Goal: Task Accomplishment & Management: Complete application form

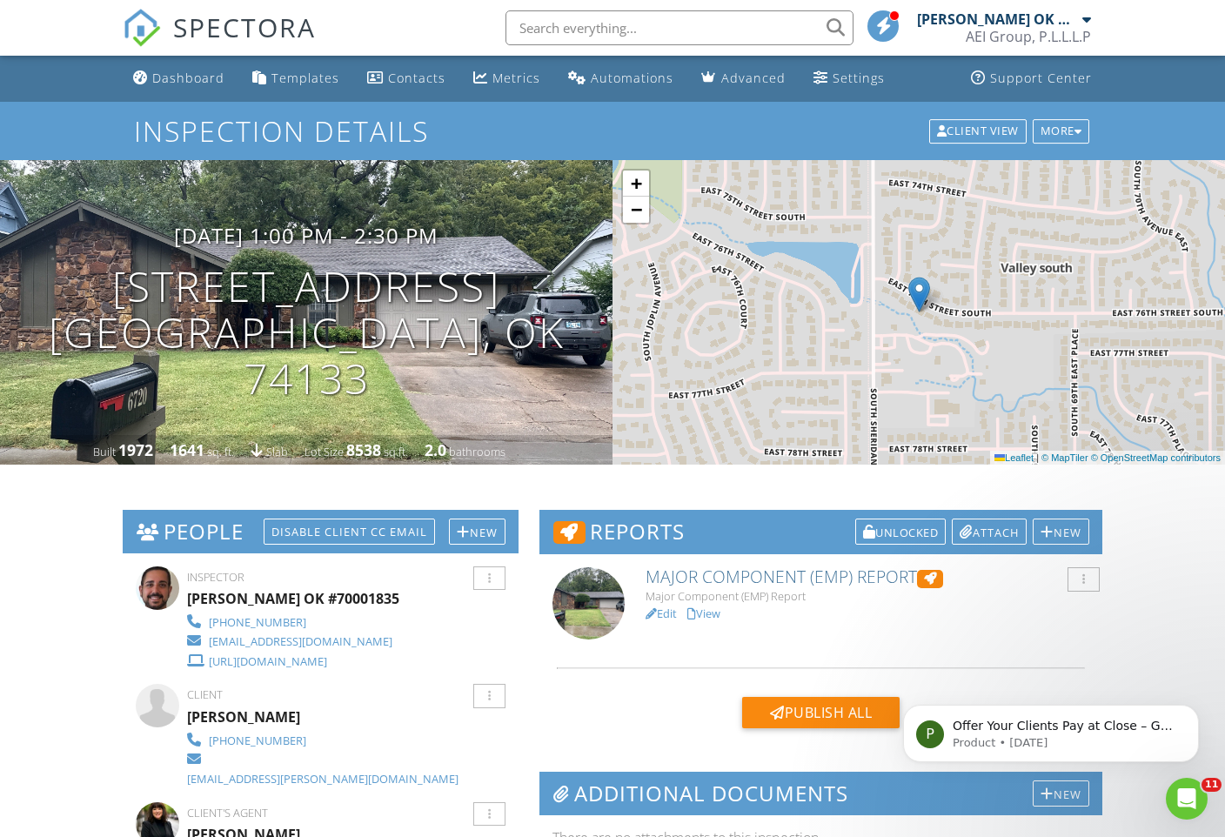
click at [211, 75] on div "Dashboard" at bounding box center [188, 78] width 72 height 17
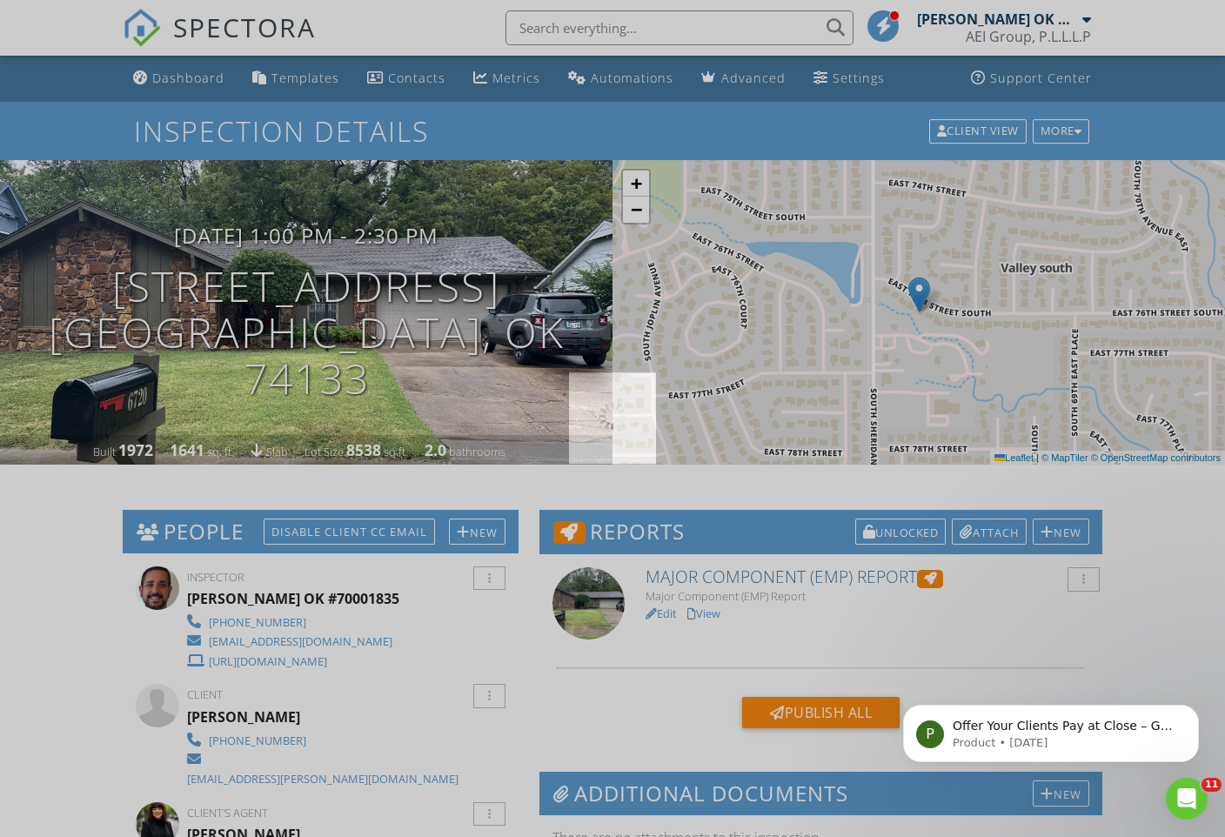
click at [211, 75] on div at bounding box center [612, 418] width 1225 height 837
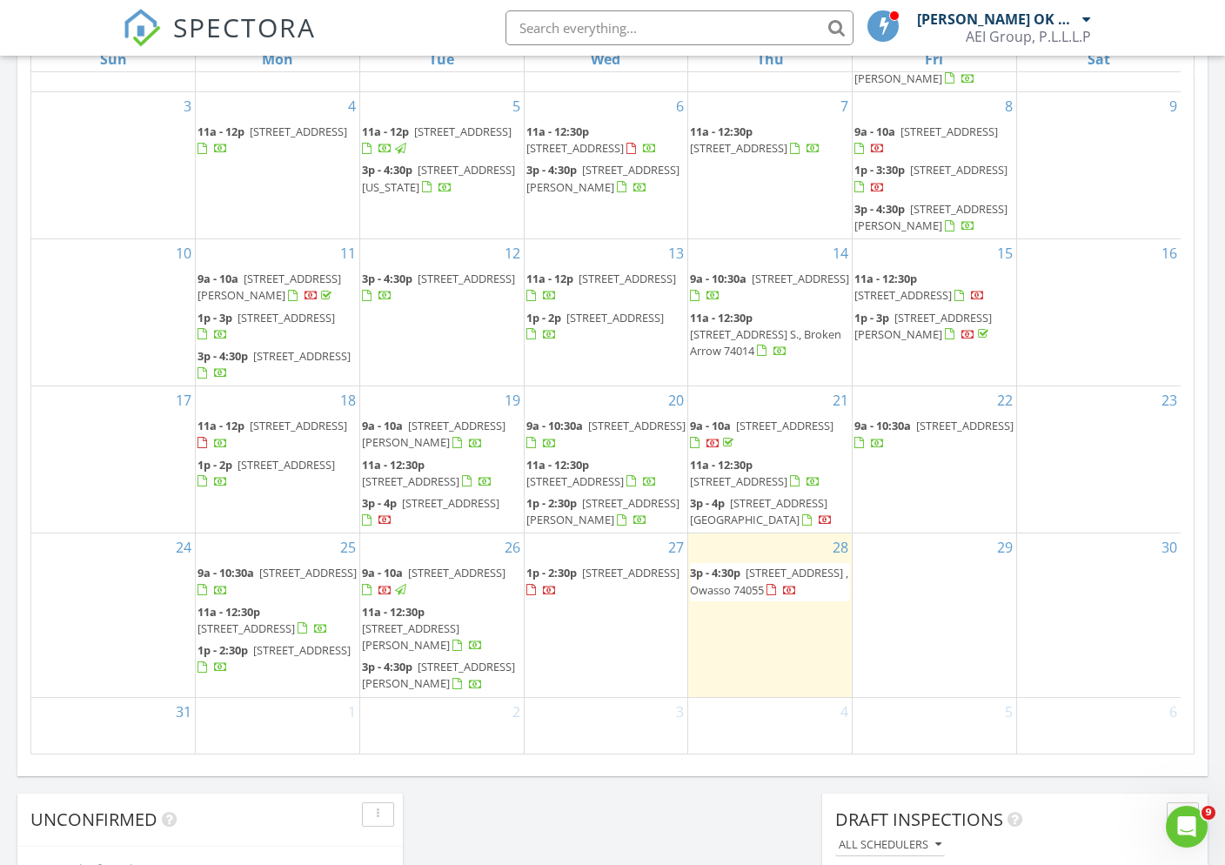
click at [930, 598] on div "29" at bounding box center [935, 615] width 164 height 163
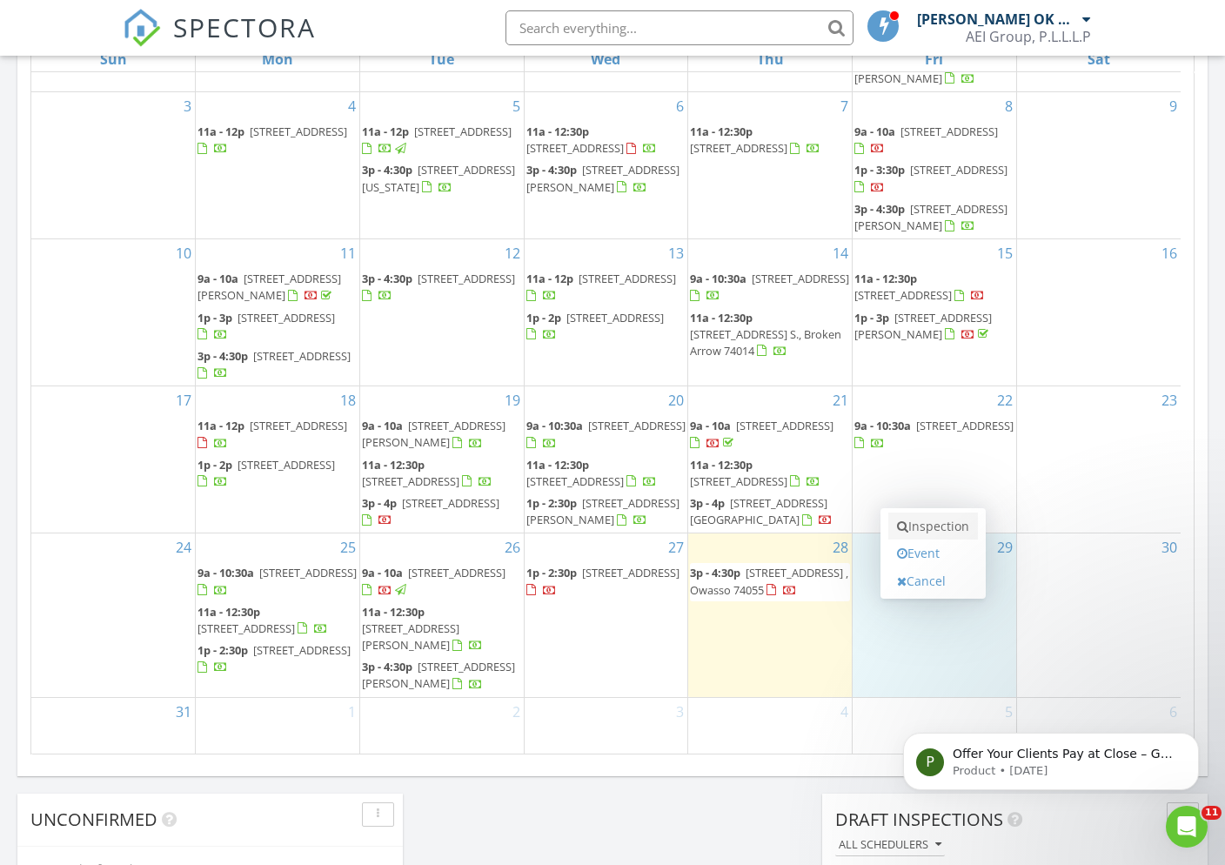
click at [943, 520] on link "Inspection" at bounding box center [934, 527] width 90 height 28
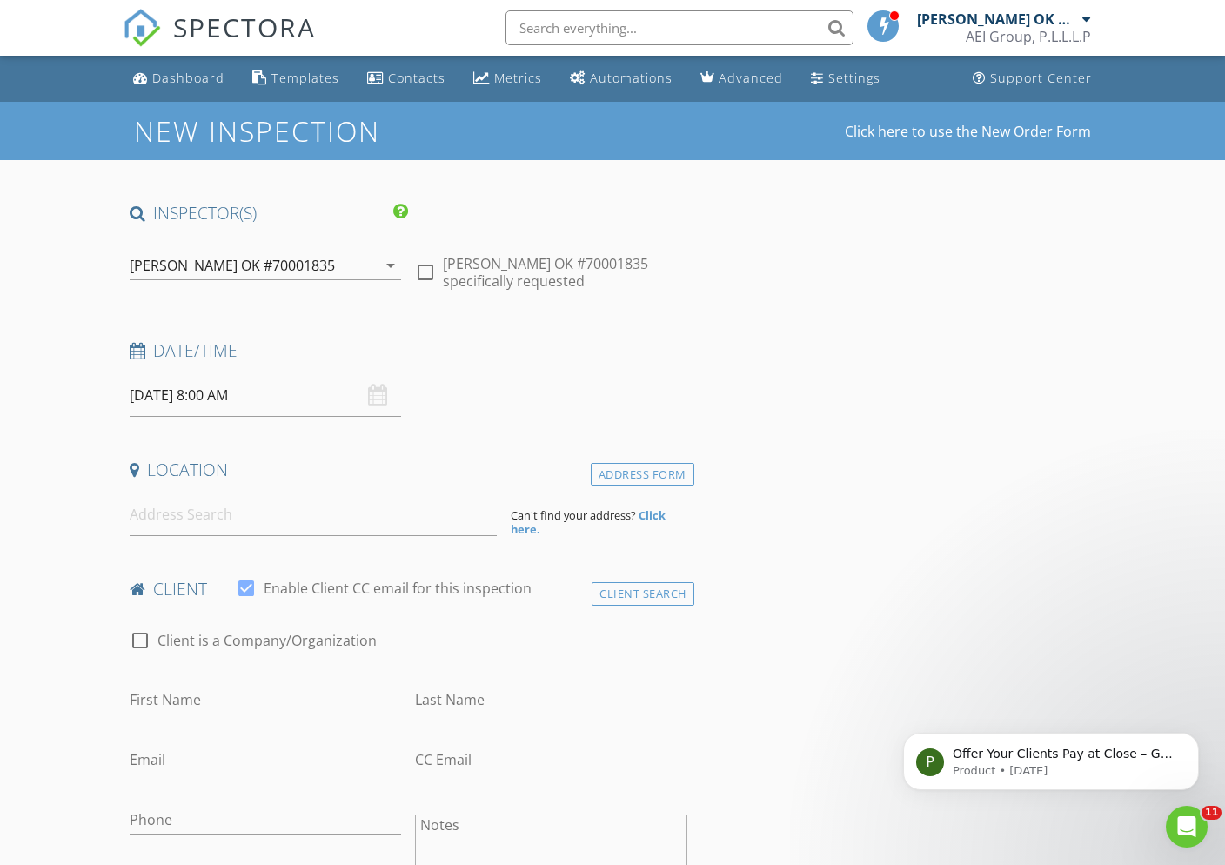
click at [266, 398] on input "[DATE] 8:00 AM" at bounding box center [266, 395] width 272 height 43
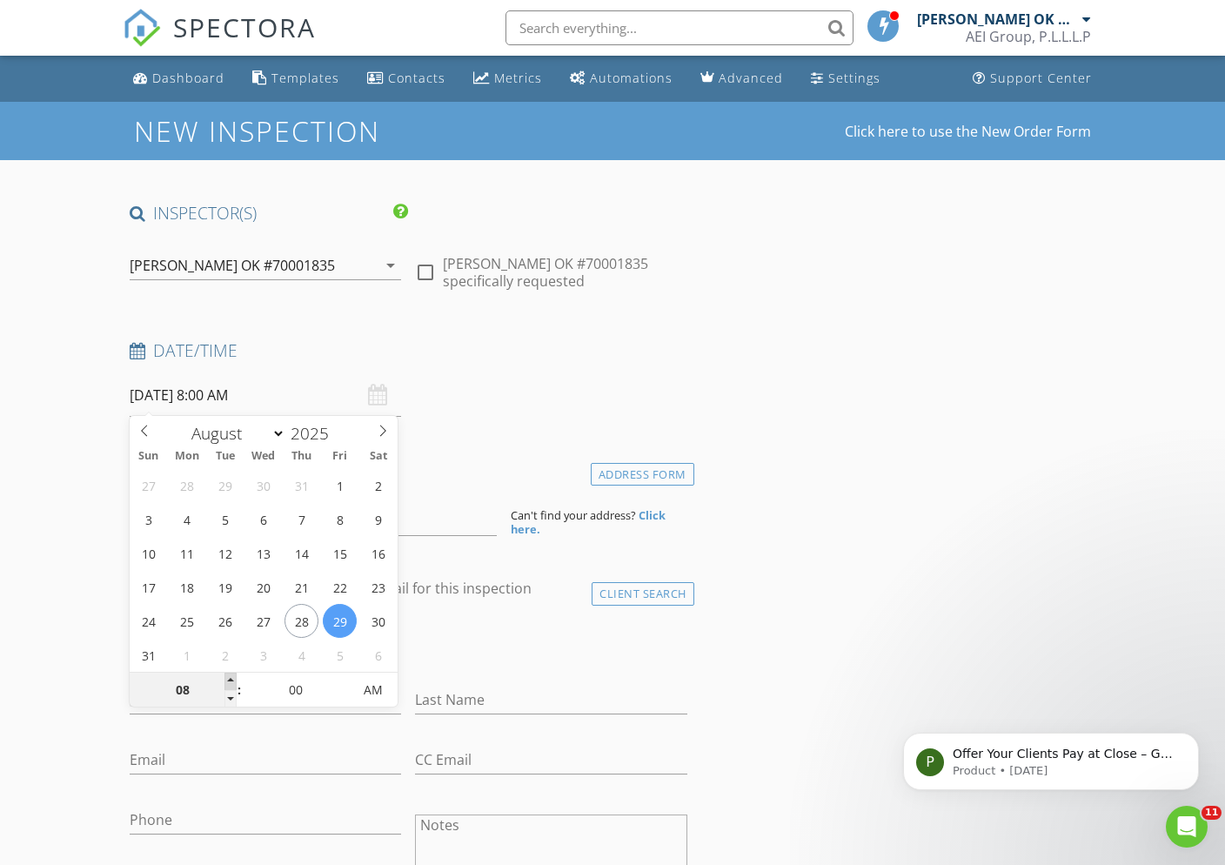
type input "09"
type input "08/29/2025 9:00 AM"
click at [231, 682] on span at bounding box center [231, 681] width 12 height 17
type input "10"
type input "08/29/2025 10:00 AM"
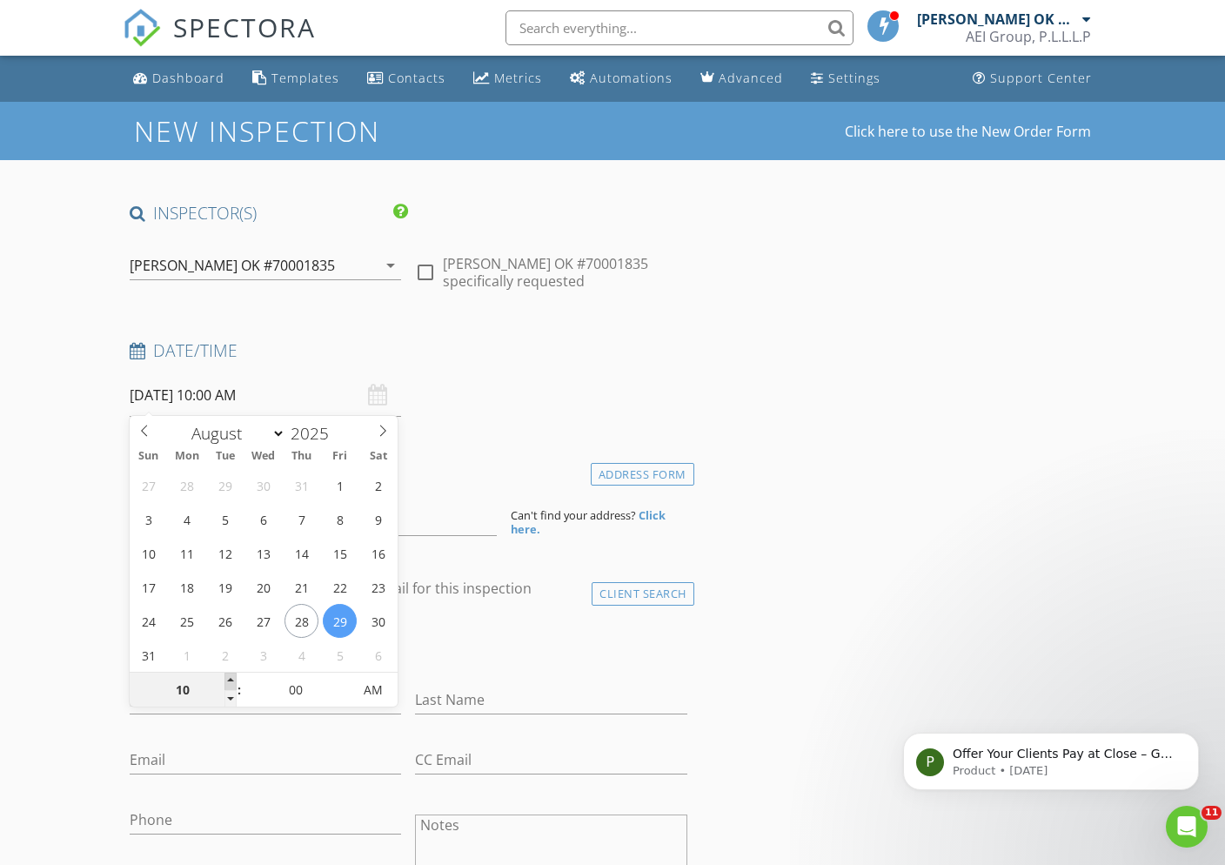
click at [231, 682] on span at bounding box center [231, 681] width 12 height 17
type input "11"
type input "08/29/2025 11:00 AM"
click at [231, 682] on span at bounding box center [231, 681] width 12 height 17
type input "12"
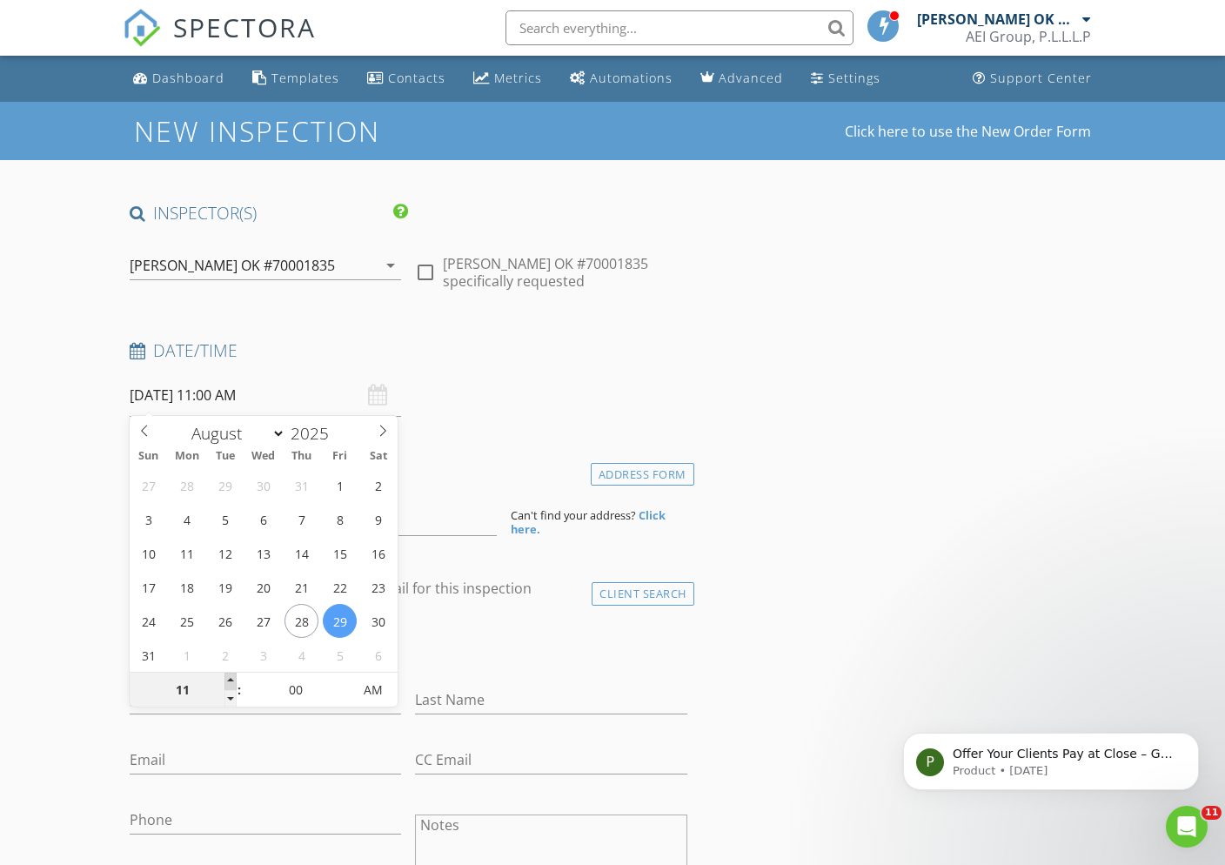
type input "08/29/2025 12:00 PM"
click at [231, 682] on span at bounding box center [231, 681] width 12 height 17
type input "01"
type input "[DATE] 1:00 PM"
click at [231, 682] on span at bounding box center [231, 681] width 12 height 17
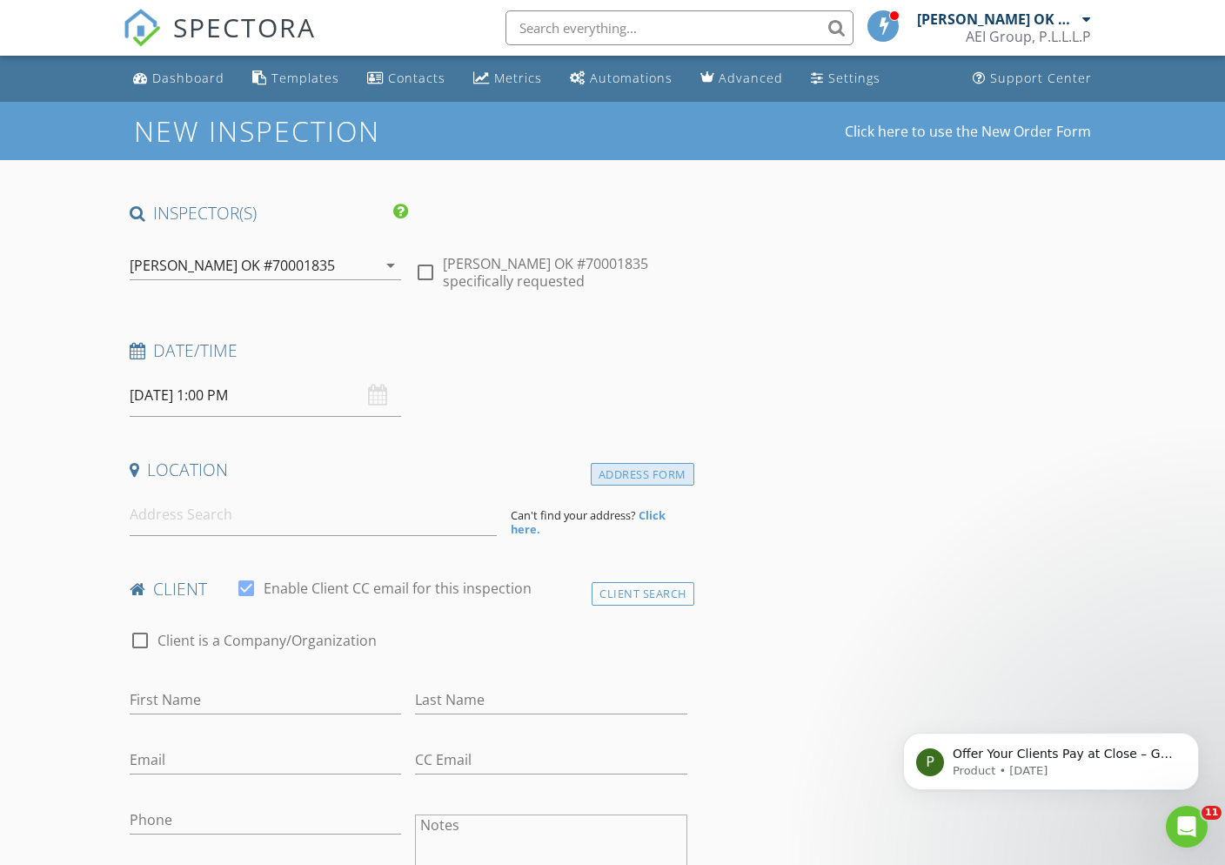
click at [623, 468] on div "Address Form" at bounding box center [643, 474] width 104 height 23
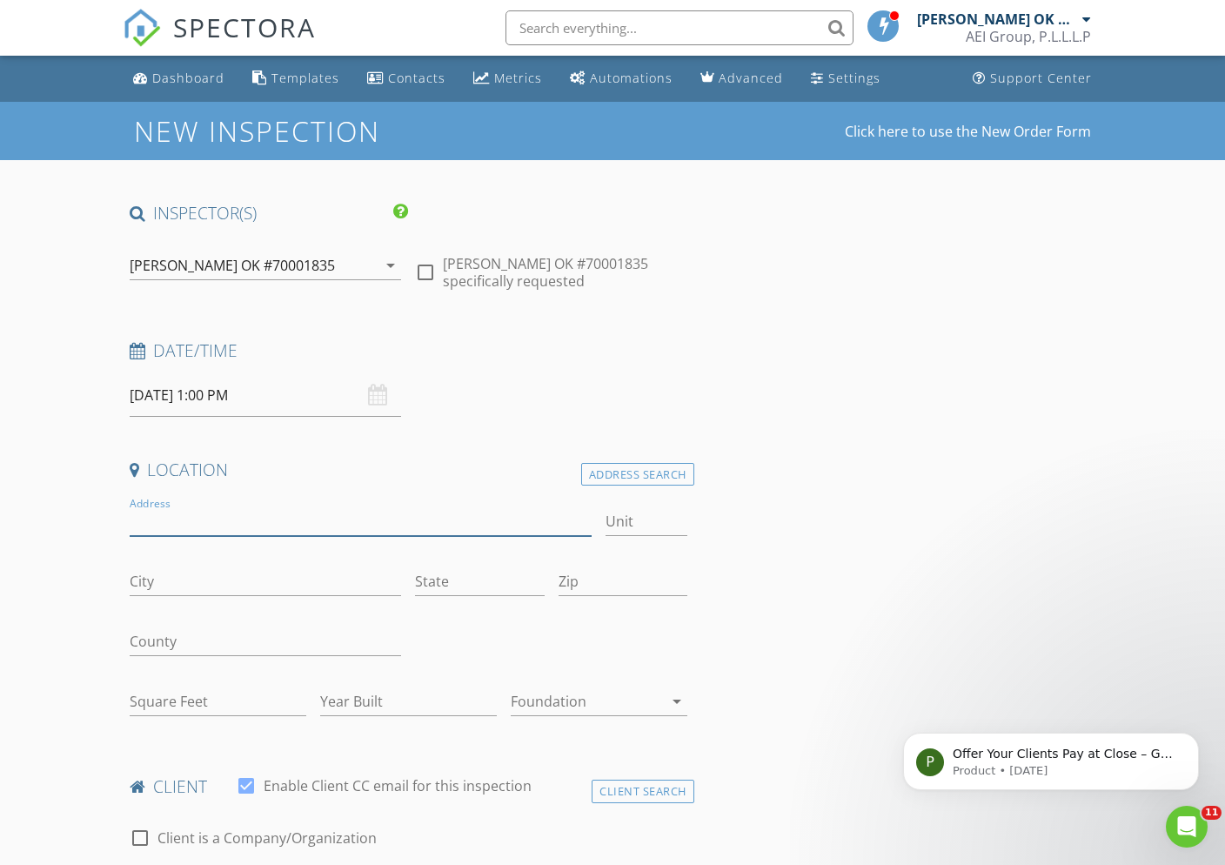
click at [373, 519] on input "Address" at bounding box center [361, 521] width 463 height 29
type input "3294 S. 202nd E. Ave."
click at [232, 583] on input "City" at bounding box center [266, 581] width 272 height 29
type input "Broken Arrow"
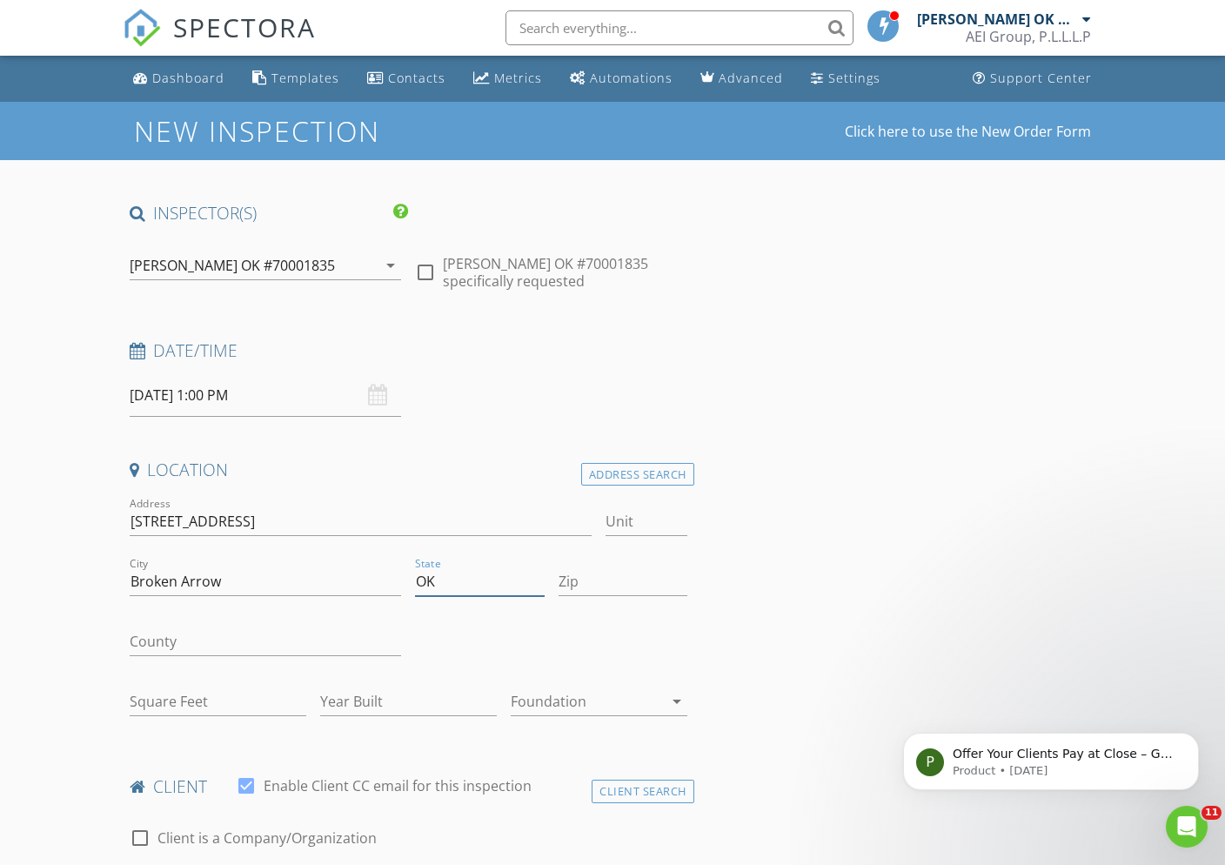
type input "OK"
type input "74014"
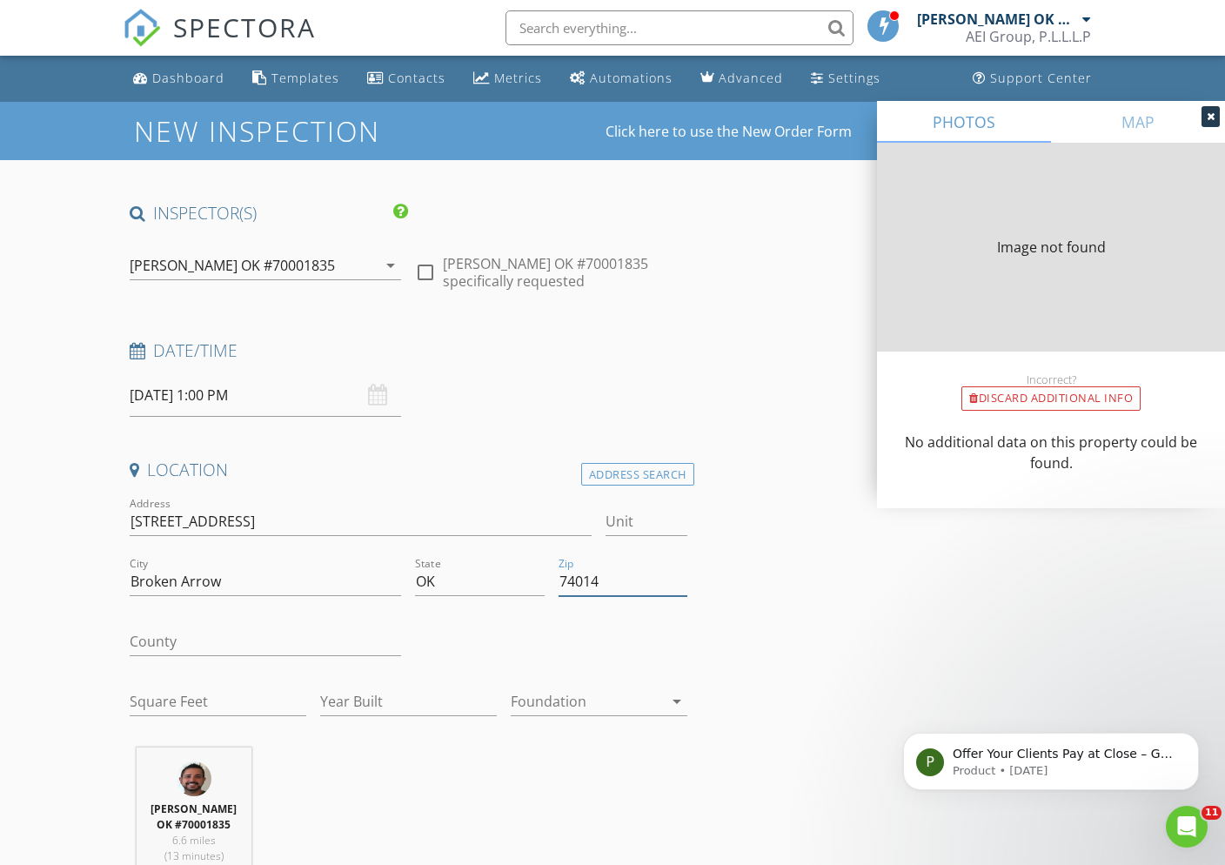
type input "1994"
type input "2006"
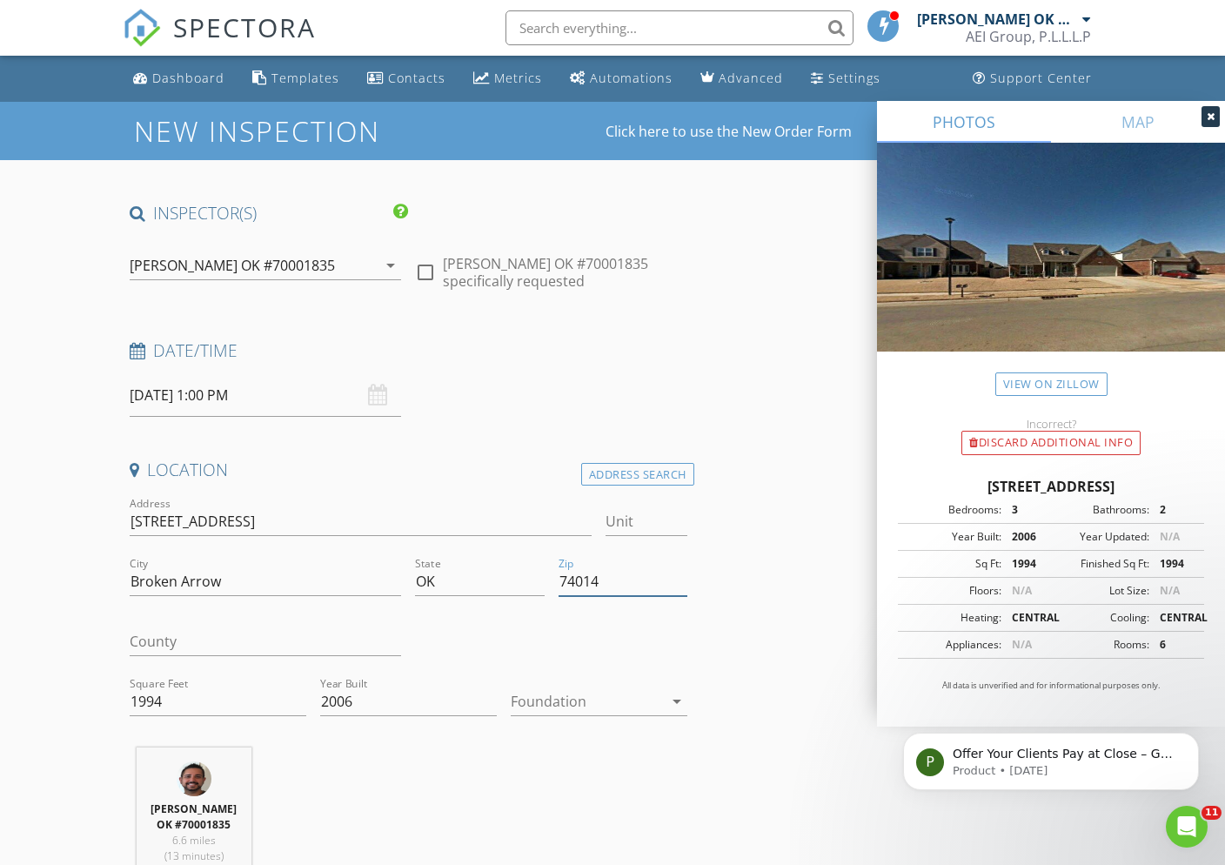
type input "74014"
click at [587, 702] on div at bounding box center [587, 702] width 152 height 28
click at [575, 699] on div at bounding box center [587, 702] width 152 height 28
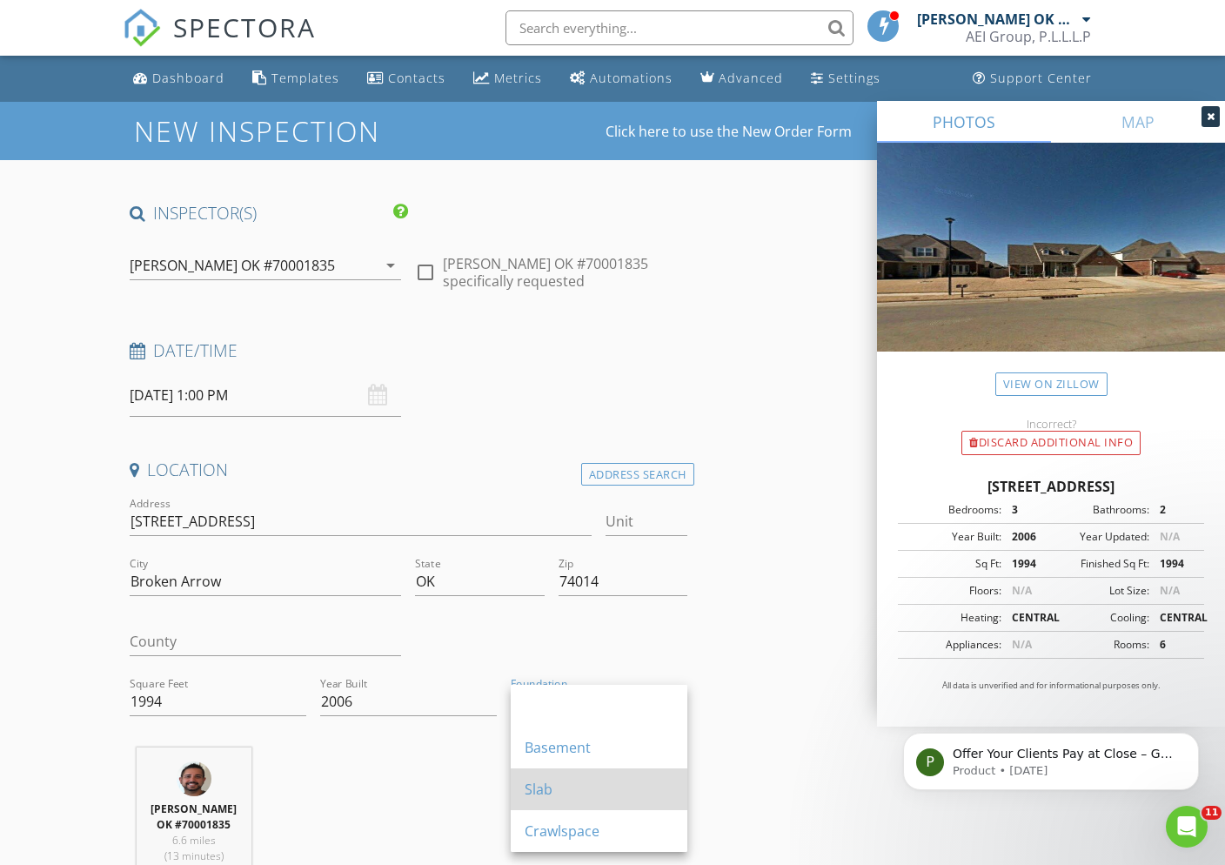
click at [554, 795] on div "Slab" at bounding box center [599, 789] width 149 height 21
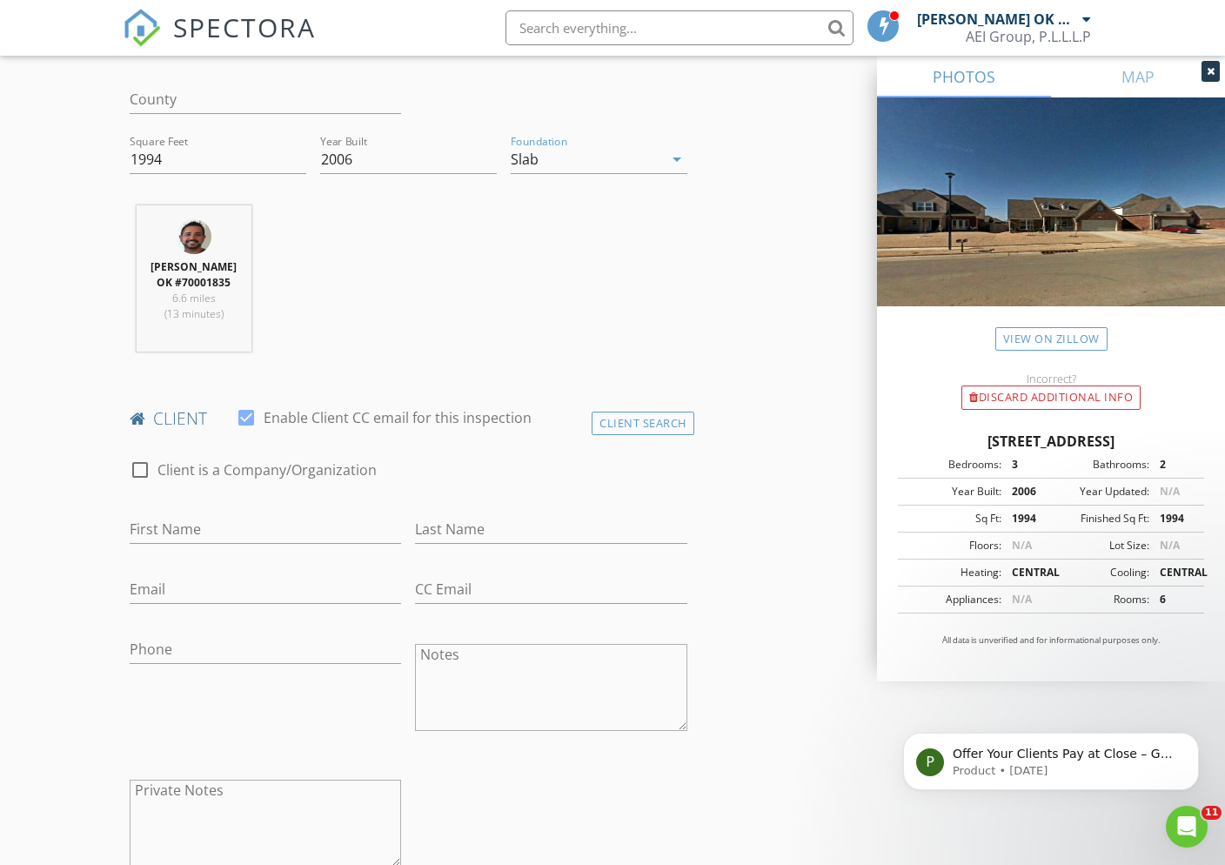
scroll to position [561, 0]
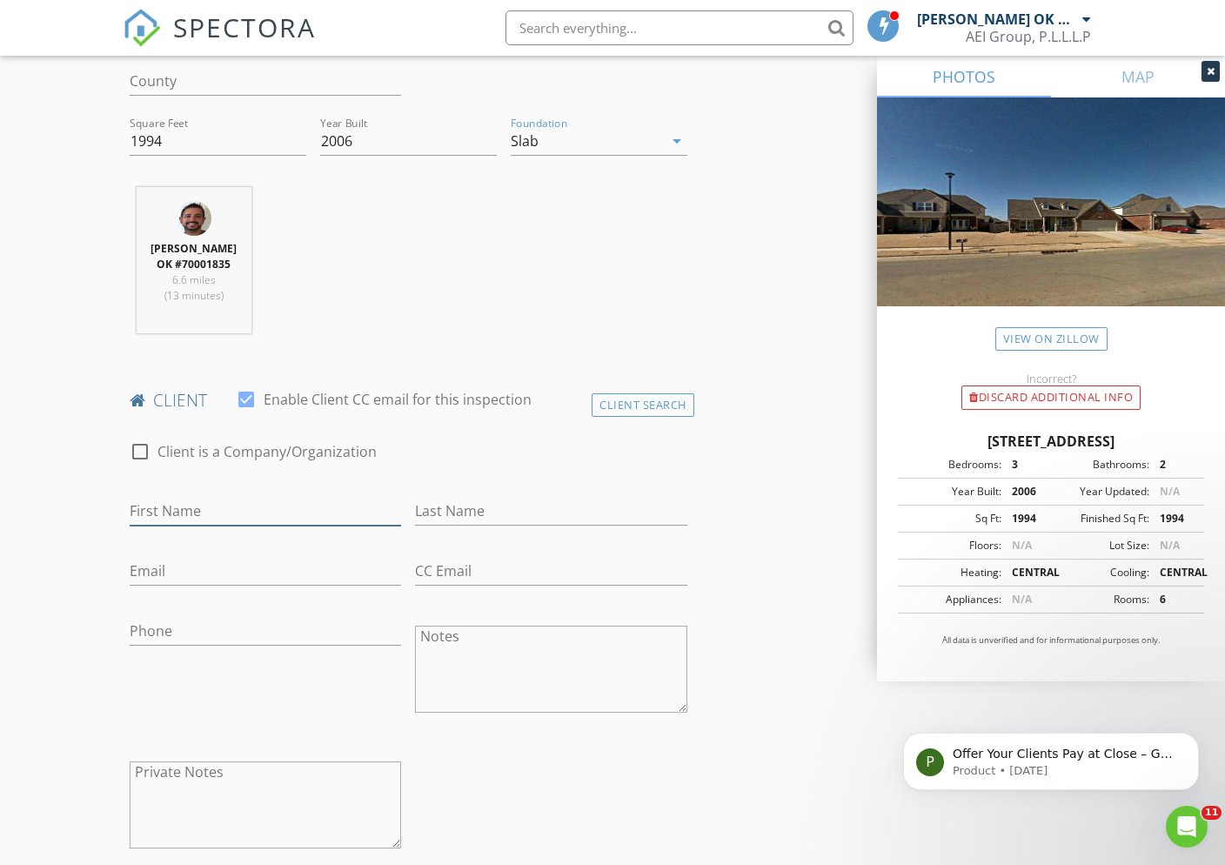
click at [190, 526] on input "First Name" at bounding box center [266, 511] width 272 height 29
type input "Tim"
type input "Hawn"
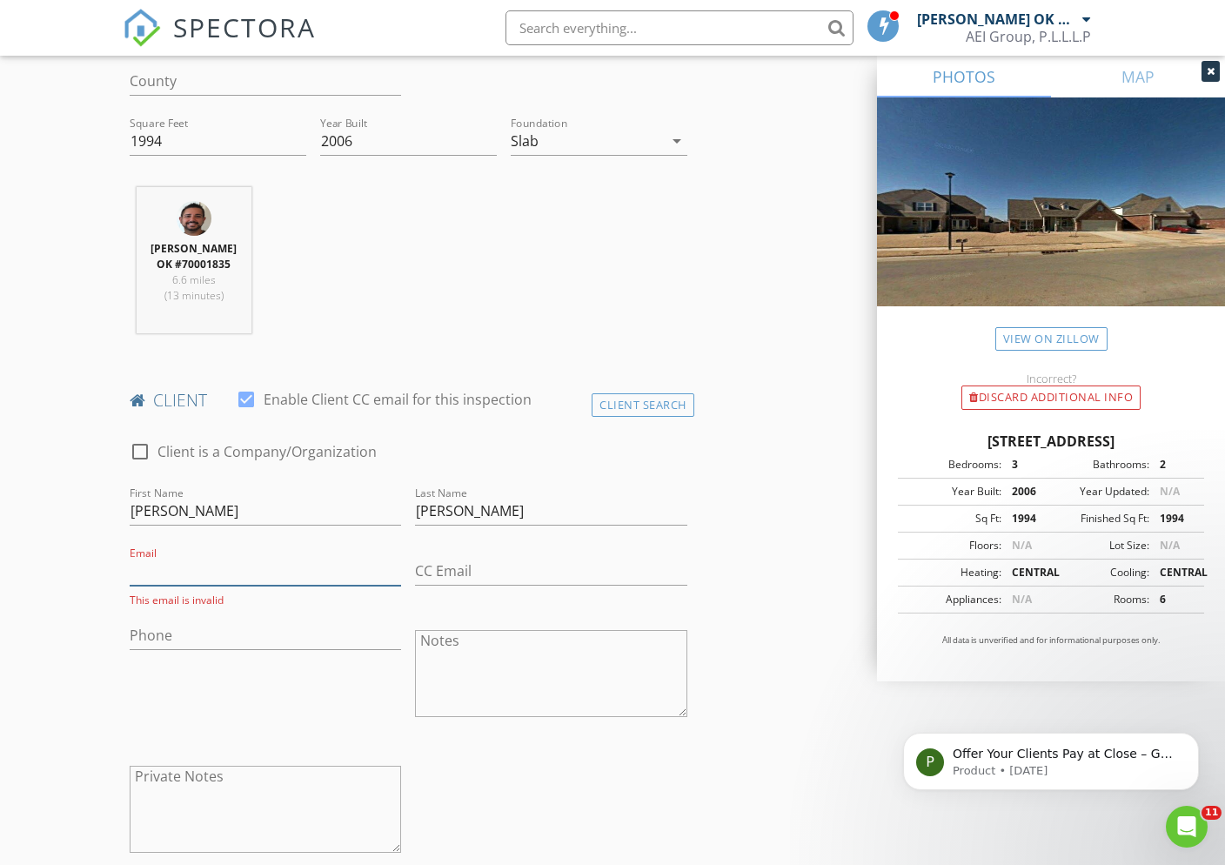
paste input "timhawn@cox.net"
type input "timhawn@cox.net"
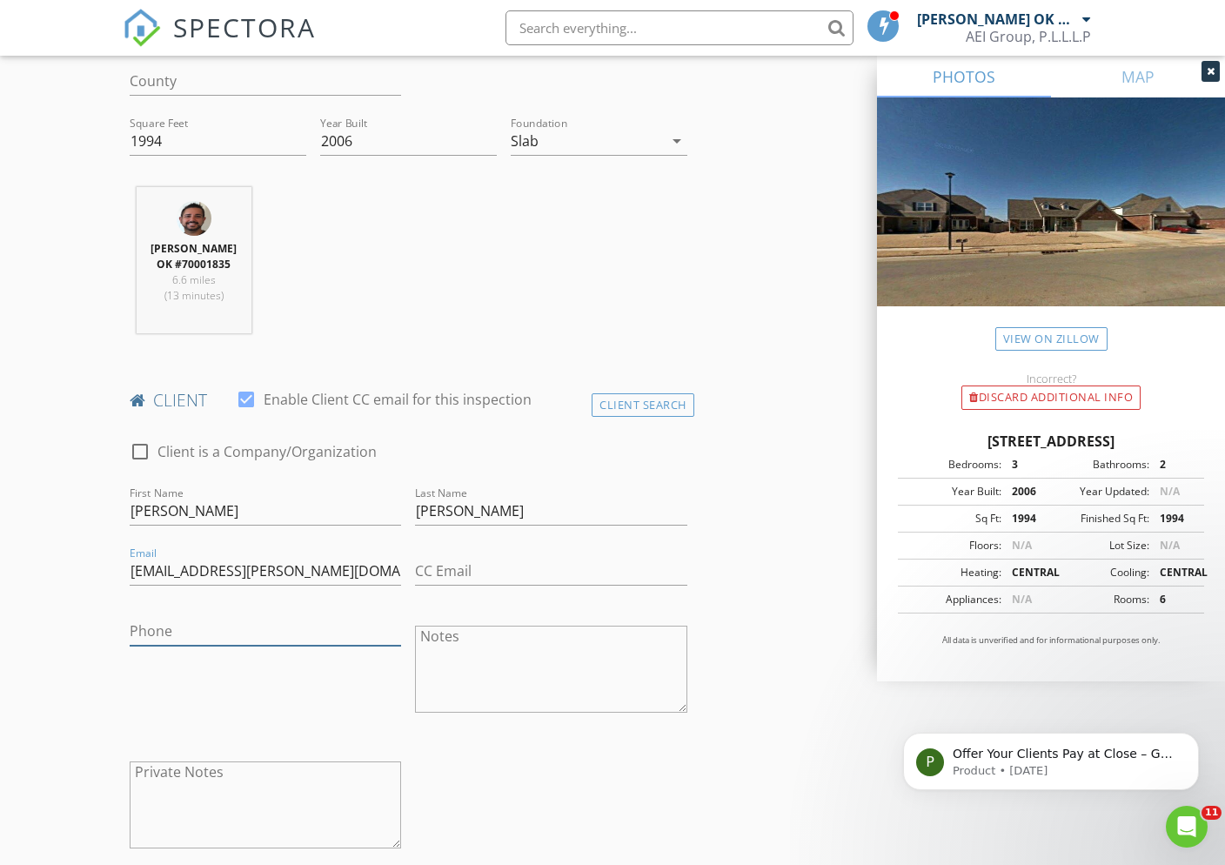
click at [249, 640] on input "Phone" at bounding box center [266, 631] width 272 height 29
drag, startPoint x: 10, startPoint y: 462, endPoint x: 249, endPoint y: 641, distance: 297.8
click at [249, 640] on input "Phone" at bounding box center [266, 631] width 272 height 29
paste input "918-408-7042"
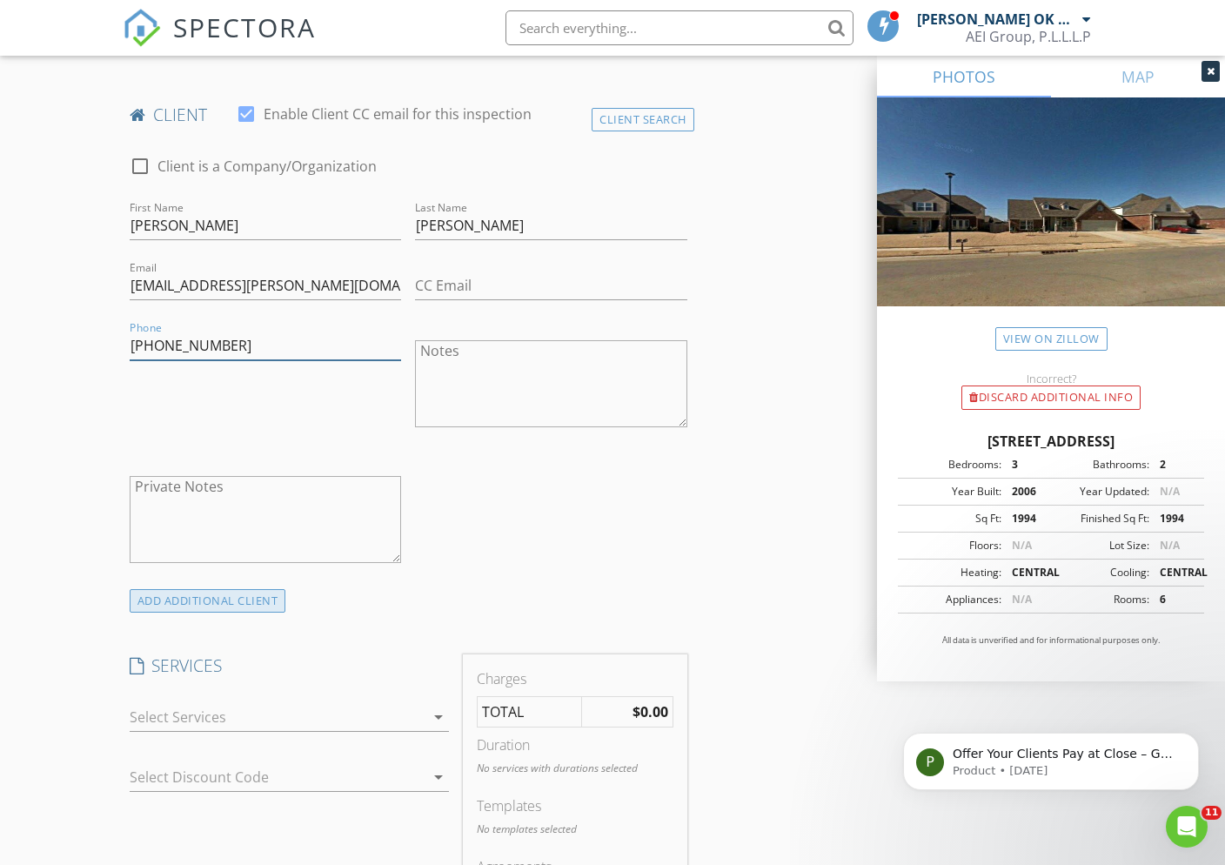
scroll to position [885, 0]
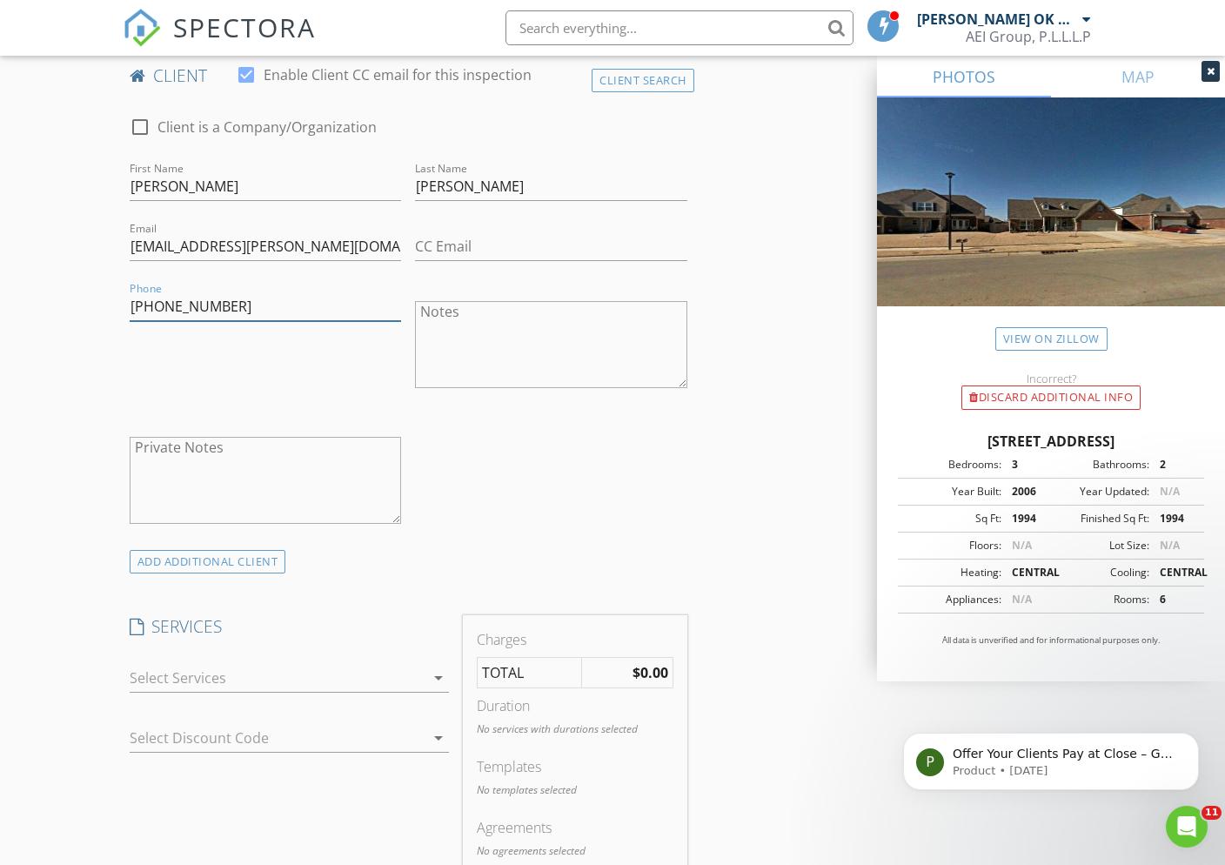
type input "918-408-7042"
click at [253, 691] on div at bounding box center [277, 678] width 295 height 28
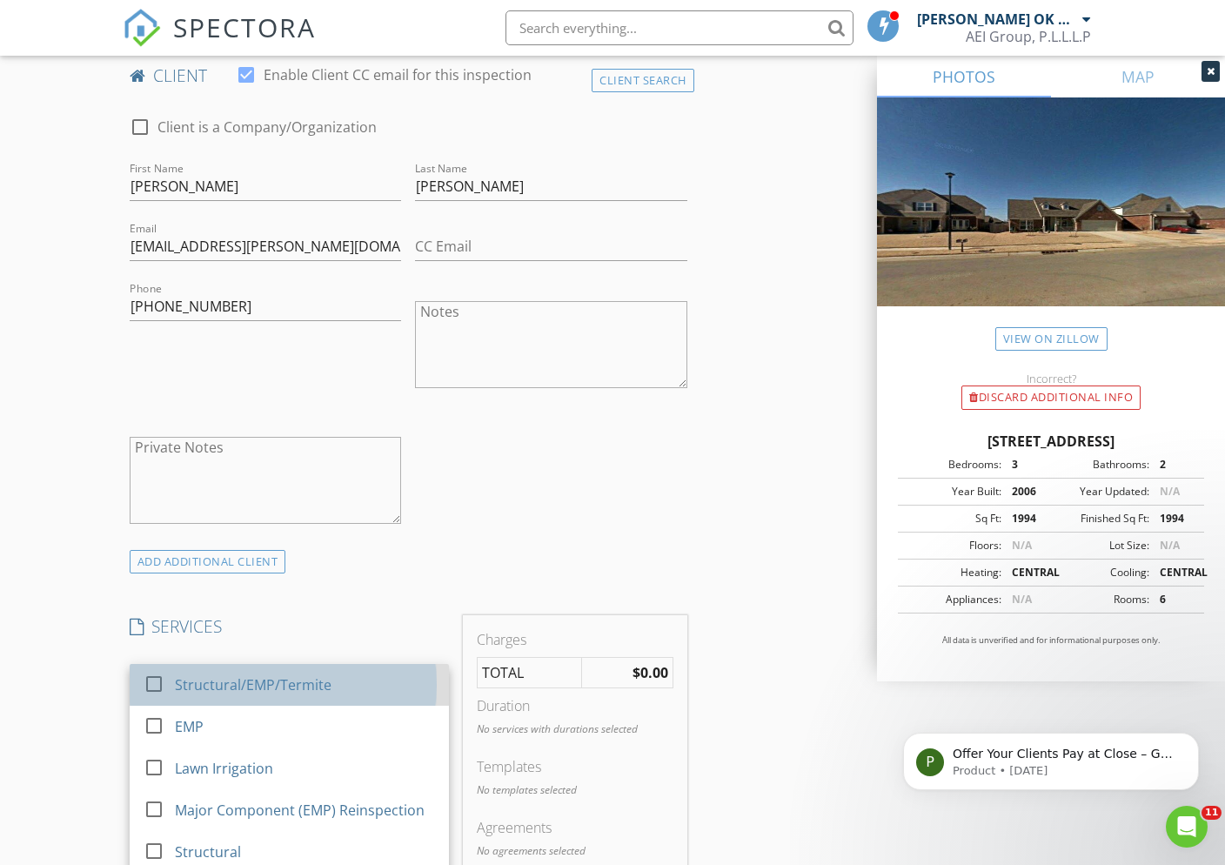
click at [283, 695] on div "Structural/EMP/Termite" at bounding box center [253, 685] width 157 height 21
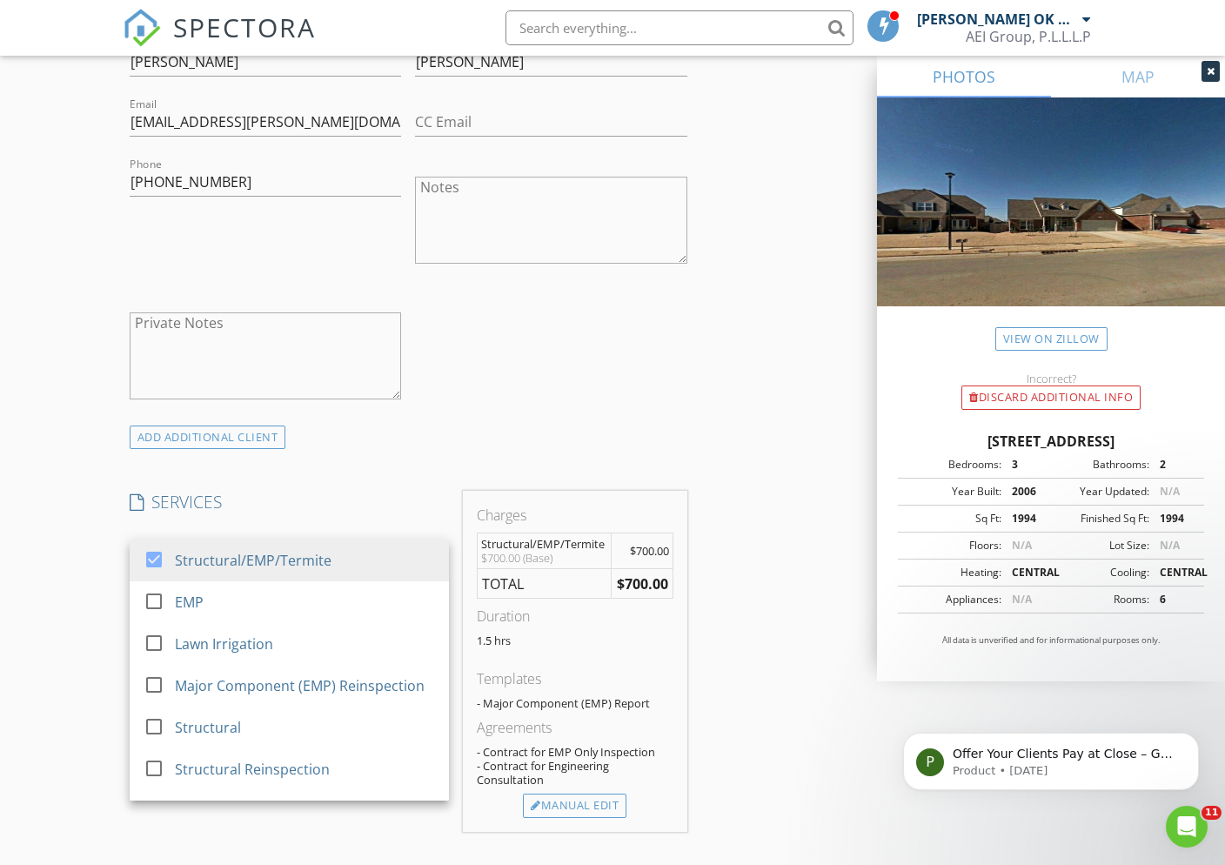
scroll to position [1150, 0]
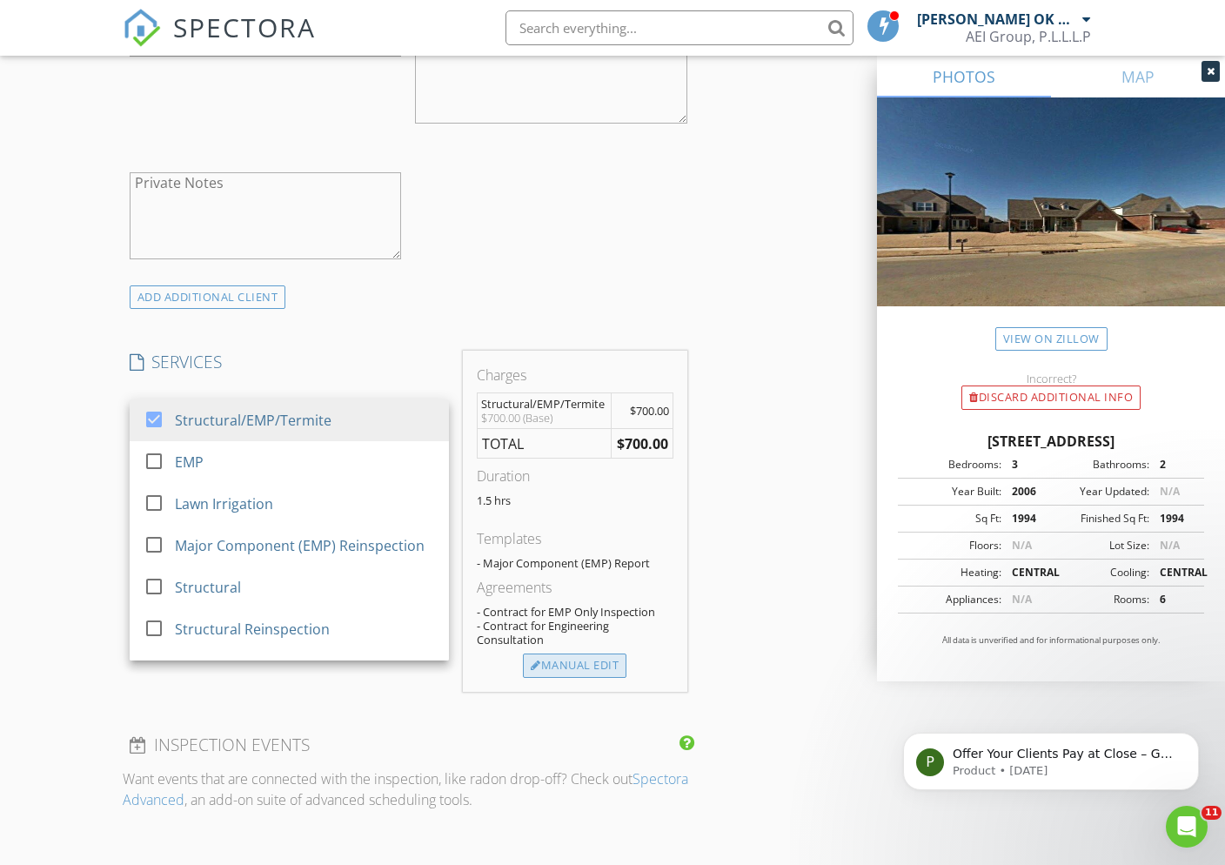
click at [586, 678] on div "Manual Edit" at bounding box center [575, 666] width 104 height 24
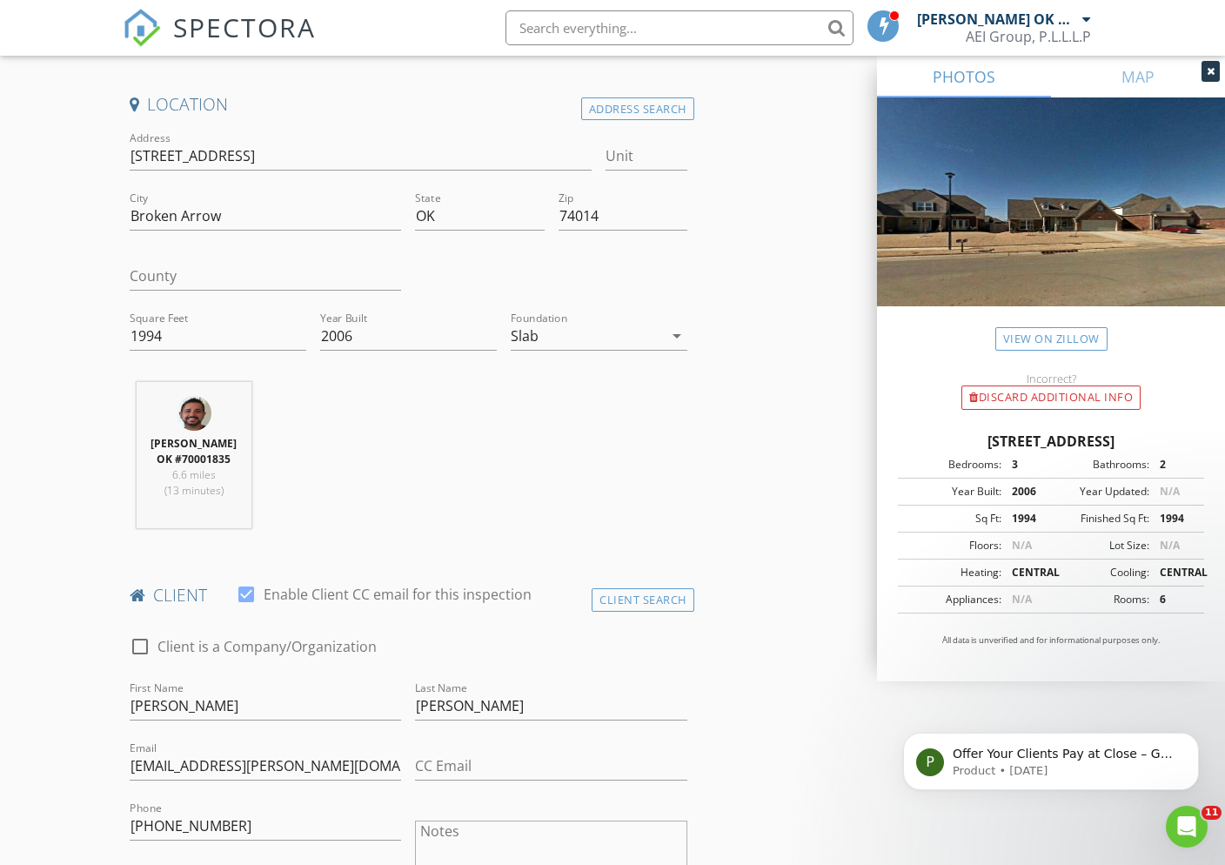
scroll to position [471, 0]
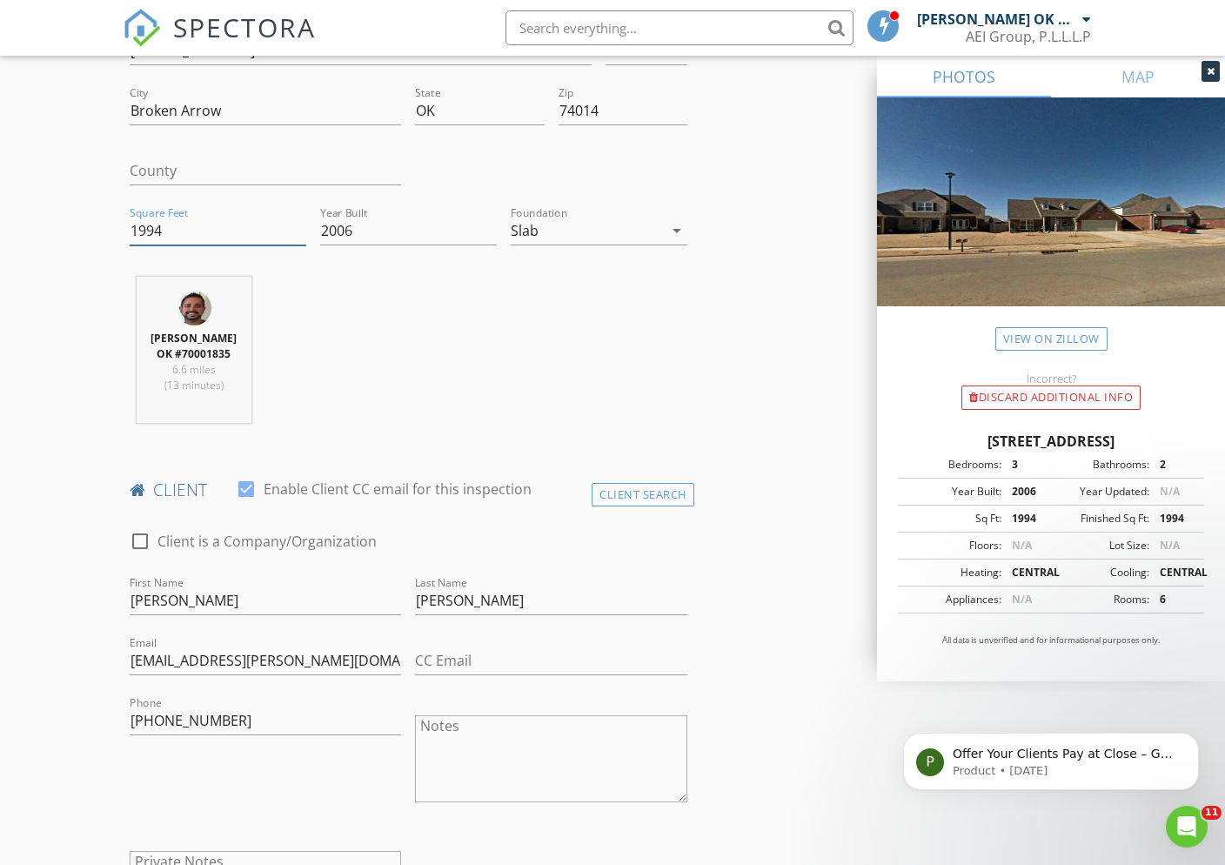
click at [218, 239] on input "1994" at bounding box center [218, 231] width 177 height 29
type input "2511"
click at [655, 385] on div "Aria Ebady-Nezami OK #70001835 6.6 miles (13 minutes)" at bounding box center [409, 357] width 572 height 160
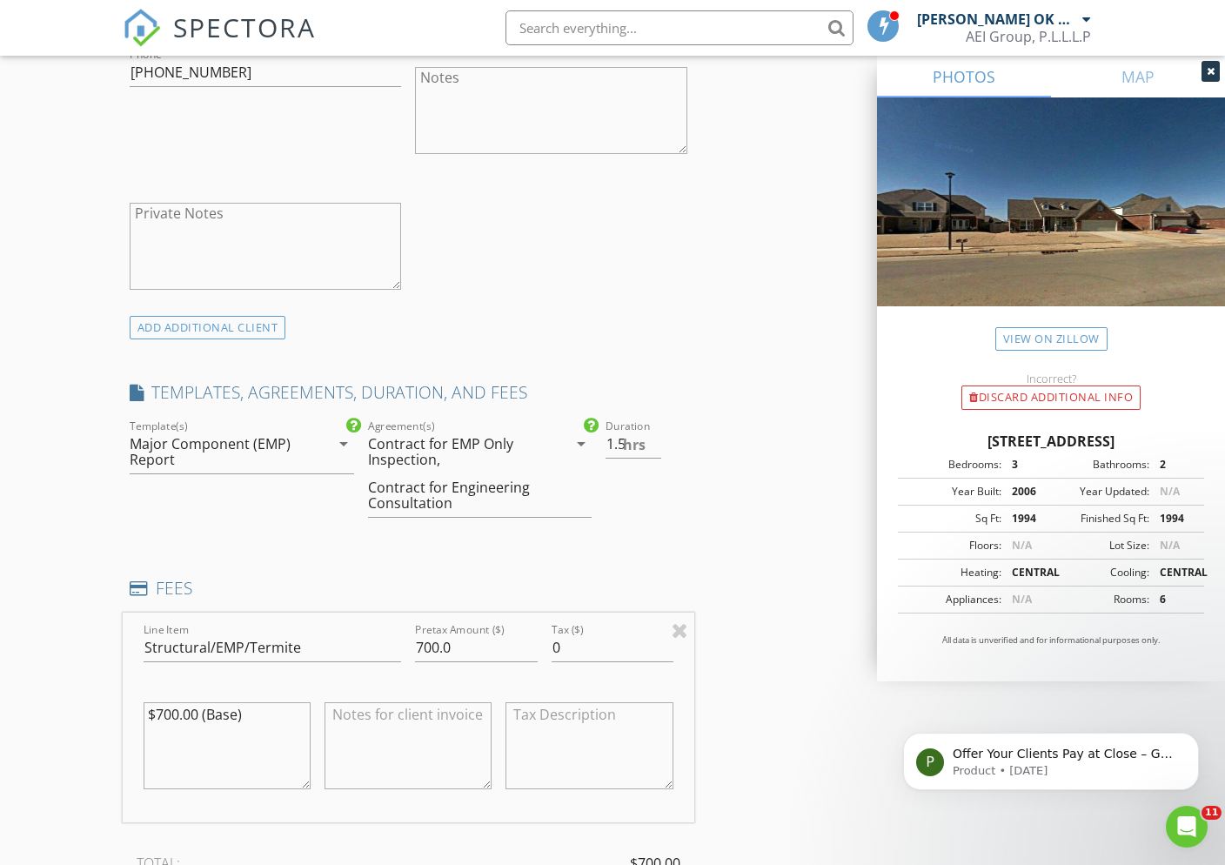
scroll to position [1298, 0]
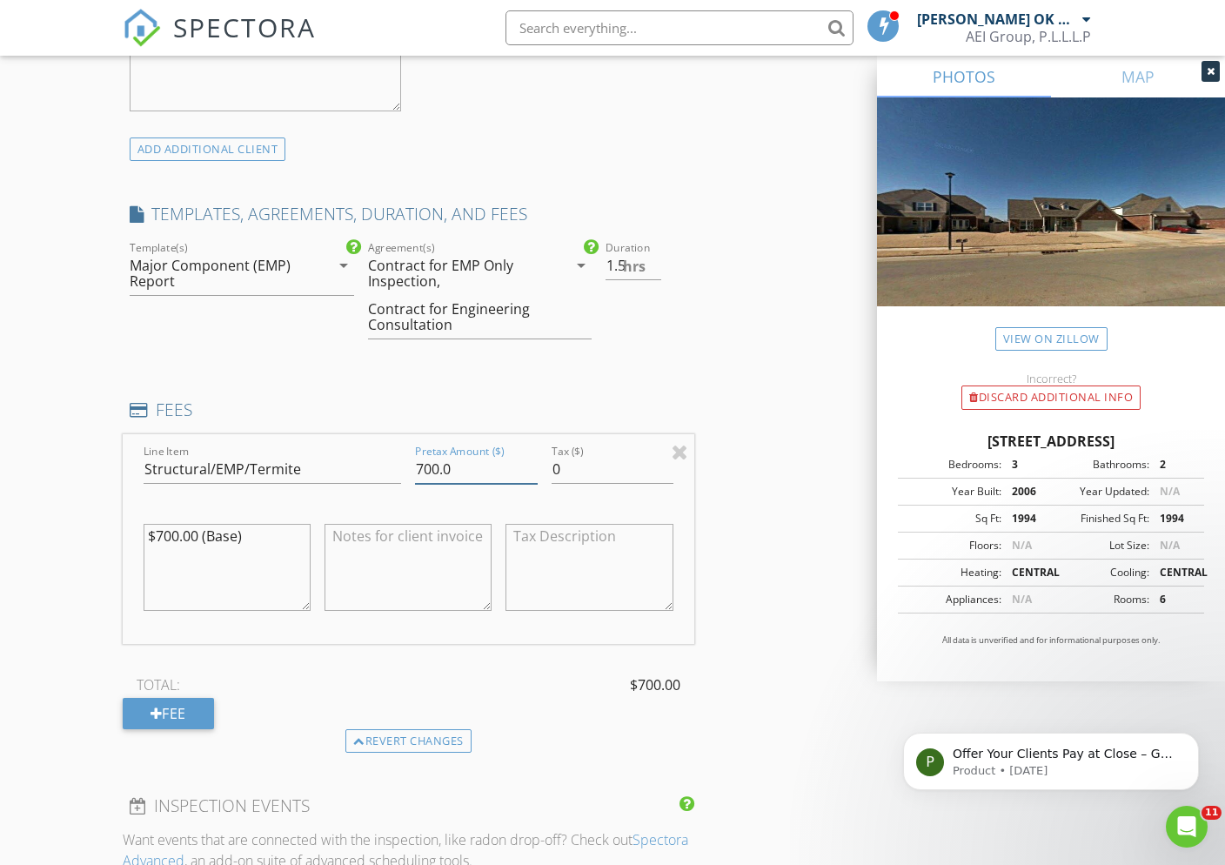
drag, startPoint x: 470, startPoint y: 477, endPoint x: 388, endPoint y: 473, distance: 81.9
click at [388, 473] on div "Line Item Structural/EMP/Termite Pretax Amount ($) 700.0 Tax ($) 0 $700.00 (Bas…" at bounding box center [409, 539] width 572 height 210
type input "750.00"
drag, startPoint x: 244, startPoint y: 544, endPoint x: 165, endPoint y: 545, distance: 78.3
click at [165, 545] on textarea "$700.00 (Base)" at bounding box center [227, 567] width 167 height 87
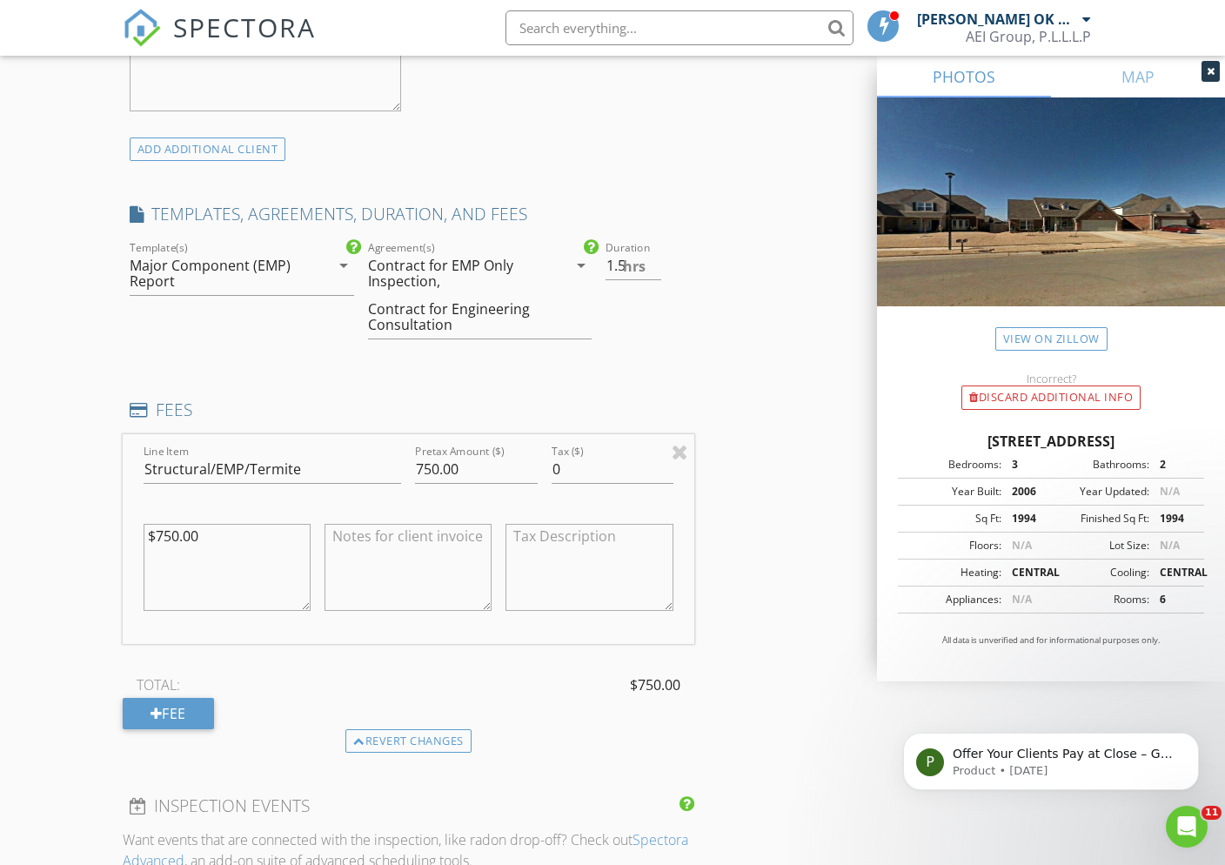
type textarea "$750.00"
click at [795, 613] on div "INSPECTOR(S) check_box Aria Ebady-Nezami OK #70001835 PRIMARY Aria Ebady-Nezami…" at bounding box center [613, 493] width 980 height 3178
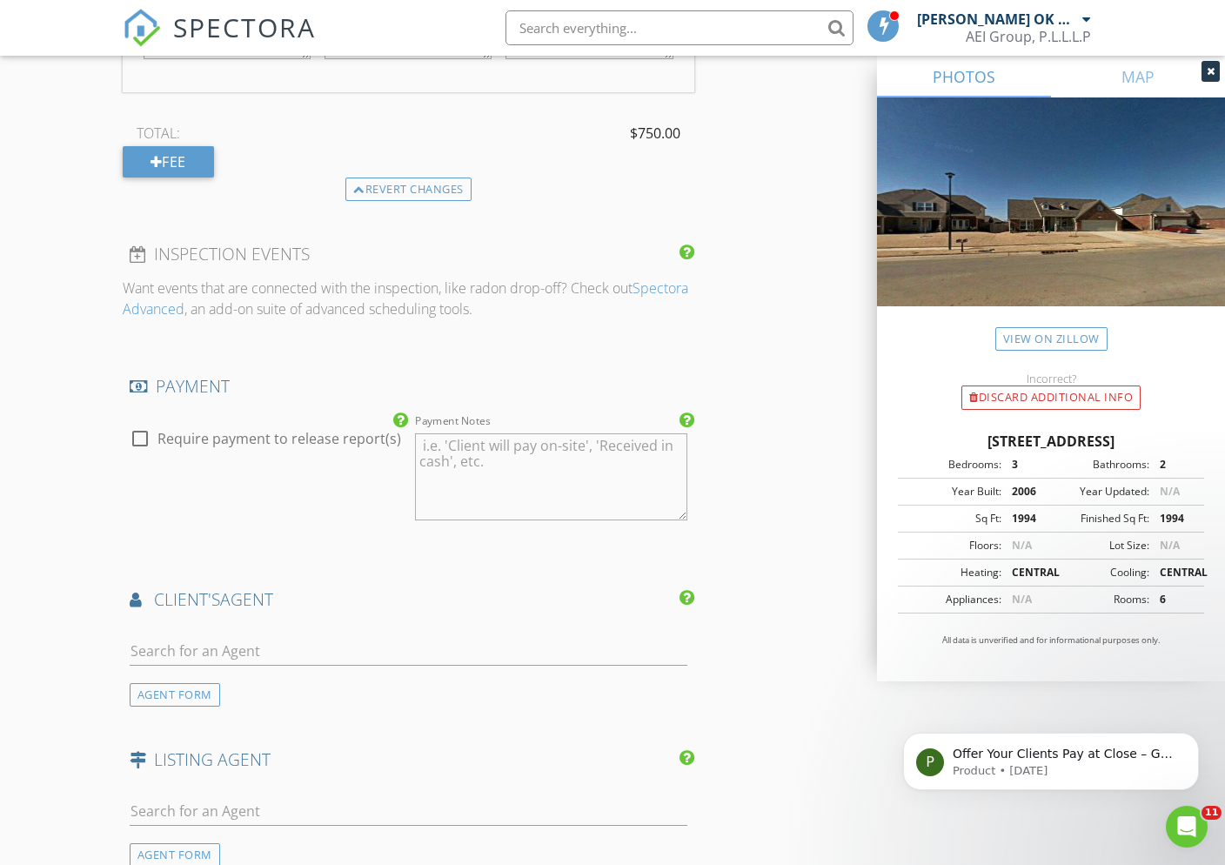
scroll to position [1873, 0]
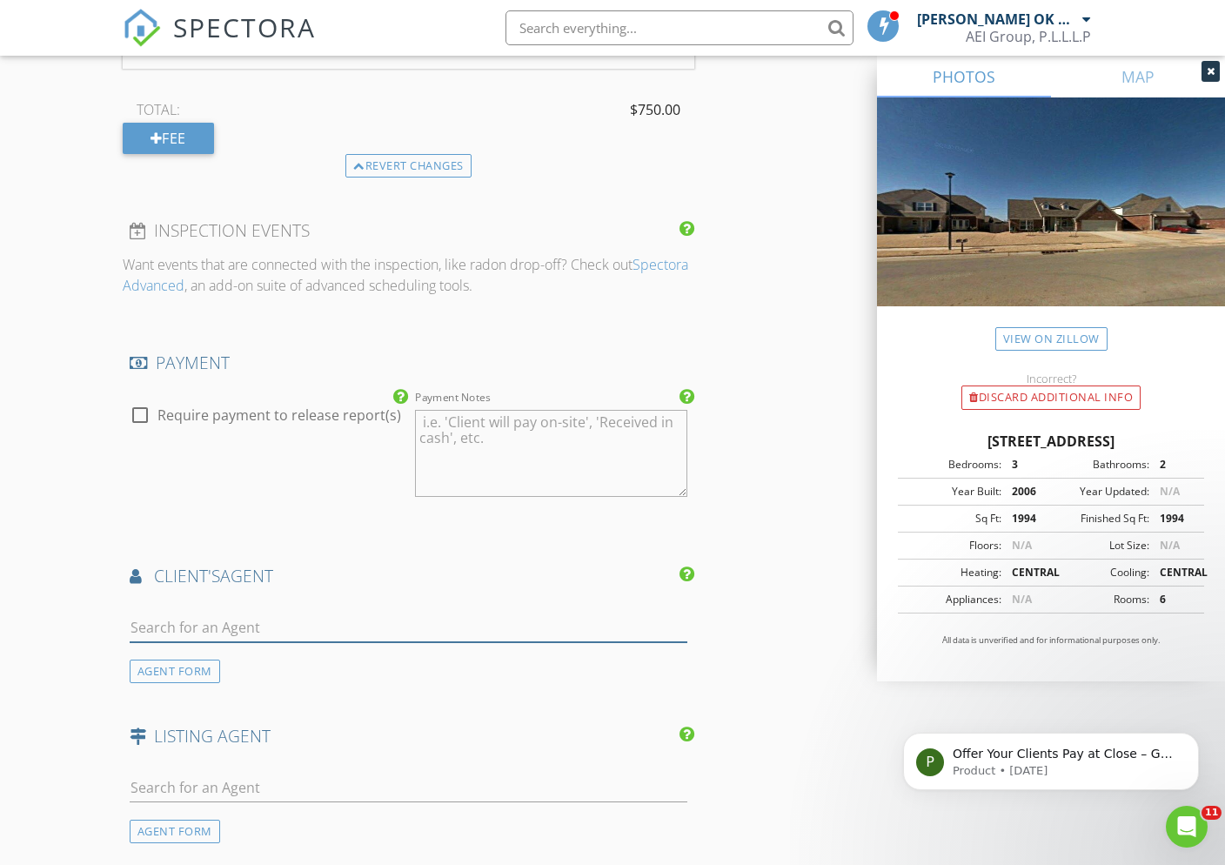
click at [244, 642] on input "text" at bounding box center [409, 628] width 558 height 29
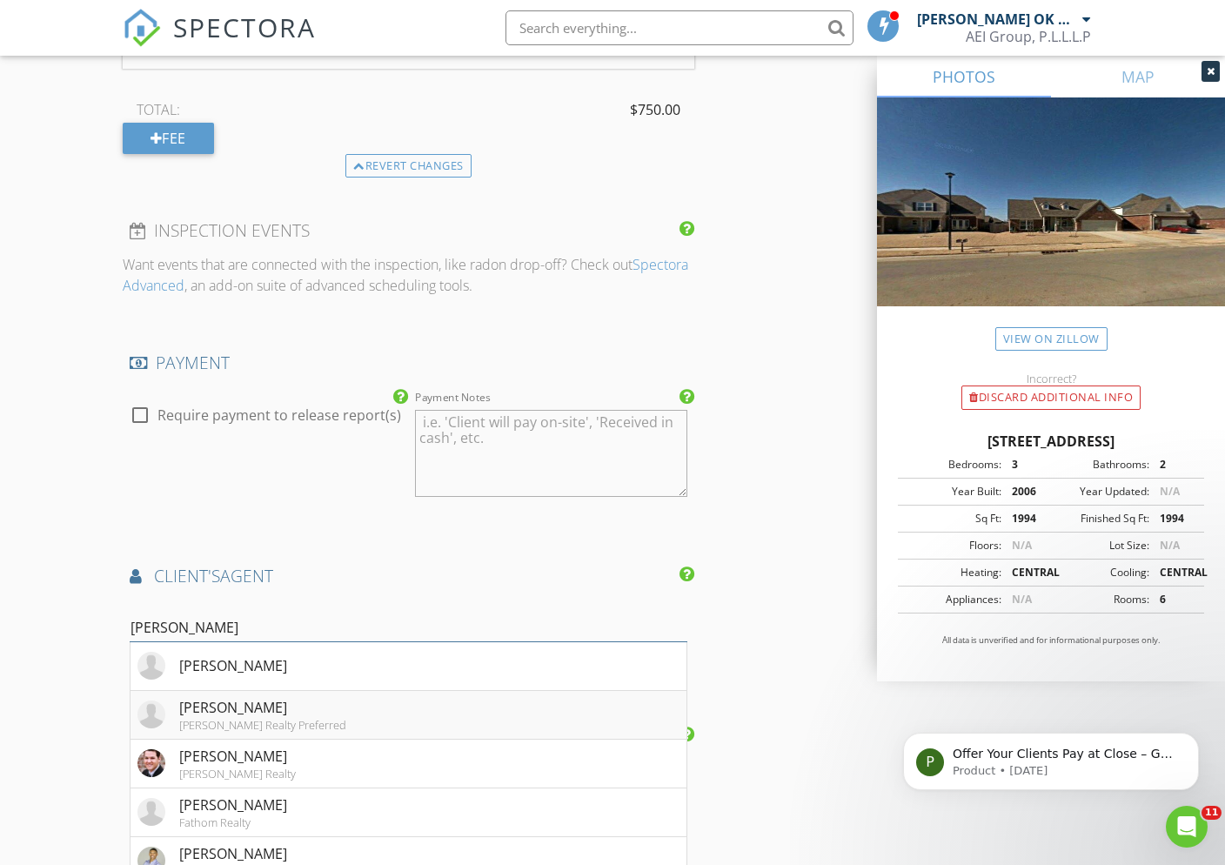
type input "Alex"
click at [337, 718] on div "Alex Cochran" at bounding box center [262, 707] width 167 height 21
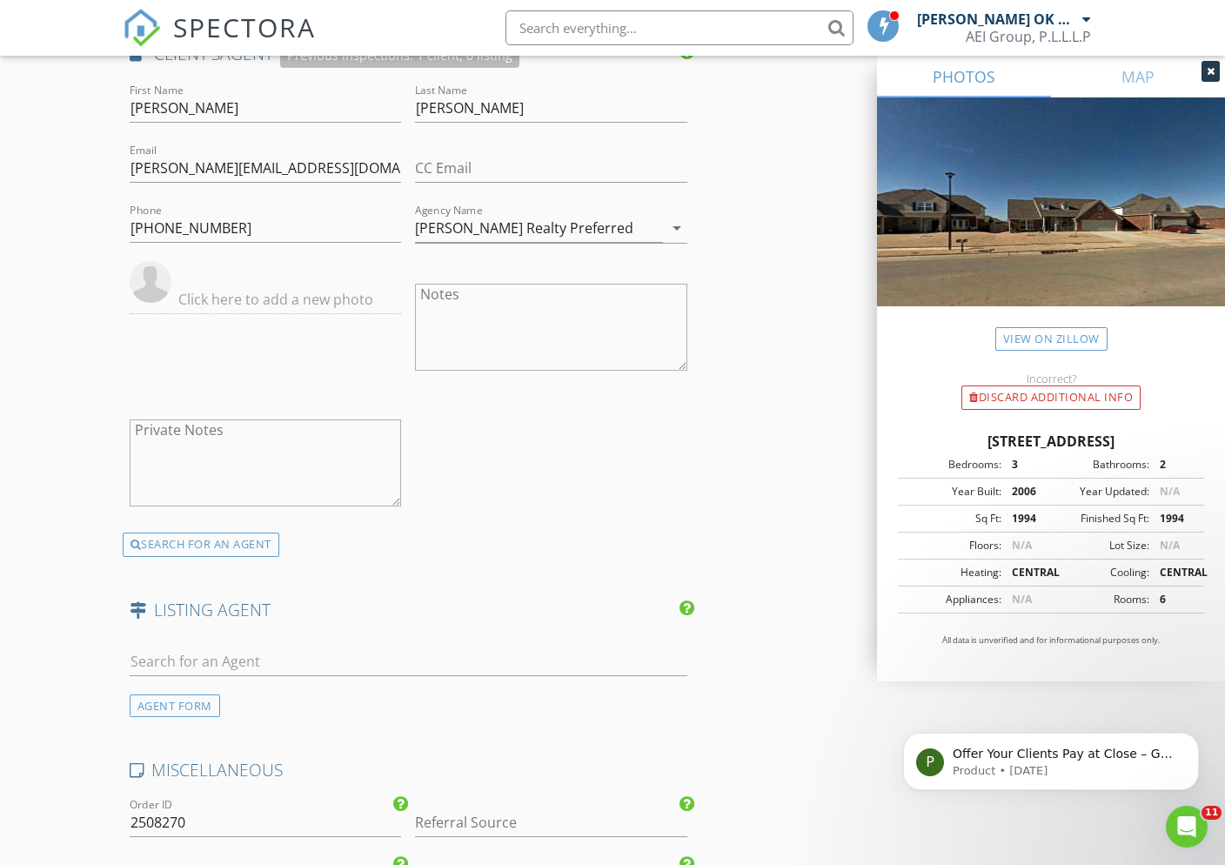
scroll to position [2595, 0]
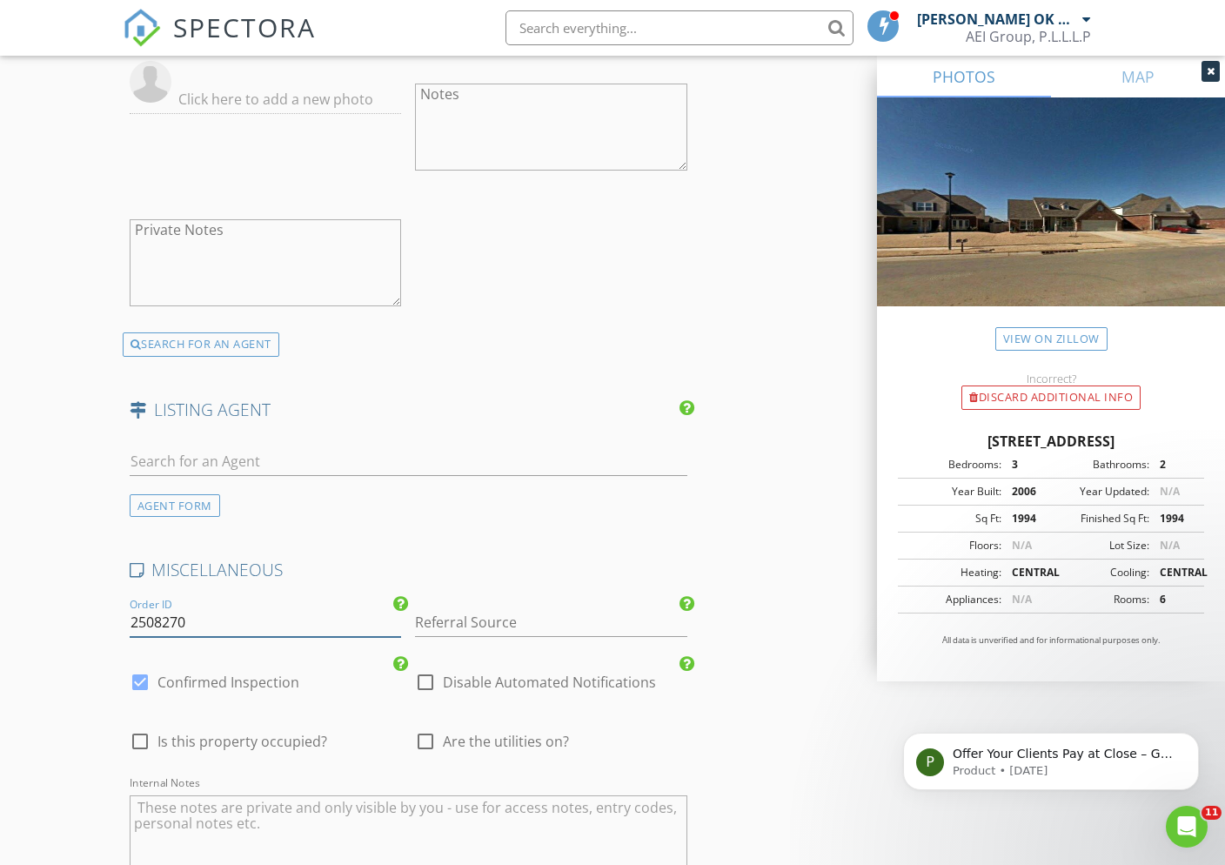
click at [246, 627] on input "2508270" at bounding box center [266, 622] width 272 height 29
type input "2508276"
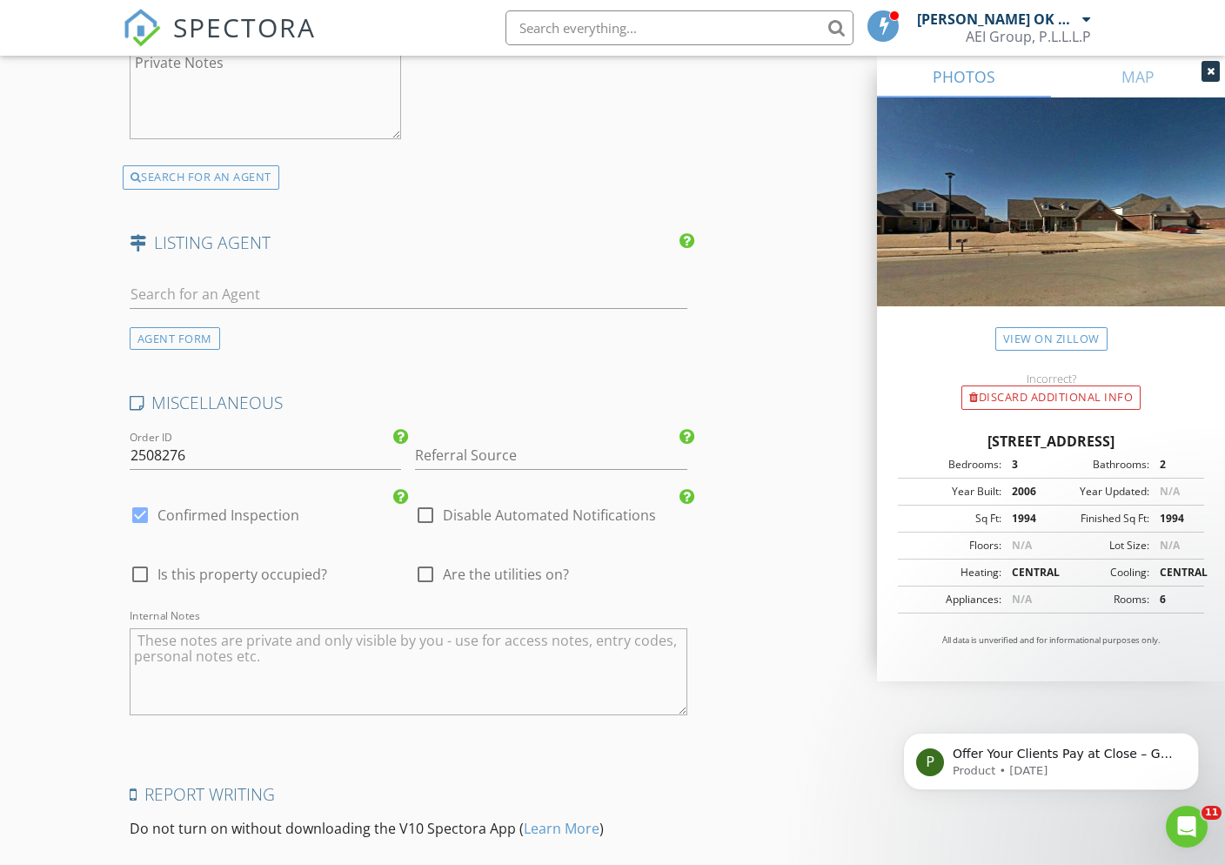
scroll to position [2957, 0]
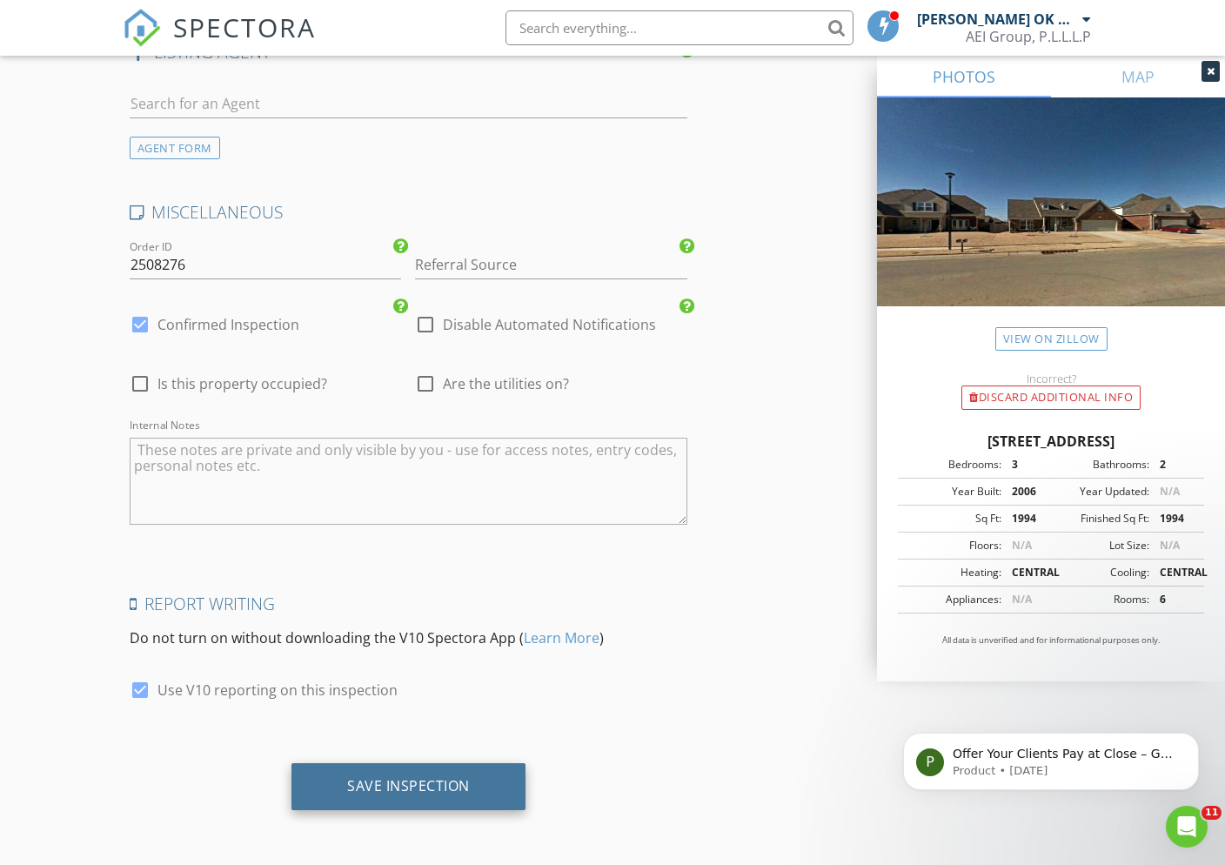
click at [494, 784] on div "Save Inspection" at bounding box center [409, 786] width 234 height 47
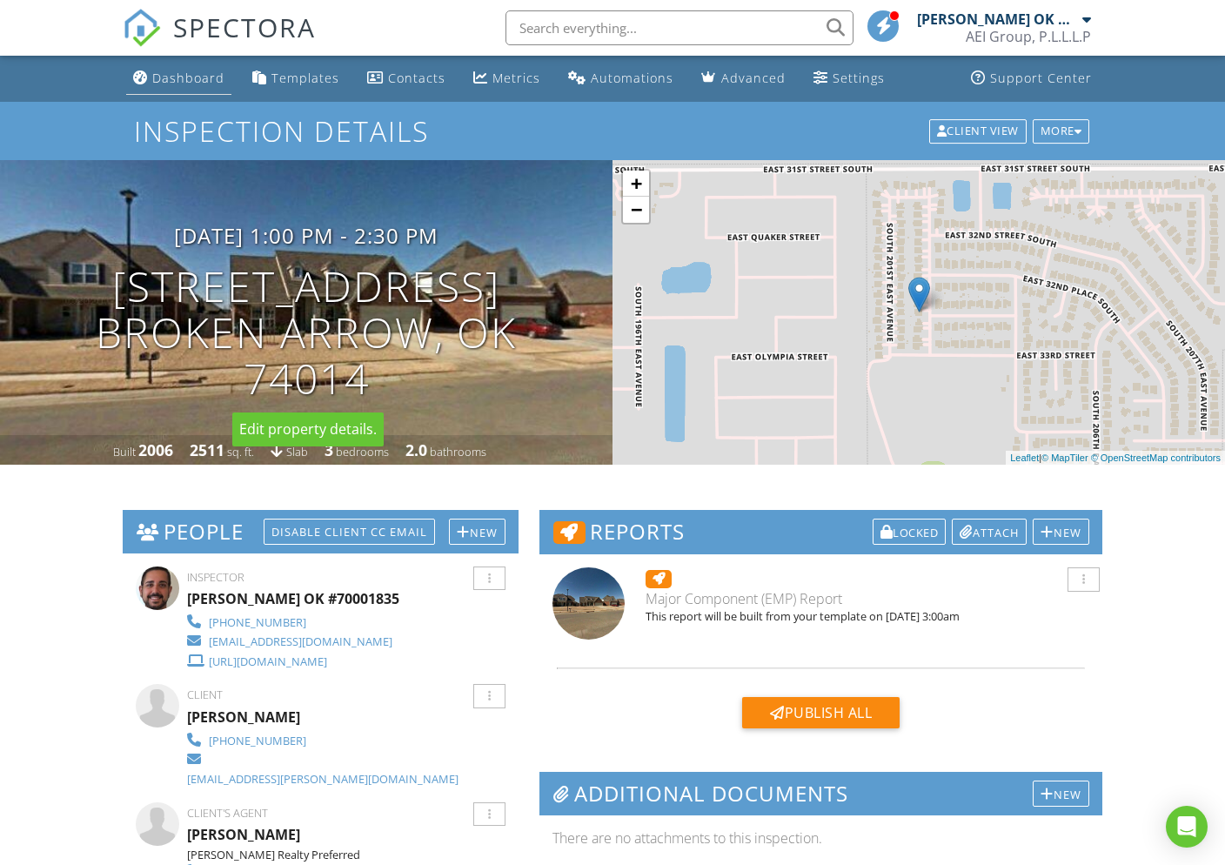
click at [199, 77] on div "Dashboard" at bounding box center [188, 78] width 72 height 17
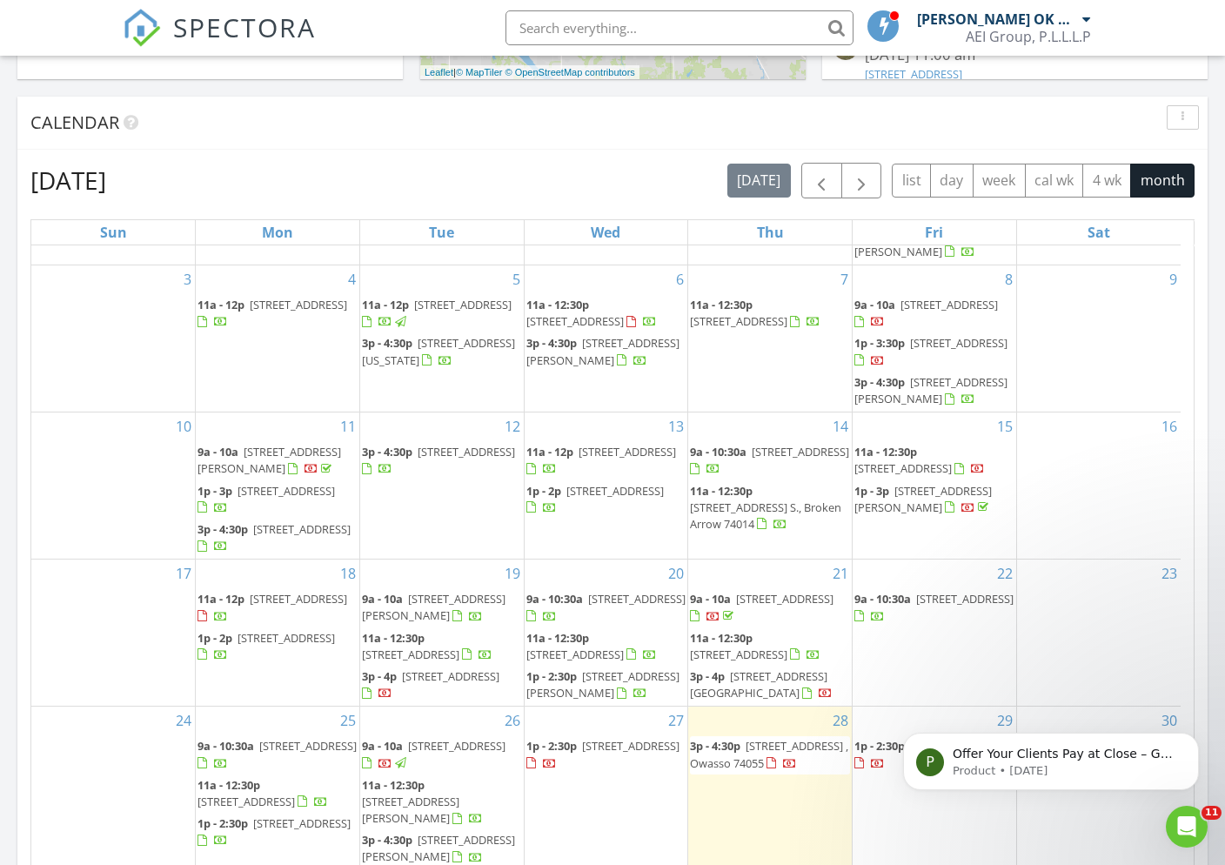
scroll to position [194, 0]
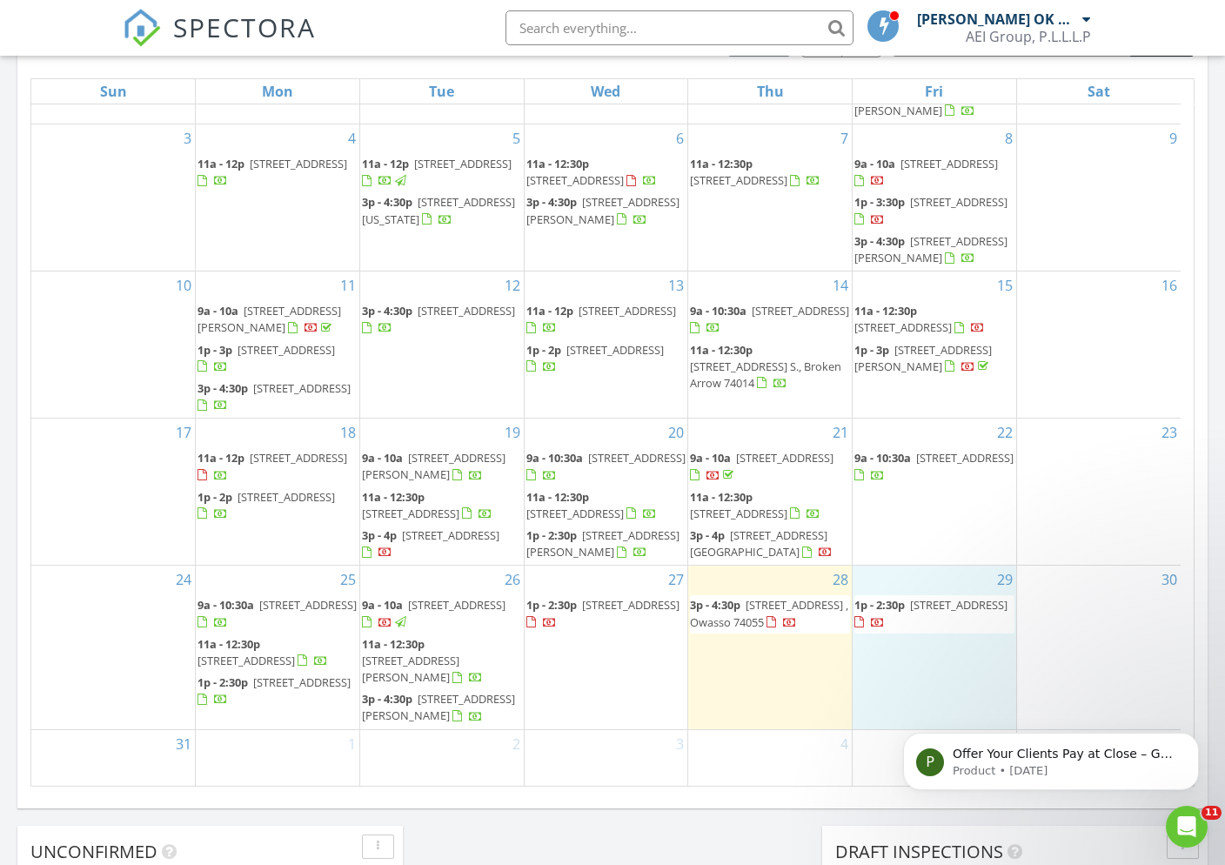
click at [969, 682] on div "29 1p - 2:30p [STREET_ADDRESS]" at bounding box center [935, 647] width 164 height 163
click at [962, 615] on link "Inspection" at bounding box center [934, 611] width 90 height 28
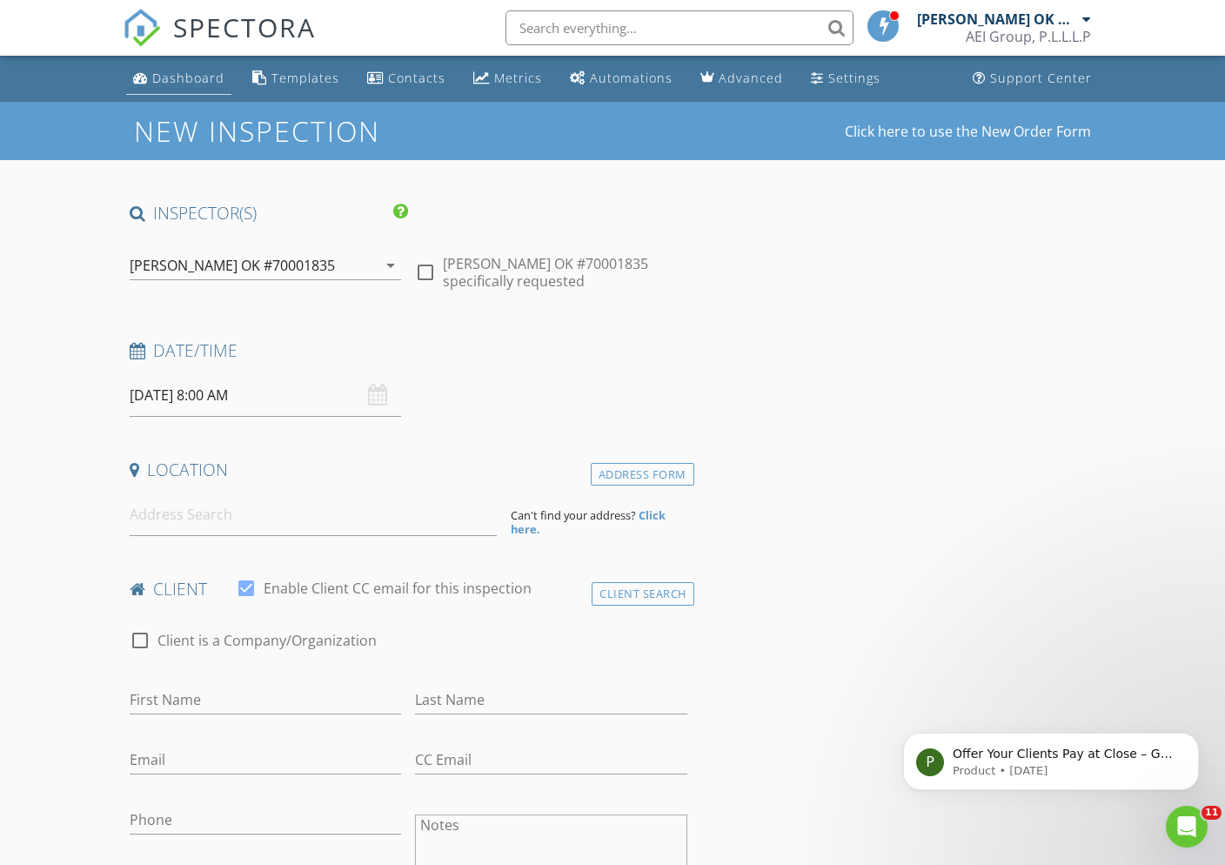
click at [207, 85] on div "Dashboard" at bounding box center [188, 78] width 72 height 17
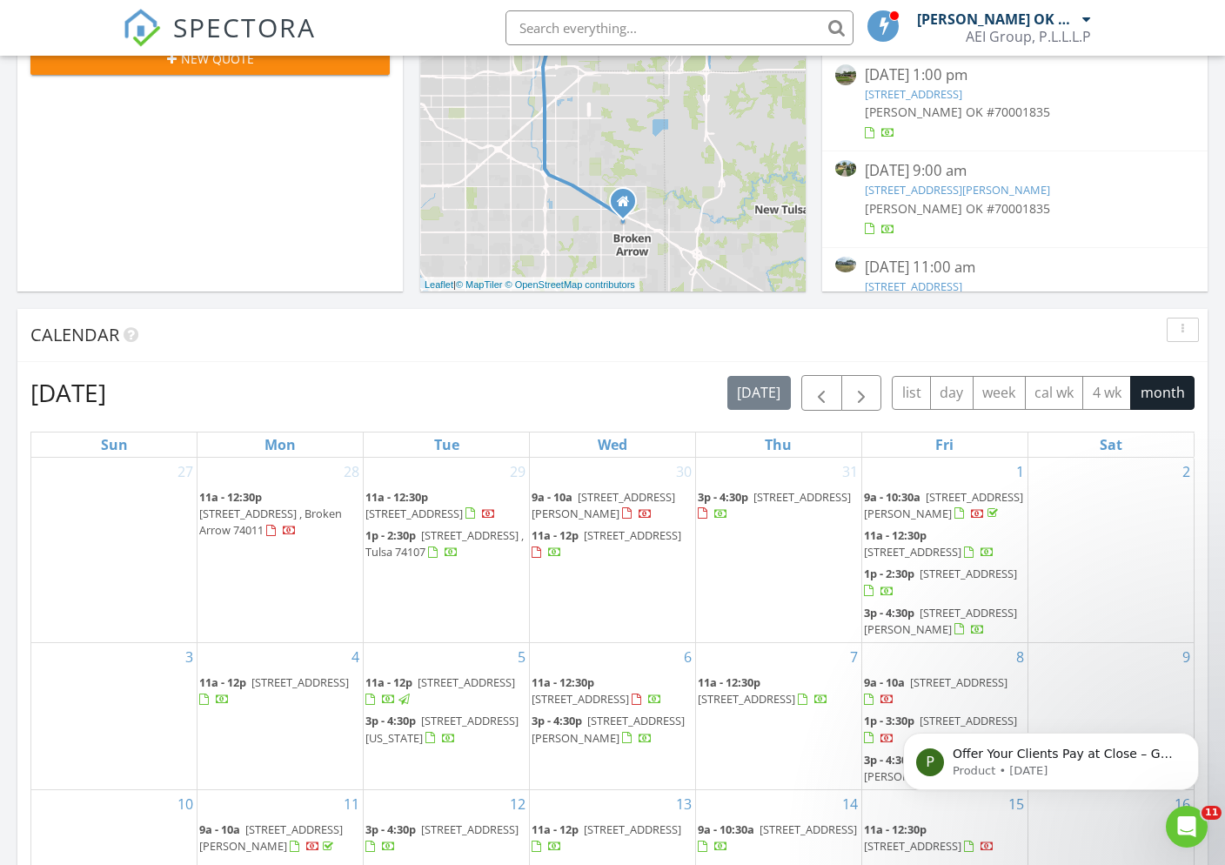
scroll to position [1038, 0]
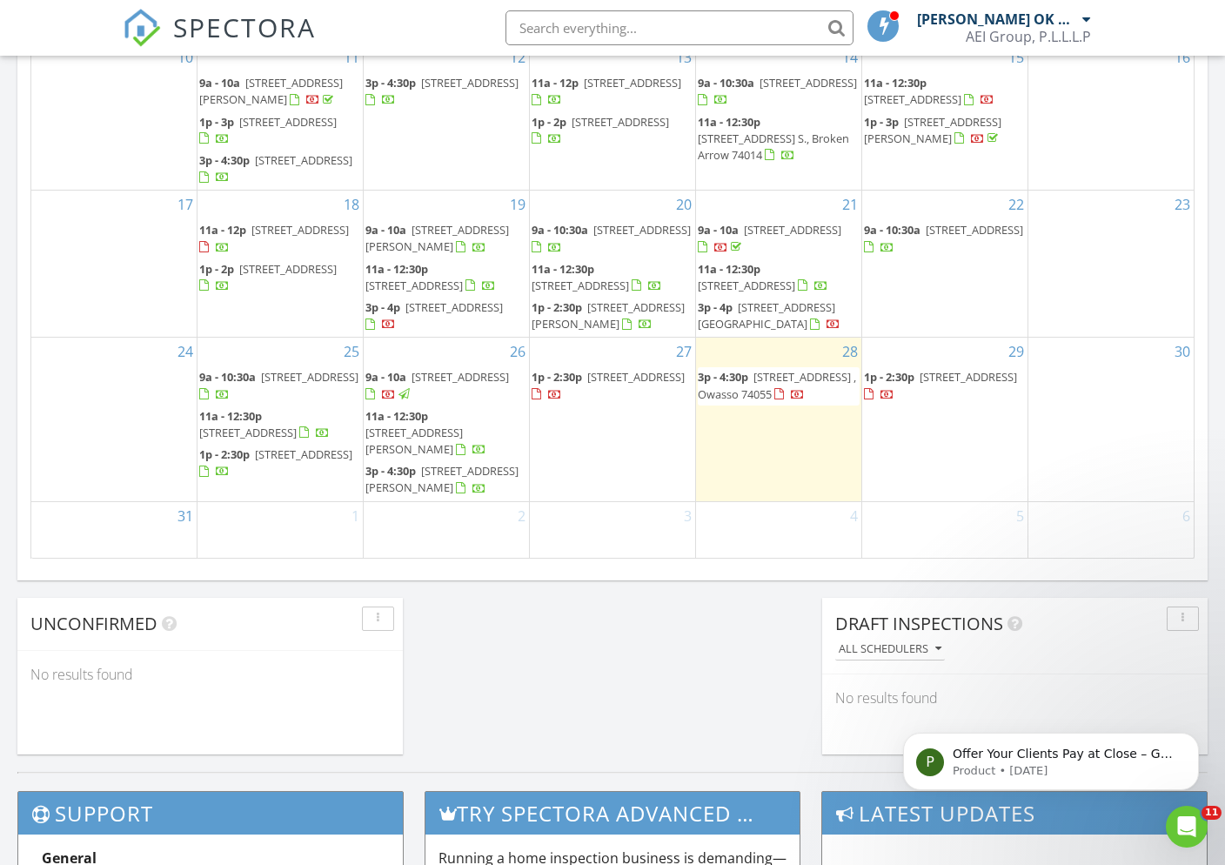
click at [935, 463] on div "29 1p - 2:30p [STREET_ADDRESS]" at bounding box center [945, 419] width 165 height 163
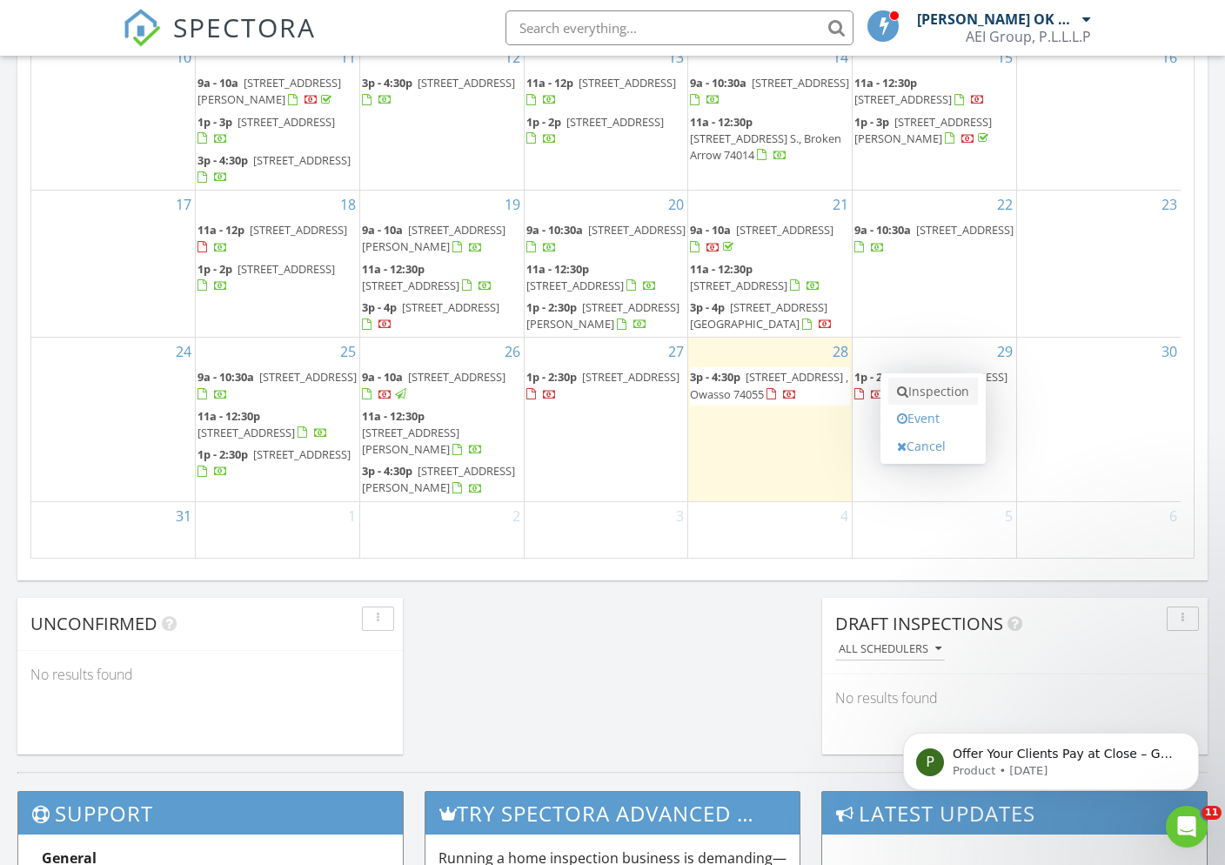
click at [933, 390] on link "Inspection" at bounding box center [934, 392] width 90 height 28
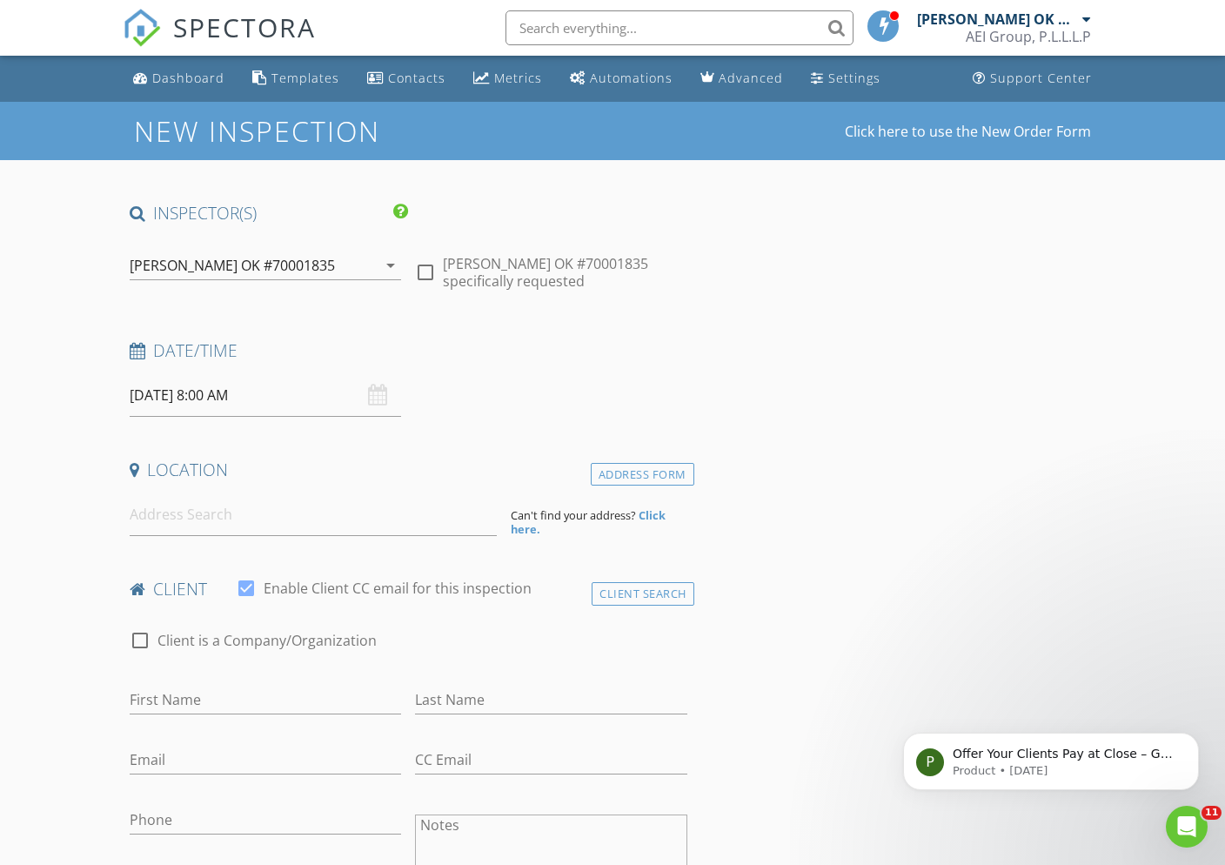
click at [270, 400] on input "08/29/2025 8:00 AM" at bounding box center [266, 395] width 272 height 43
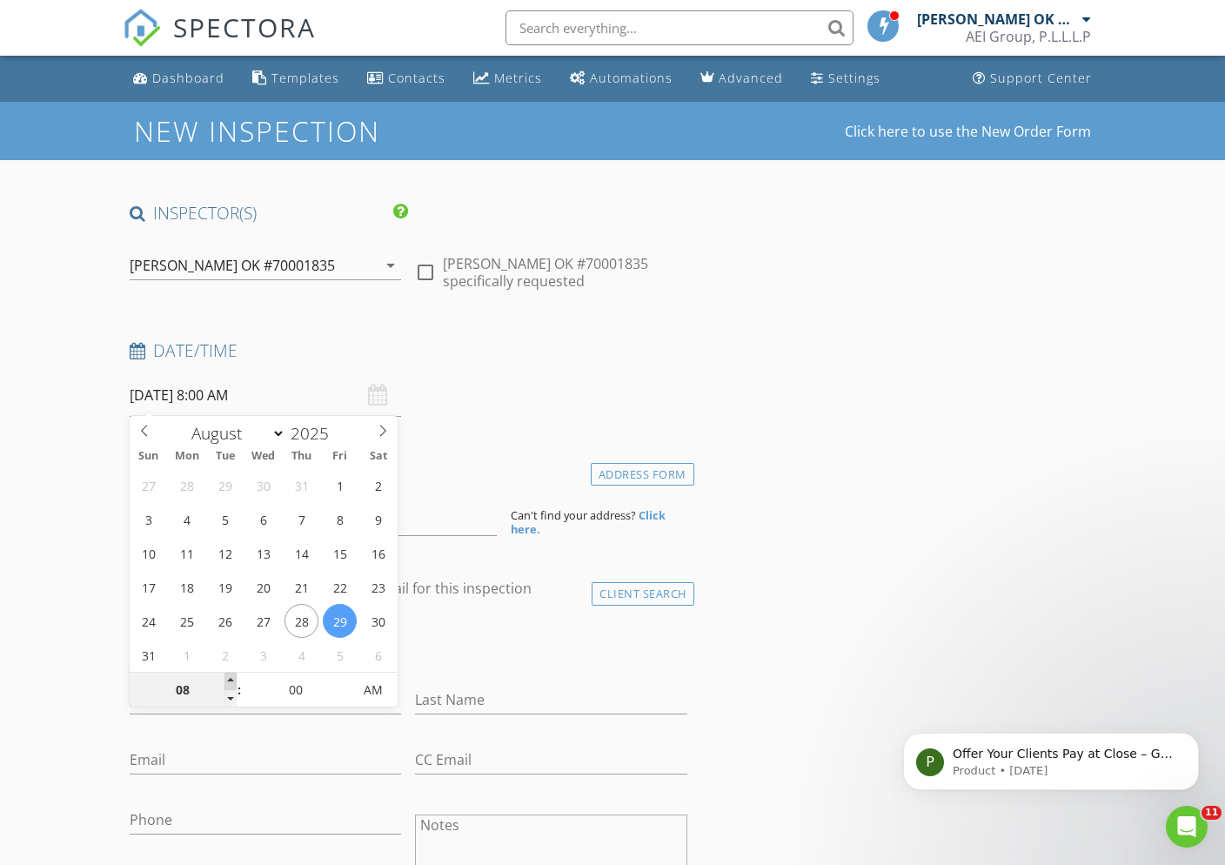
type input "09"
type input "08/29/2025 9:00 AM"
click at [231, 682] on span at bounding box center [231, 681] width 12 height 17
type input "10"
type input "08/29/2025 10:00 AM"
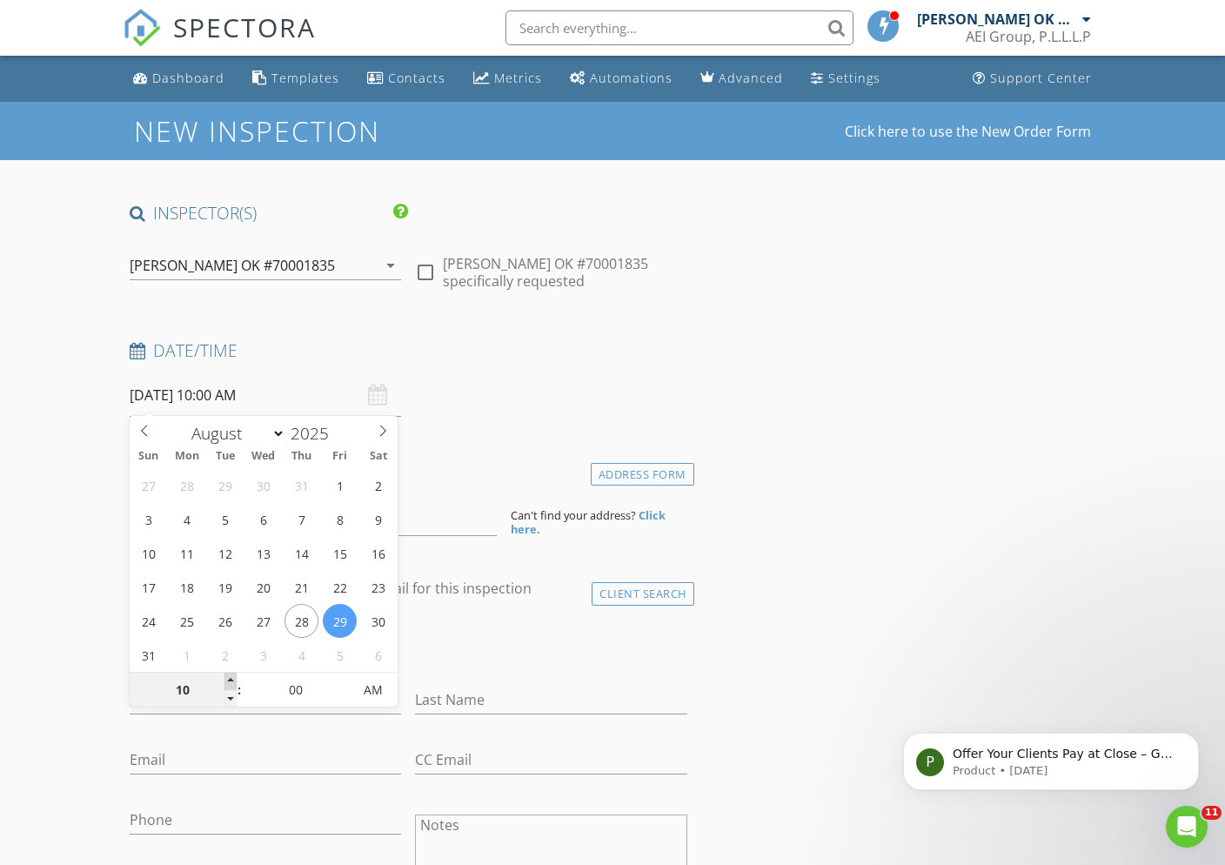
click at [231, 682] on span at bounding box center [231, 681] width 12 height 17
type input "11"
type input "08/29/2025 11:00 AM"
click at [231, 682] on span at bounding box center [231, 681] width 12 height 17
type input "12"
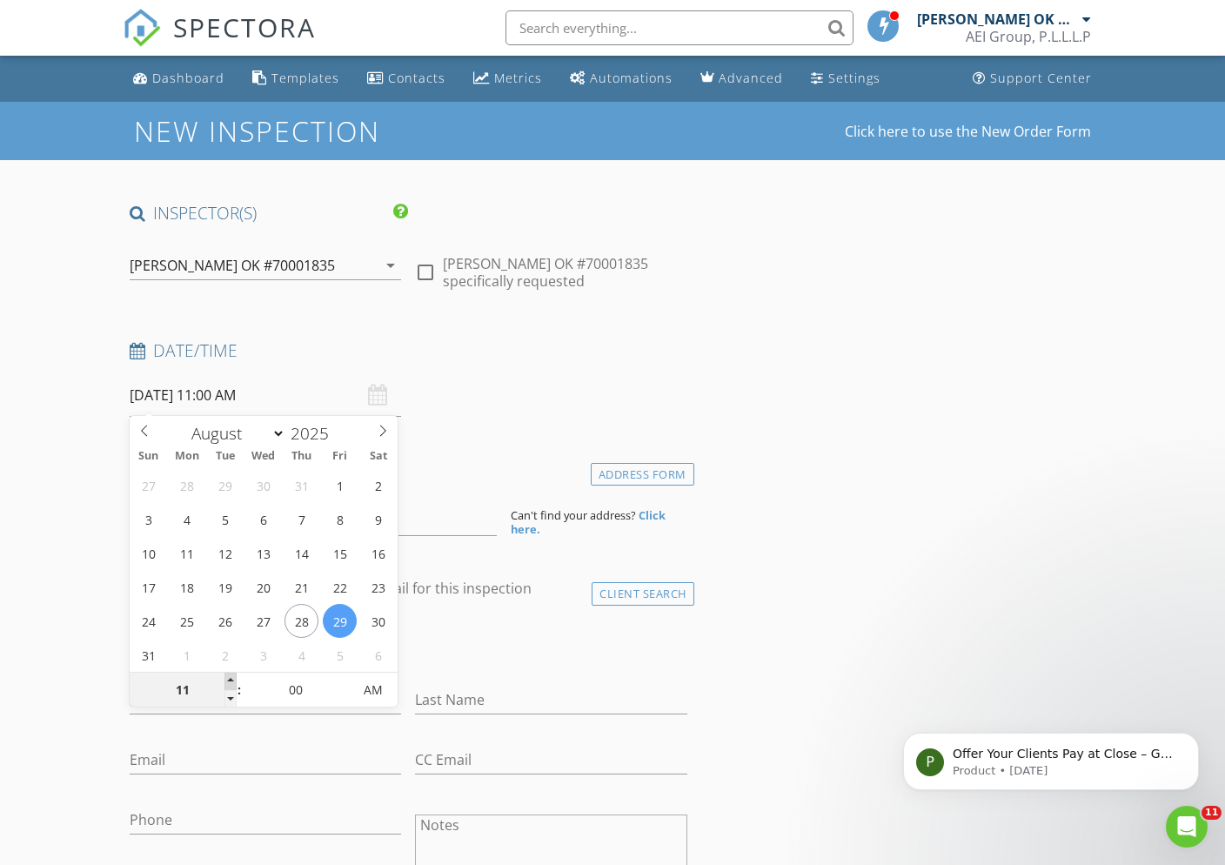
type input "08/29/2025 12:00 PM"
click at [231, 680] on span at bounding box center [231, 681] width 12 height 17
type input "01"
type input "08/29/2025 1:00 PM"
click at [231, 680] on span at bounding box center [231, 681] width 12 height 17
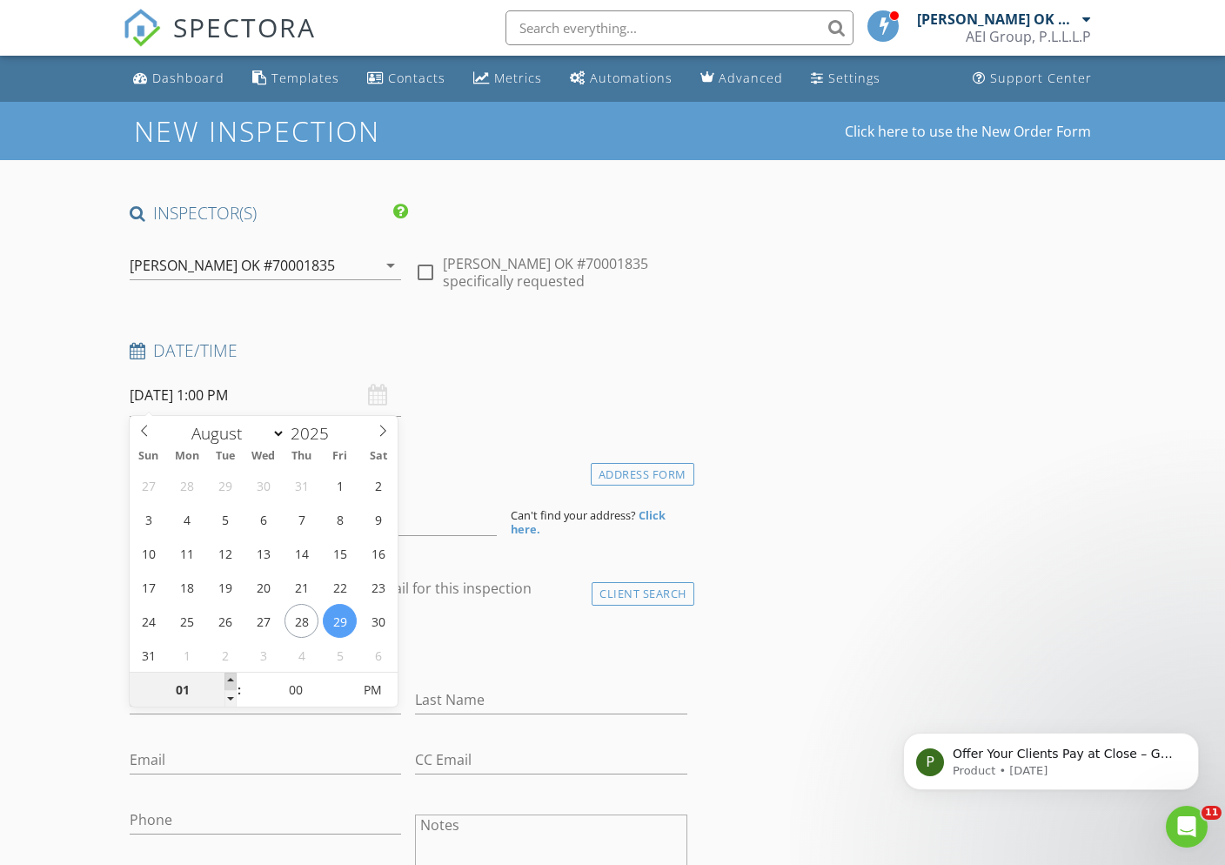
type input "02"
type input "08/29/2025 2:00 PM"
click at [231, 680] on span at bounding box center [231, 681] width 12 height 17
type input "03"
type input "08/29/2025 3:00 PM"
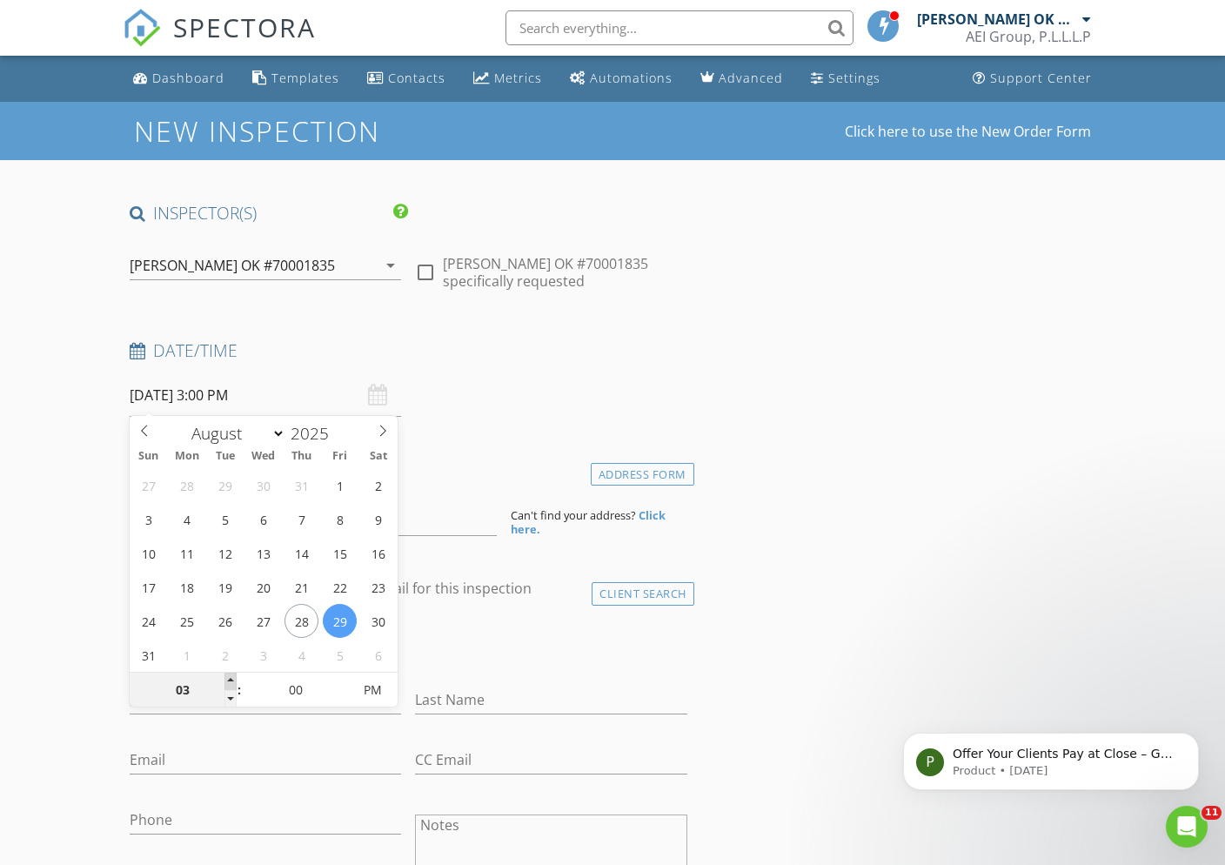
click at [231, 680] on span at bounding box center [231, 681] width 12 height 17
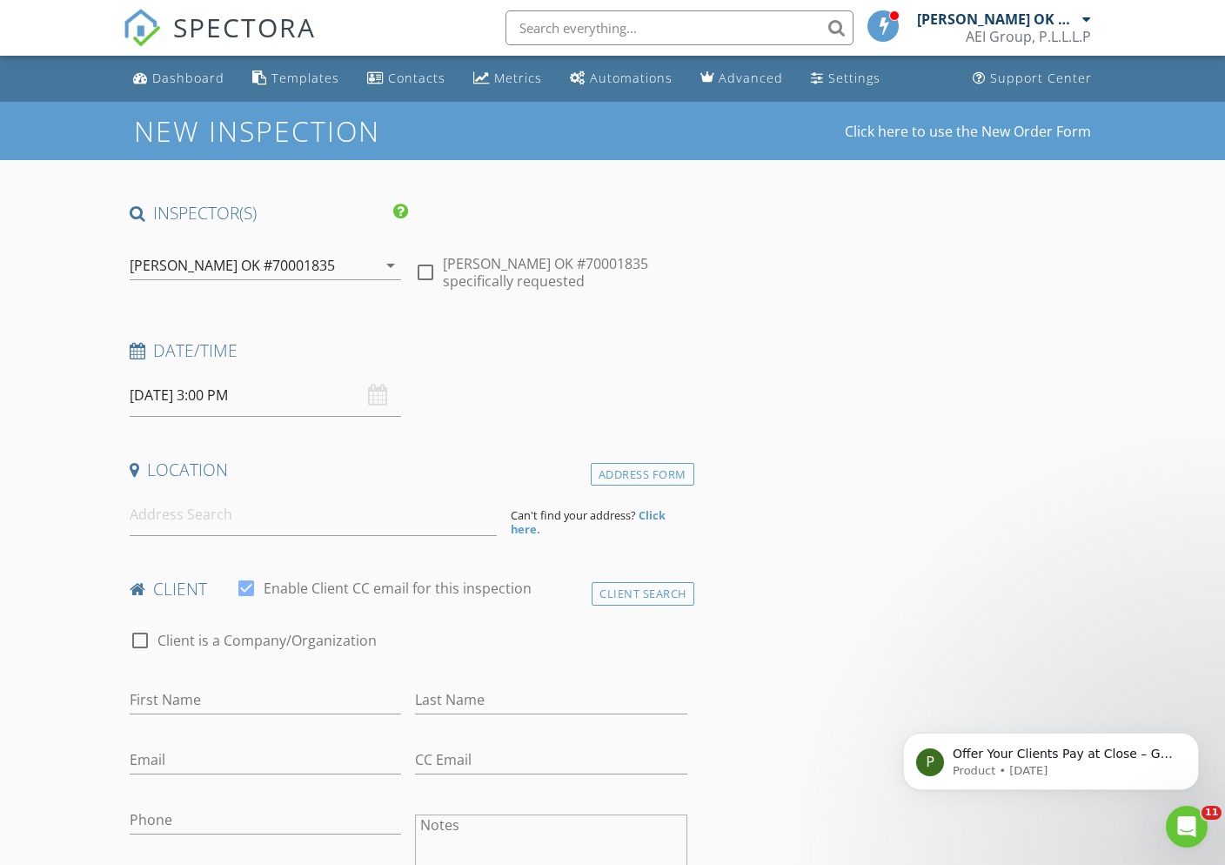
click at [635, 362] on div "Date/Time" at bounding box center [409, 356] width 572 height 35
click at [663, 468] on div "Address Form" at bounding box center [643, 474] width 104 height 23
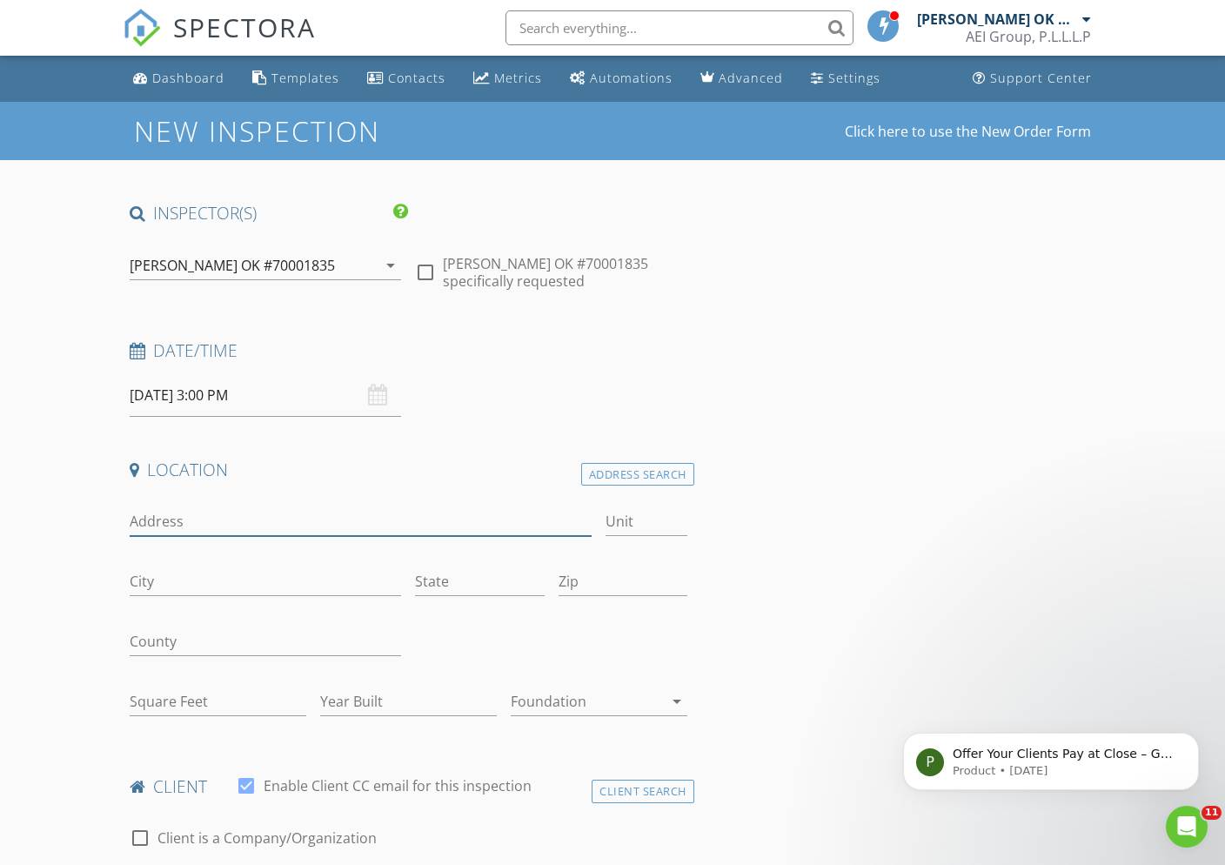
click at [342, 516] on input "Address" at bounding box center [361, 521] width 463 height 29
click at [158, 525] on input "205 Kalanchoe Ave." at bounding box center [361, 521] width 463 height 29
type input "205 S. Kalanchoe Ave."
click at [225, 581] on input "City" at bounding box center [266, 581] width 272 height 29
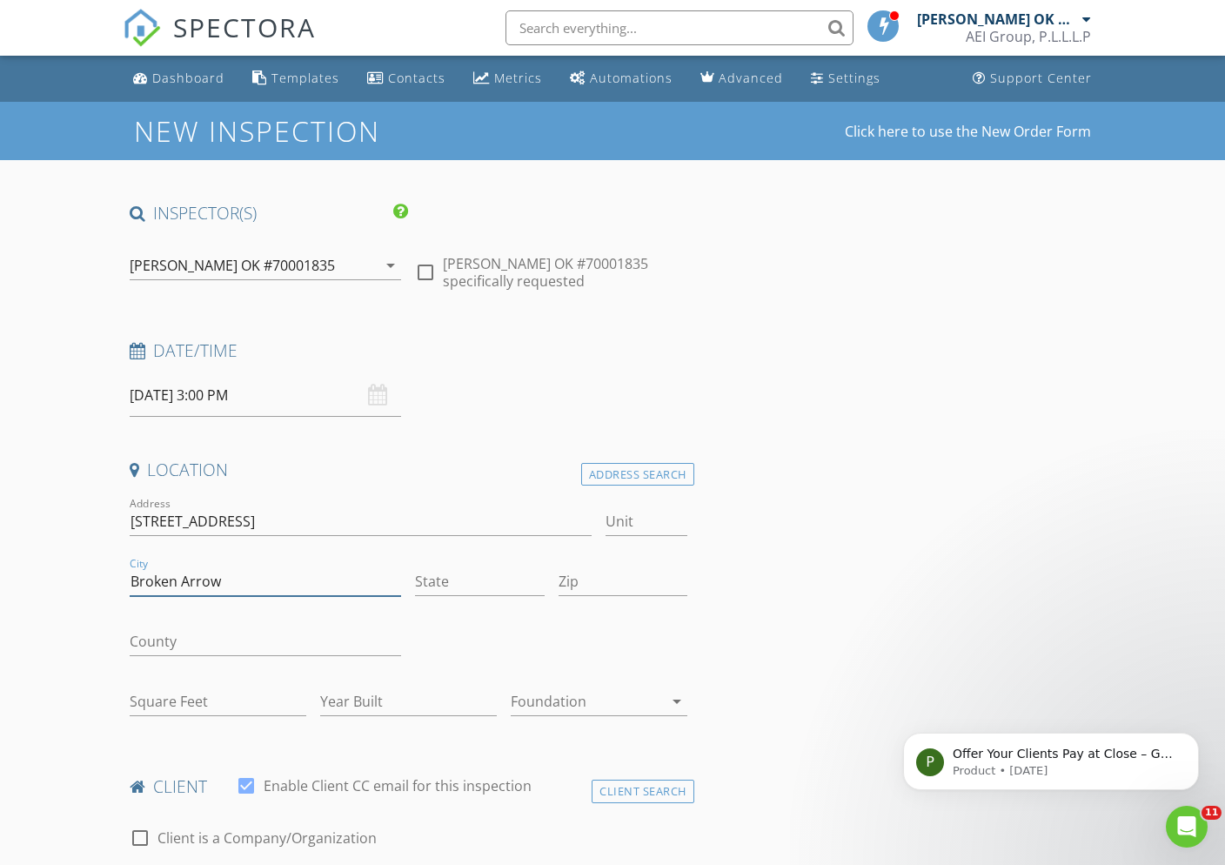
type input "Broken Arrow"
type input "OK"
type input "74012"
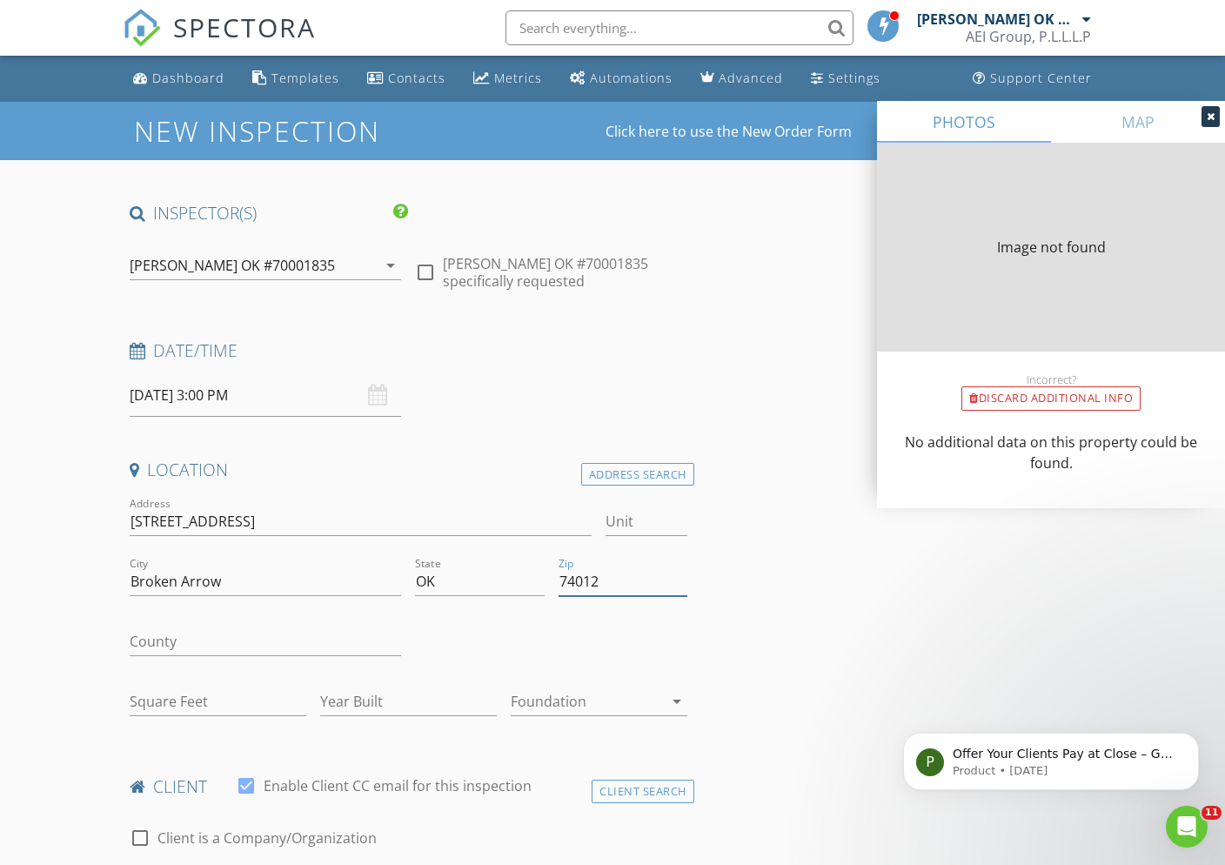
type input "1873"
type input "1980"
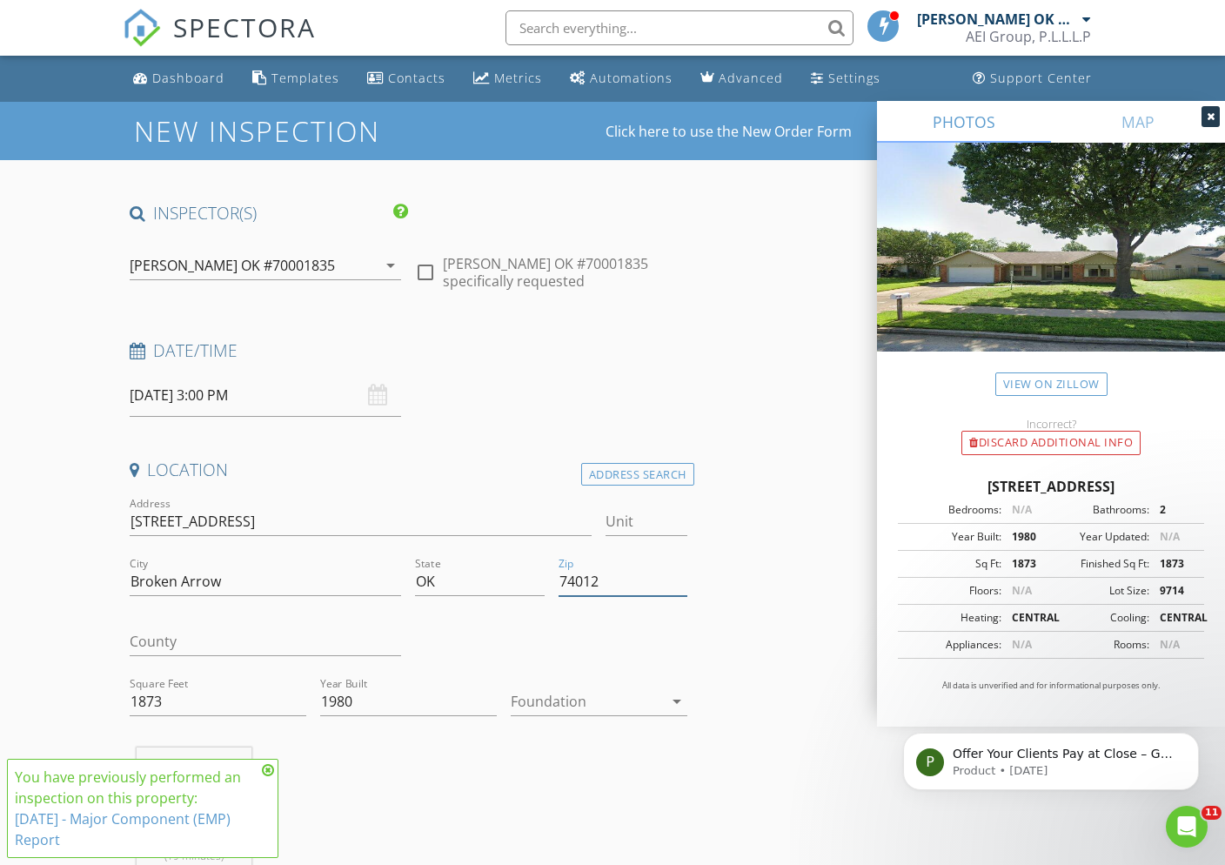
type input "74012"
click at [621, 703] on div at bounding box center [587, 702] width 152 height 28
click at [0, 0] on div at bounding box center [0, 0] width 0 height 0
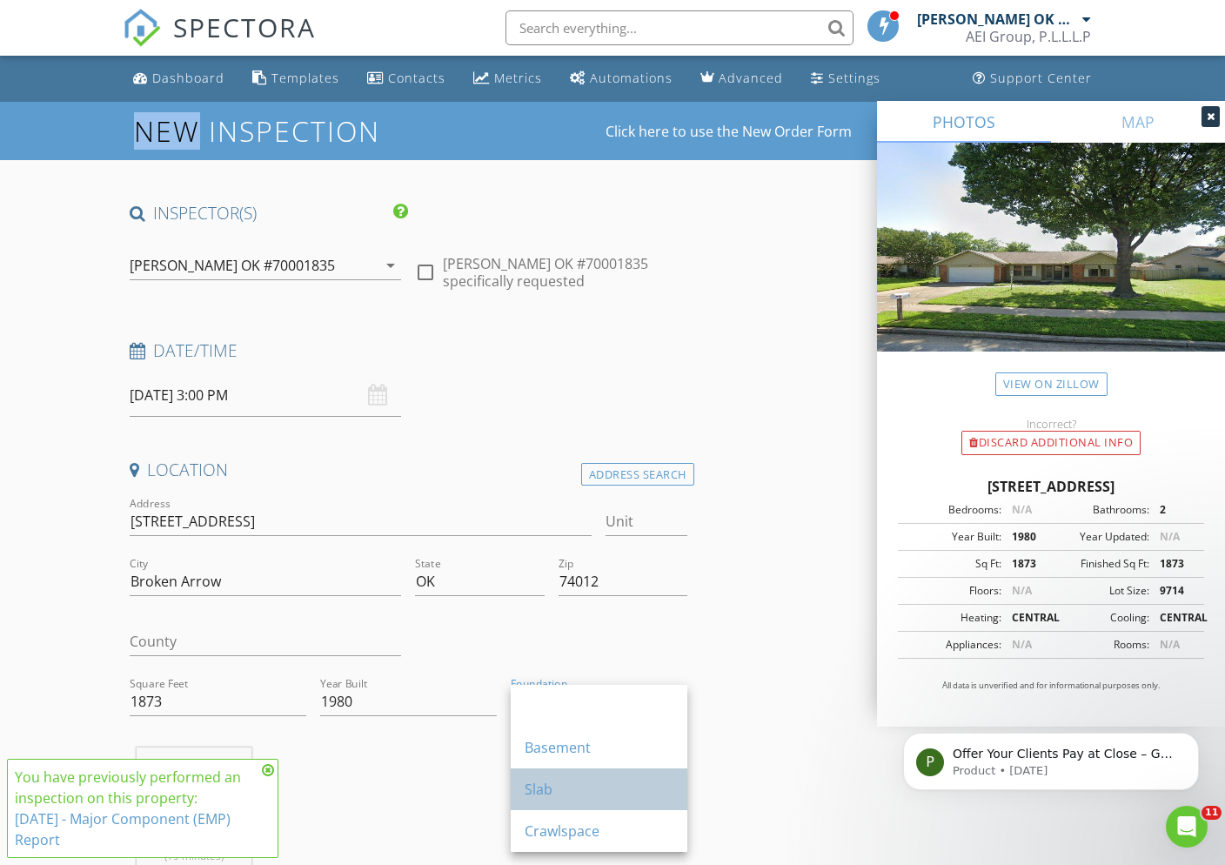
click at [579, 782] on div "Slab" at bounding box center [599, 789] width 149 height 21
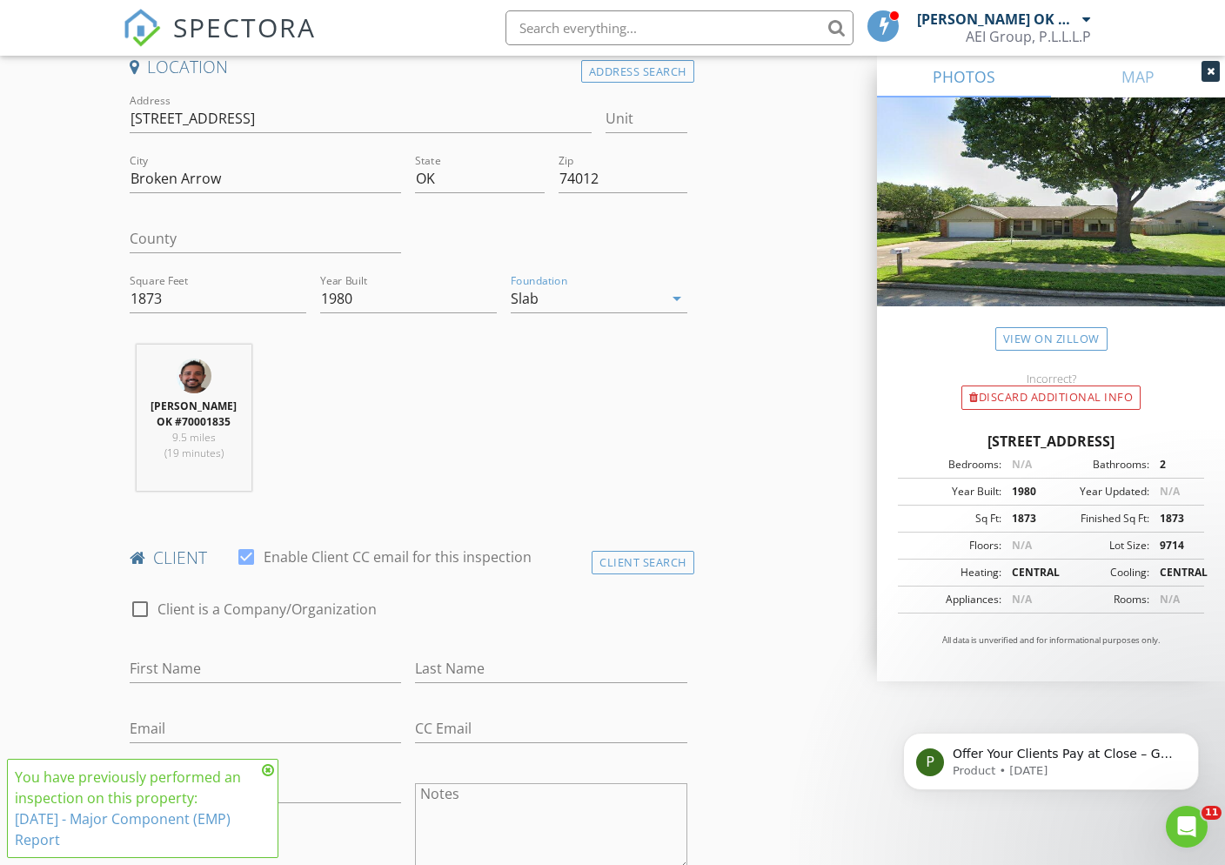
scroll to position [585, 0]
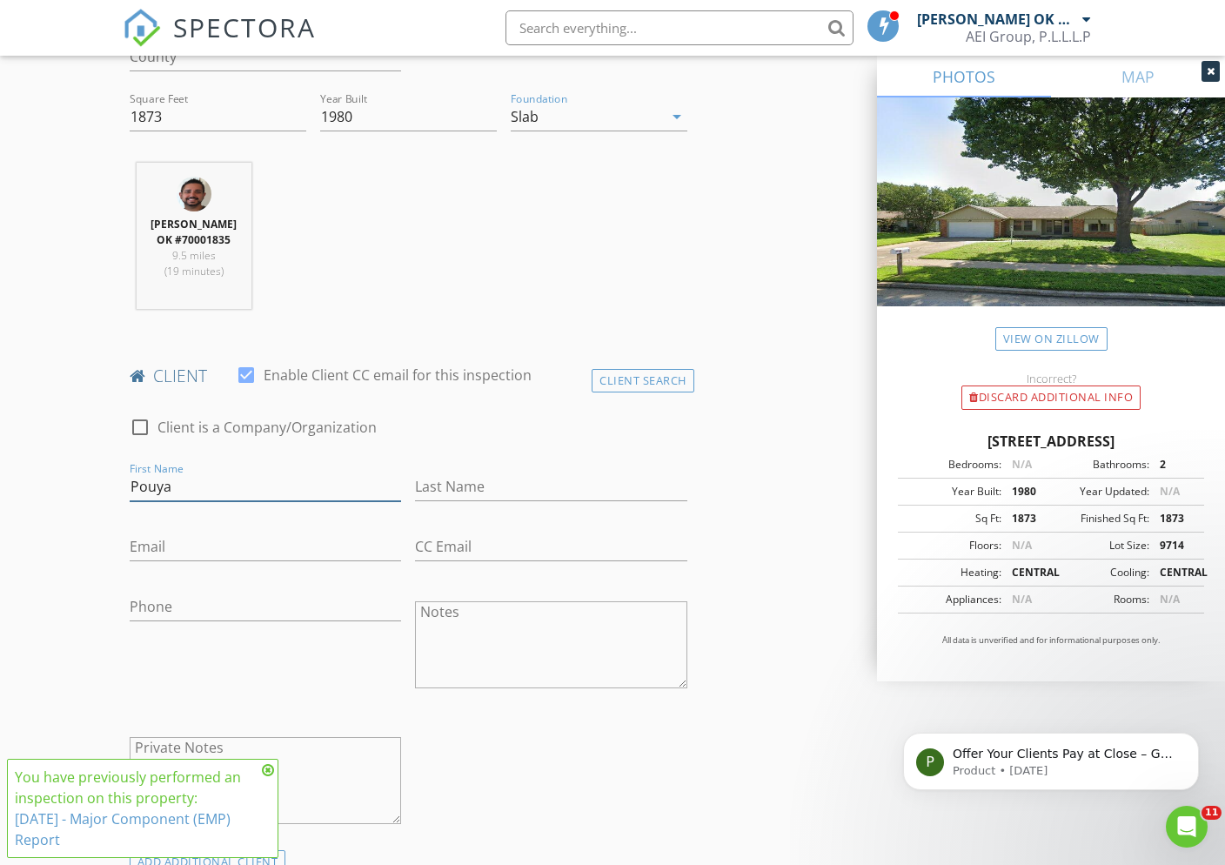
type input "Pouya"
type input "Teymourpour"
click at [179, 561] on input "Email" at bounding box center [266, 547] width 272 height 29
paste input "pouya.teymourpour@gmail.com"
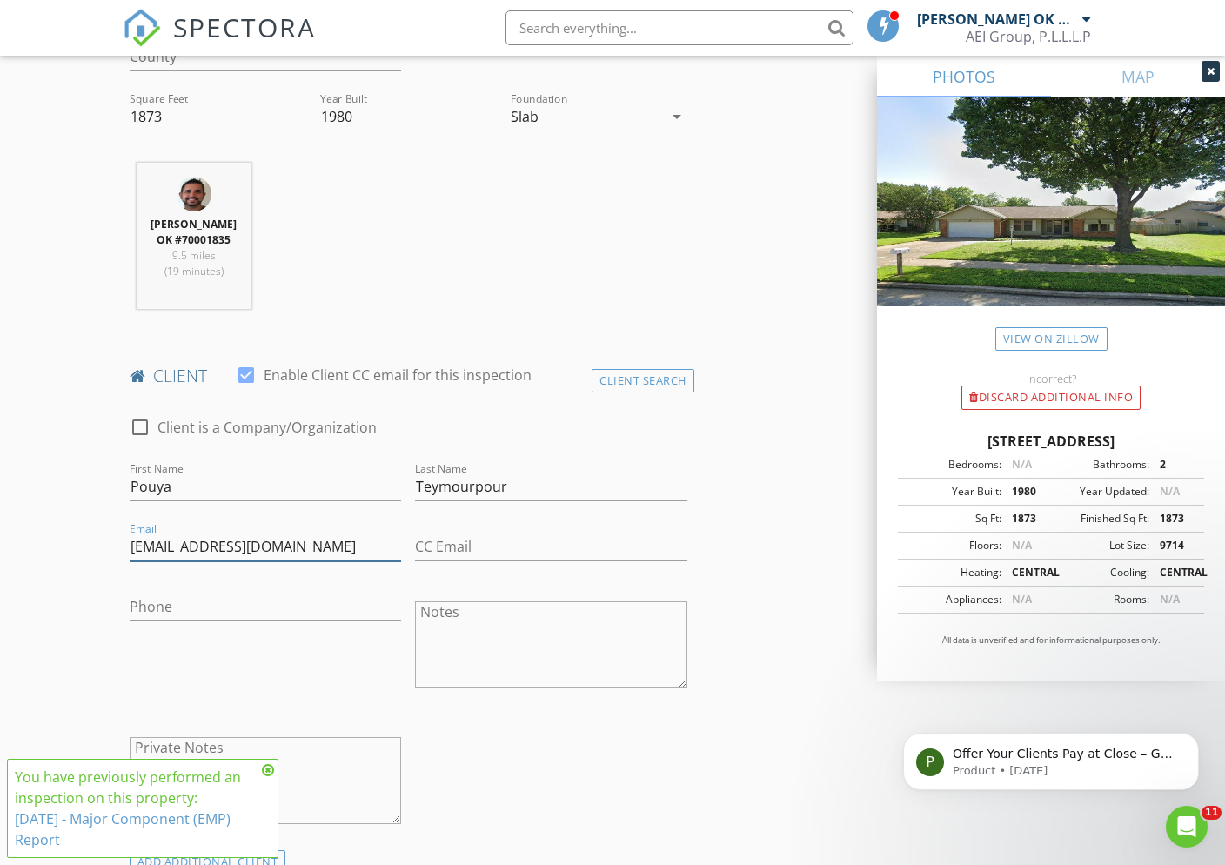
type input "pouya.teymourpour@gmail.com"
click at [320, 610] on input "Phone" at bounding box center [266, 607] width 272 height 29
paste input "608-886-8442"
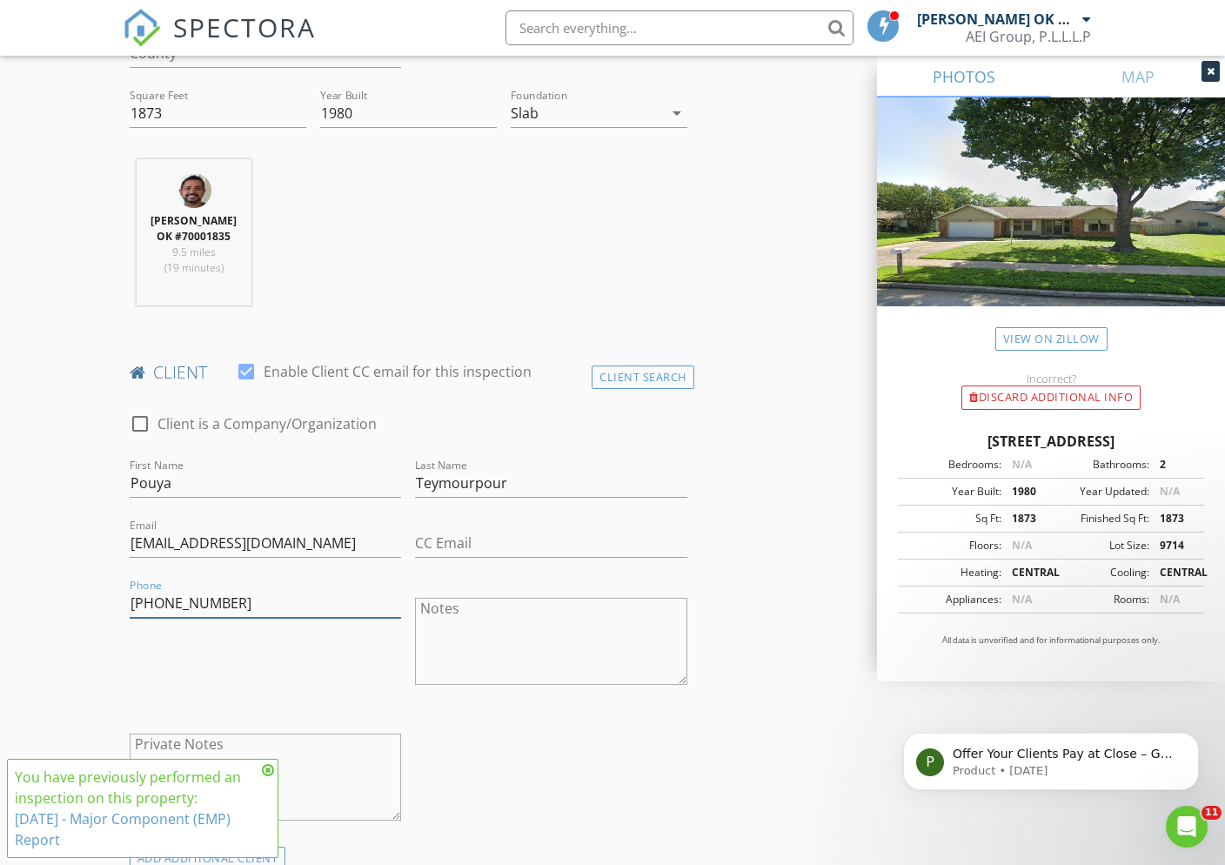
type input "608-886-8442"
click at [270, 772] on icon at bounding box center [268, 770] width 12 height 14
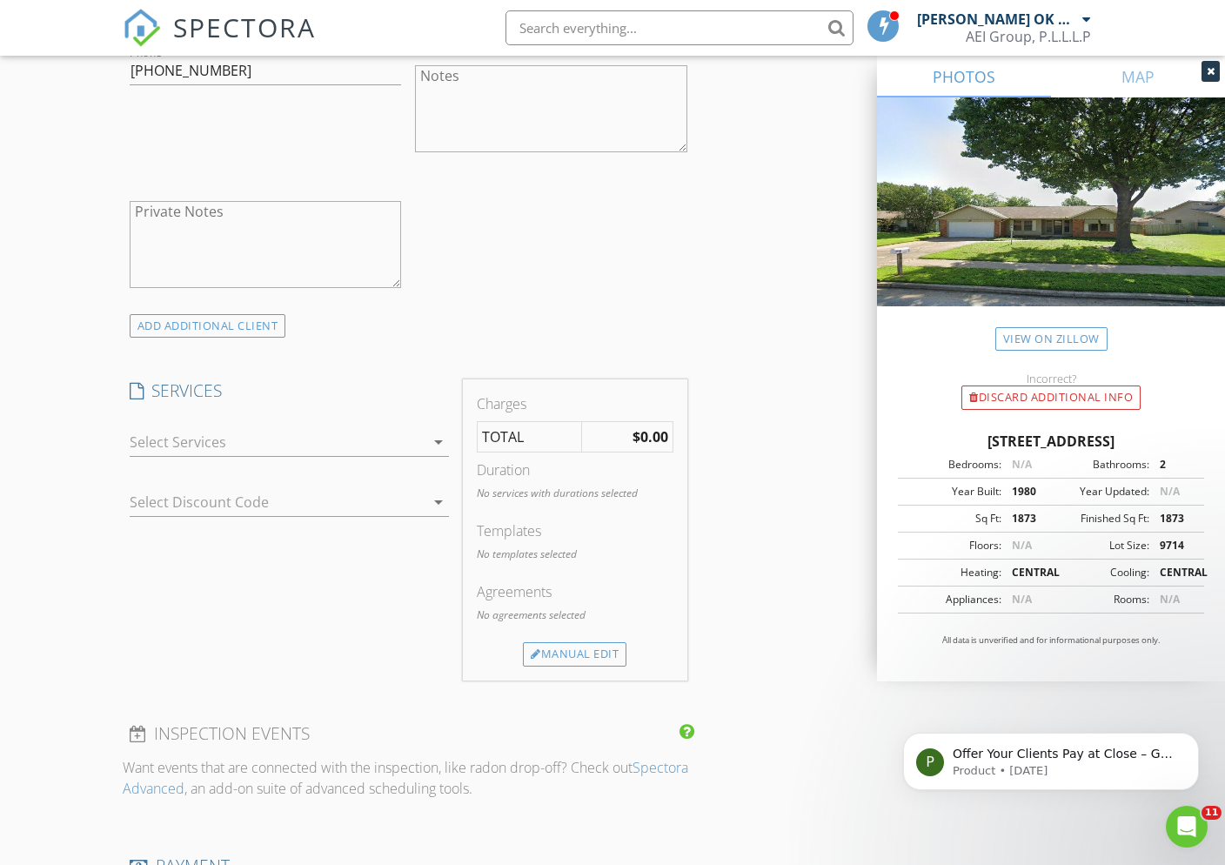
scroll to position [1322, 0]
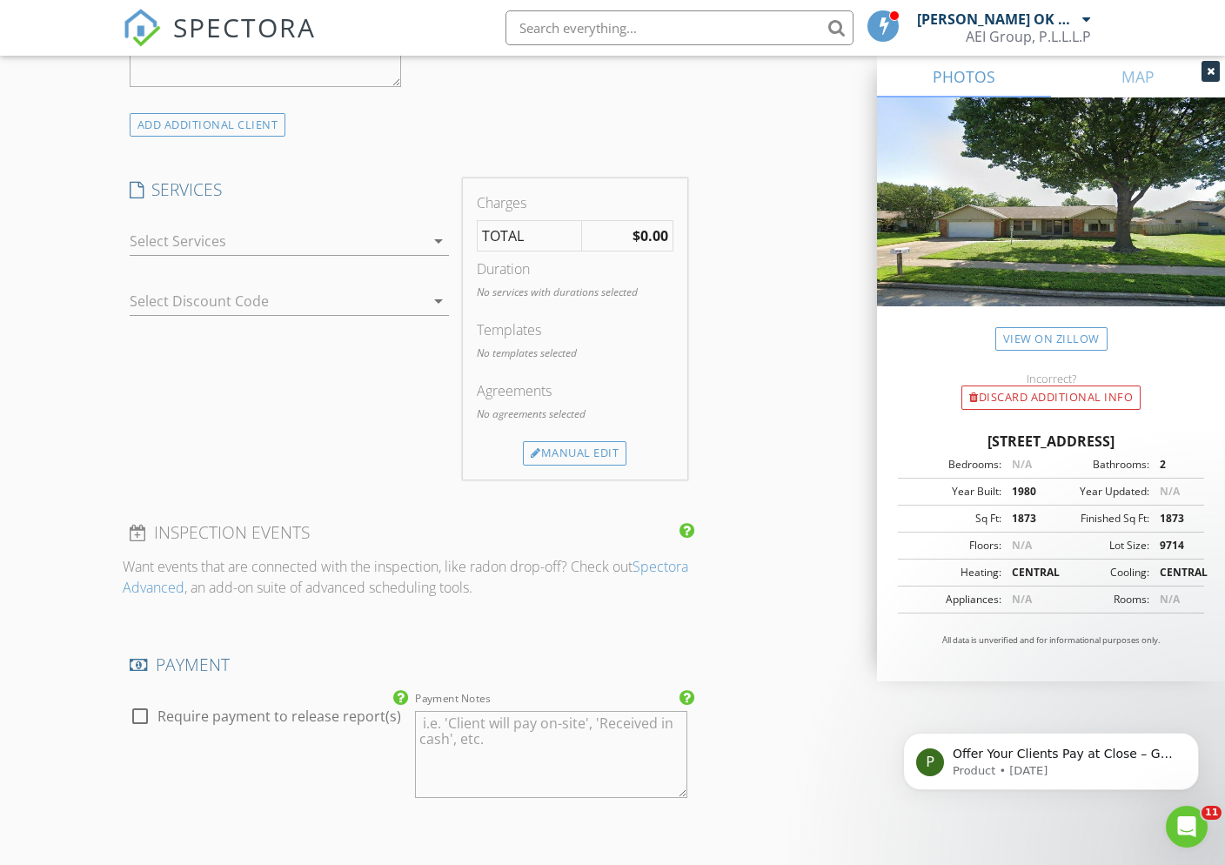
click at [229, 252] on div at bounding box center [277, 241] width 295 height 28
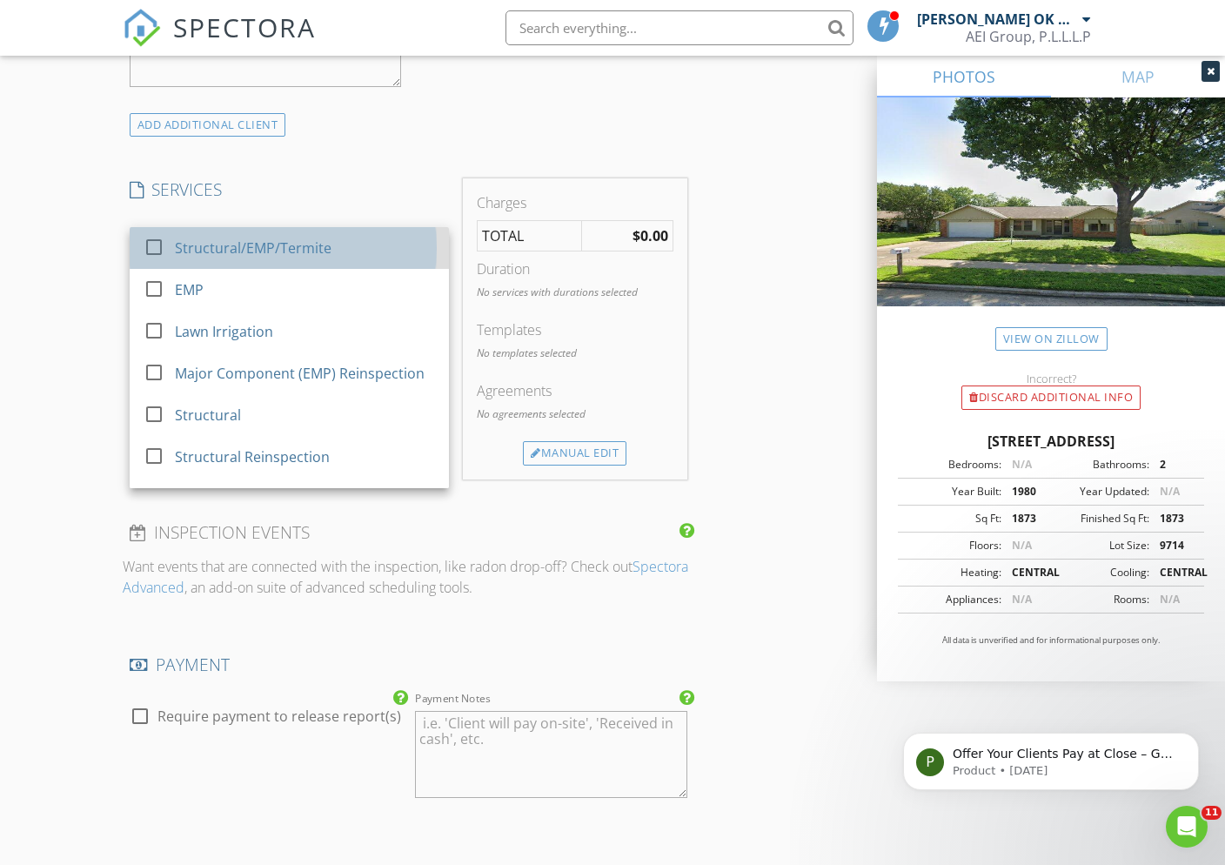
click at [273, 258] on div "Structural/EMP/Termite" at bounding box center [253, 248] width 157 height 21
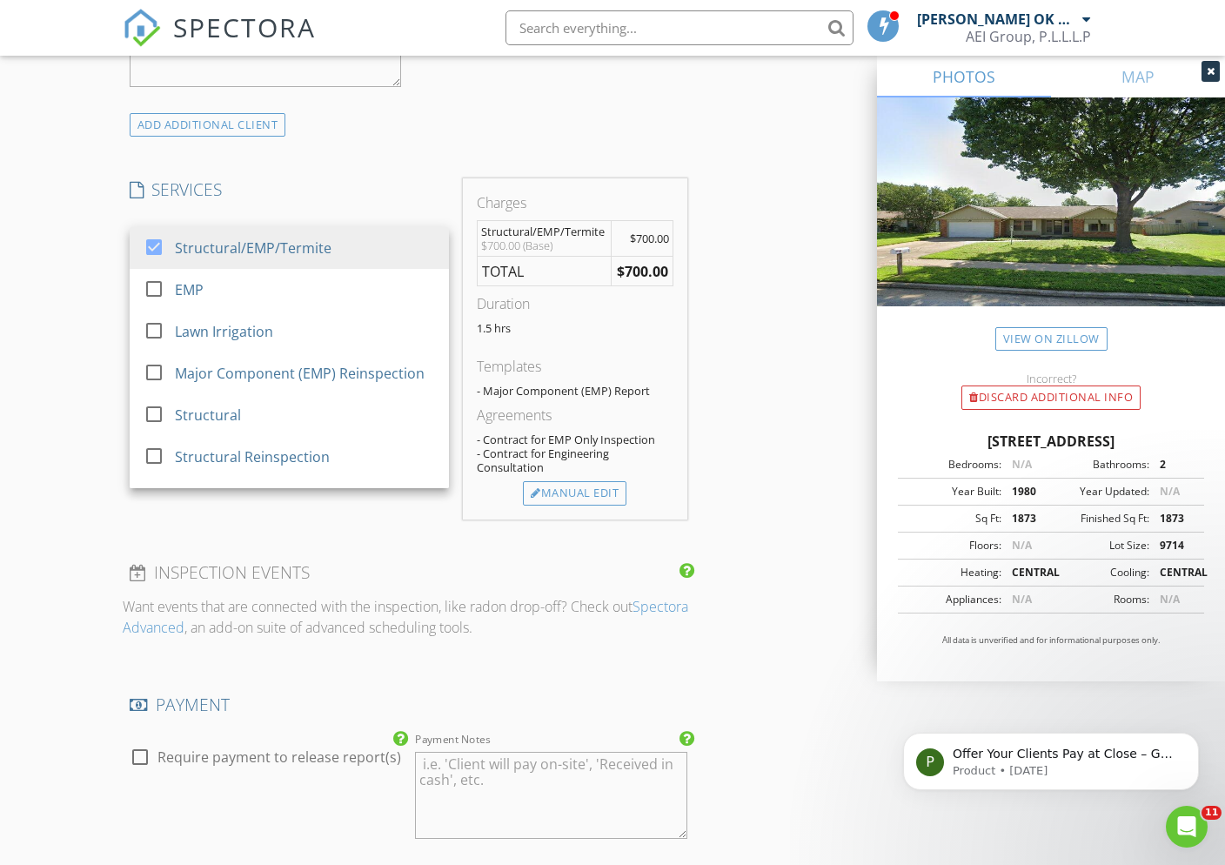
click at [747, 357] on div "INSPECTOR(S) check_box Aria Ebady-Nezami OK #70001835 PRIMARY Aria Ebady-Nezami…" at bounding box center [613, 364] width 980 height 2969
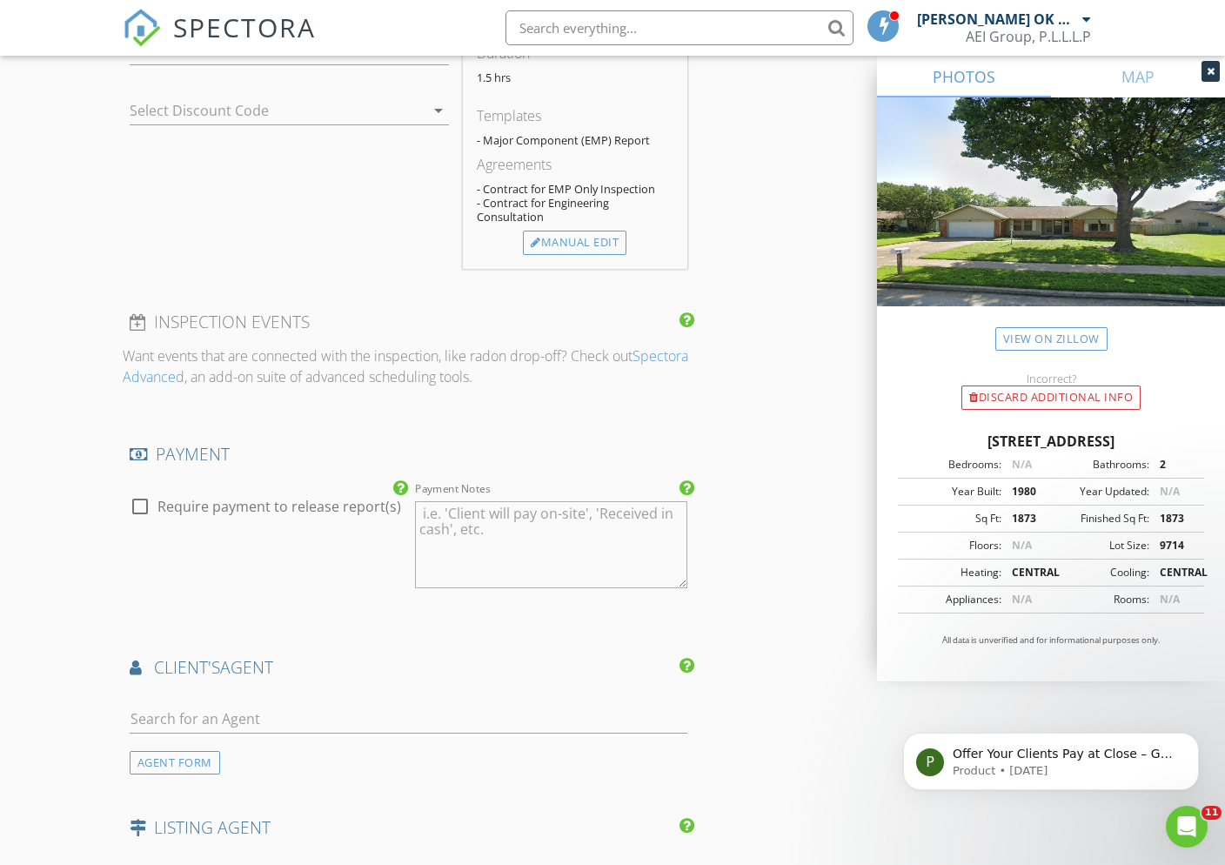
scroll to position [1745, 0]
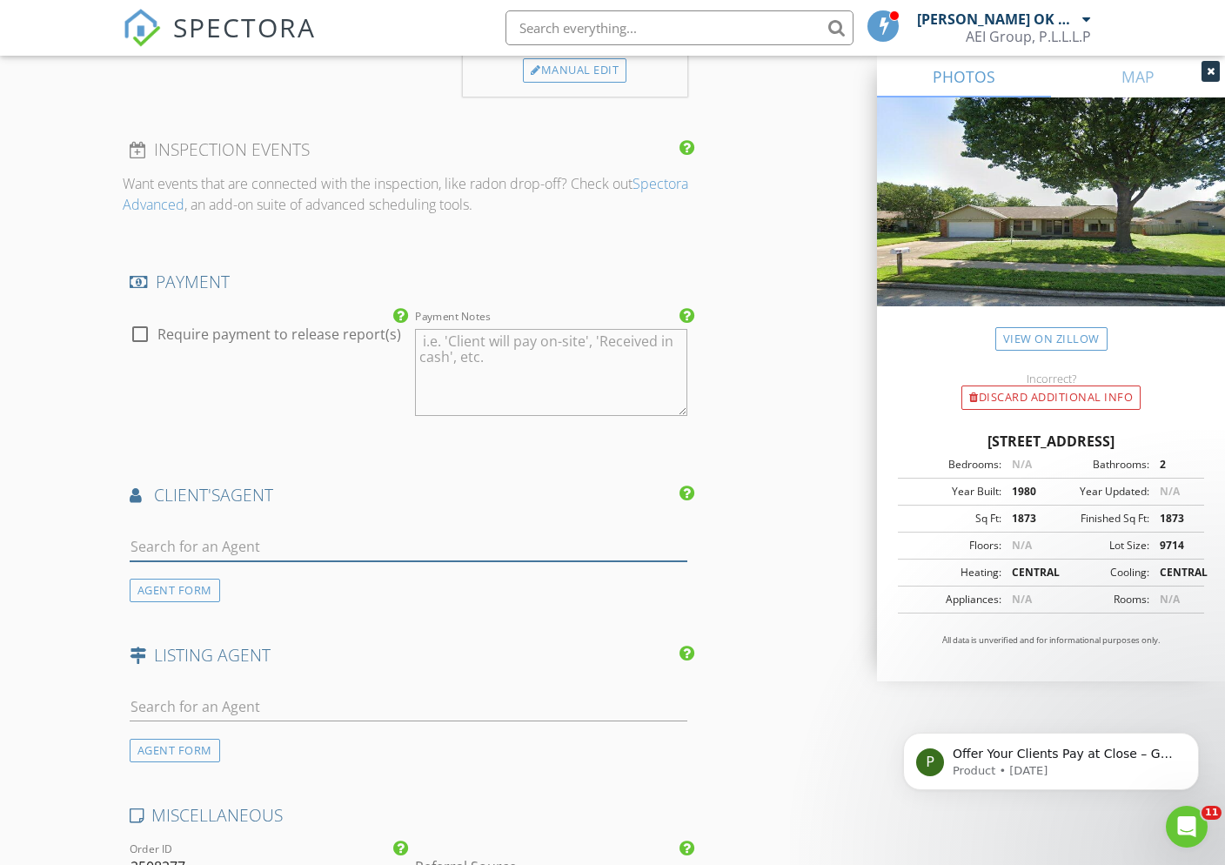
click at [206, 548] on input "text" at bounding box center [409, 547] width 558 height 29
click at [278, 552] on input "text" at bounding box center [409, 547] width 558 height 29
drag, startPoint x: 223, startPoint y: 550, endPoint x: 73, endPoint y: 562, distance: 150.2
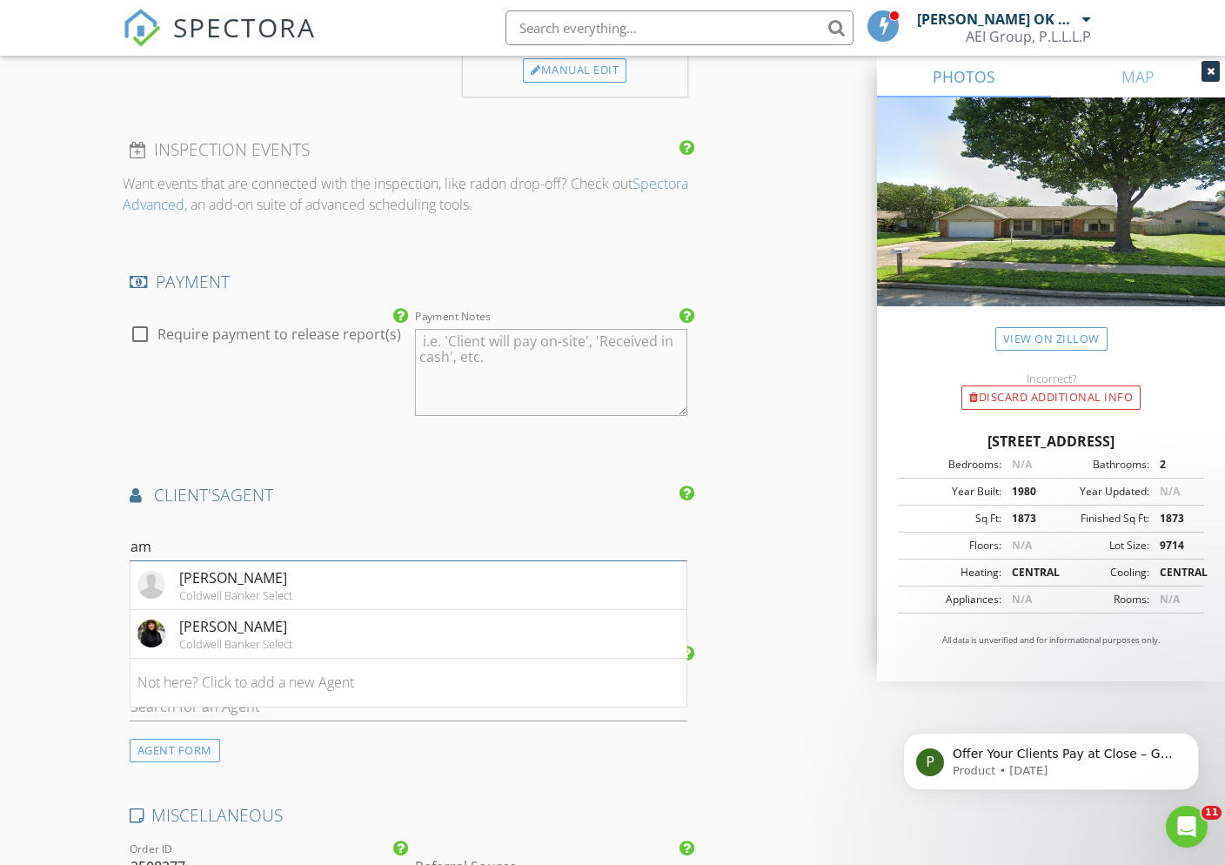
type input "a"
type input "Rhonda"
drag, startPoint x: 213, startPoint y: 590, endPoint x: 380, endPoint y: 603, distance: 167.6
click at [380, 603] on li "Rhonda McDaniel ASN REALTY GROUP" at bounding box center [409, 585] width 556 height 49
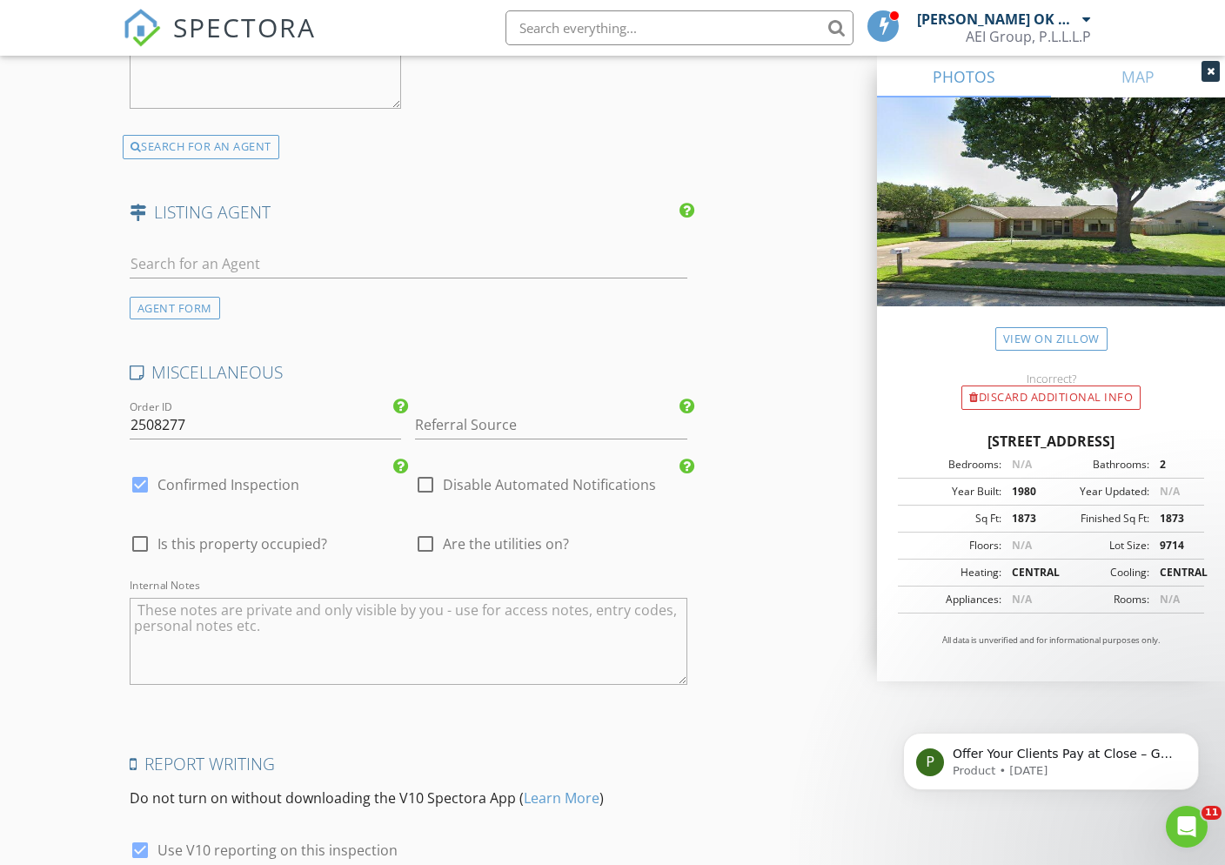
scroll to position [2749, 0]
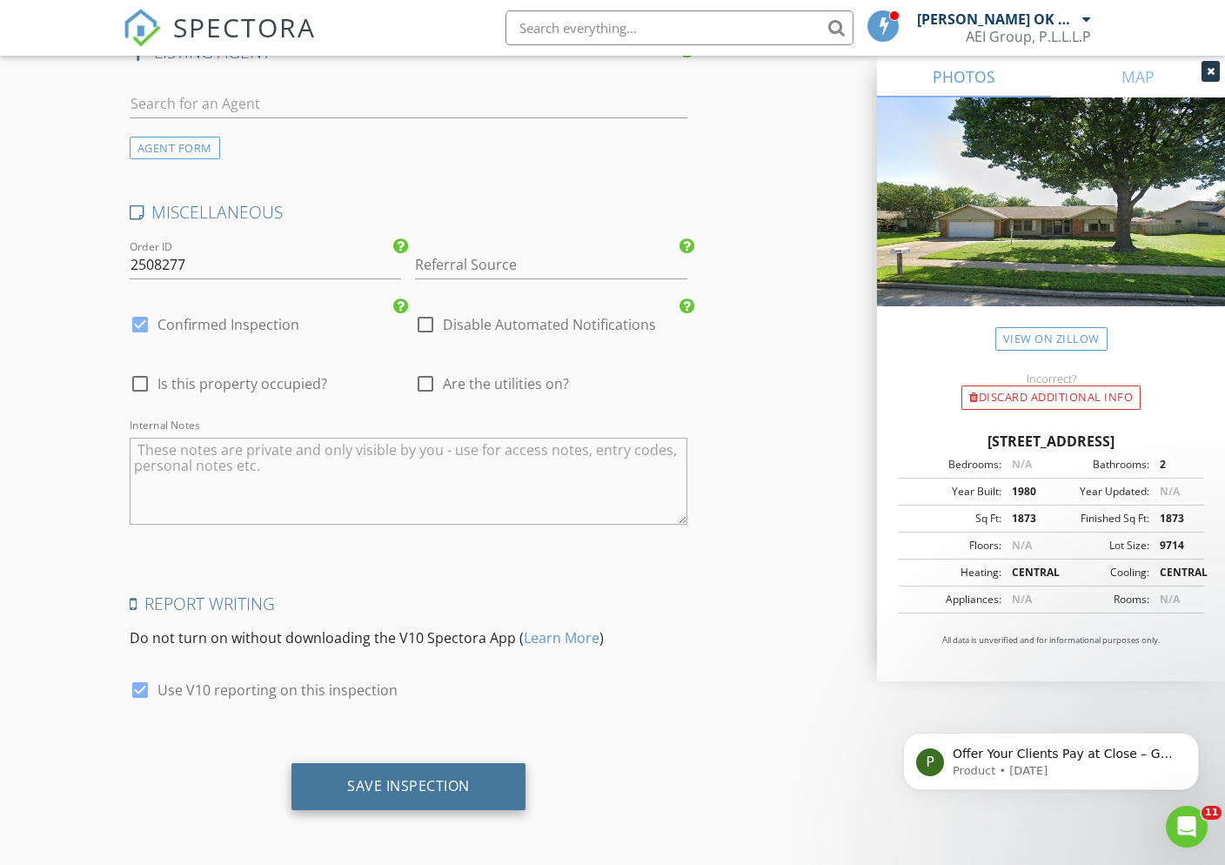
click at [460, 785] on div "Save Inspection" at bounding box center [408, 785] width 123 height 17
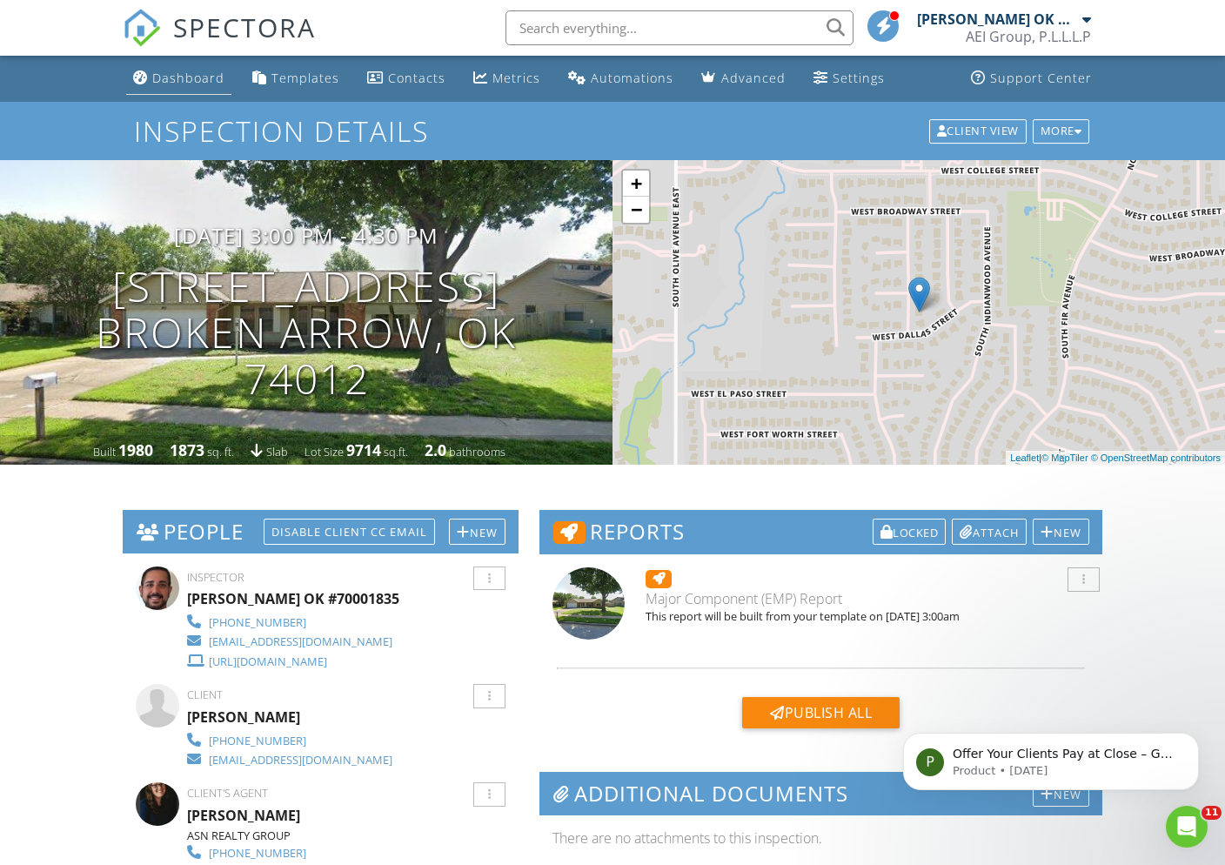
click at [162, 89] on link "Dashboard" at bounding box center [178, 79] width 105 height 32
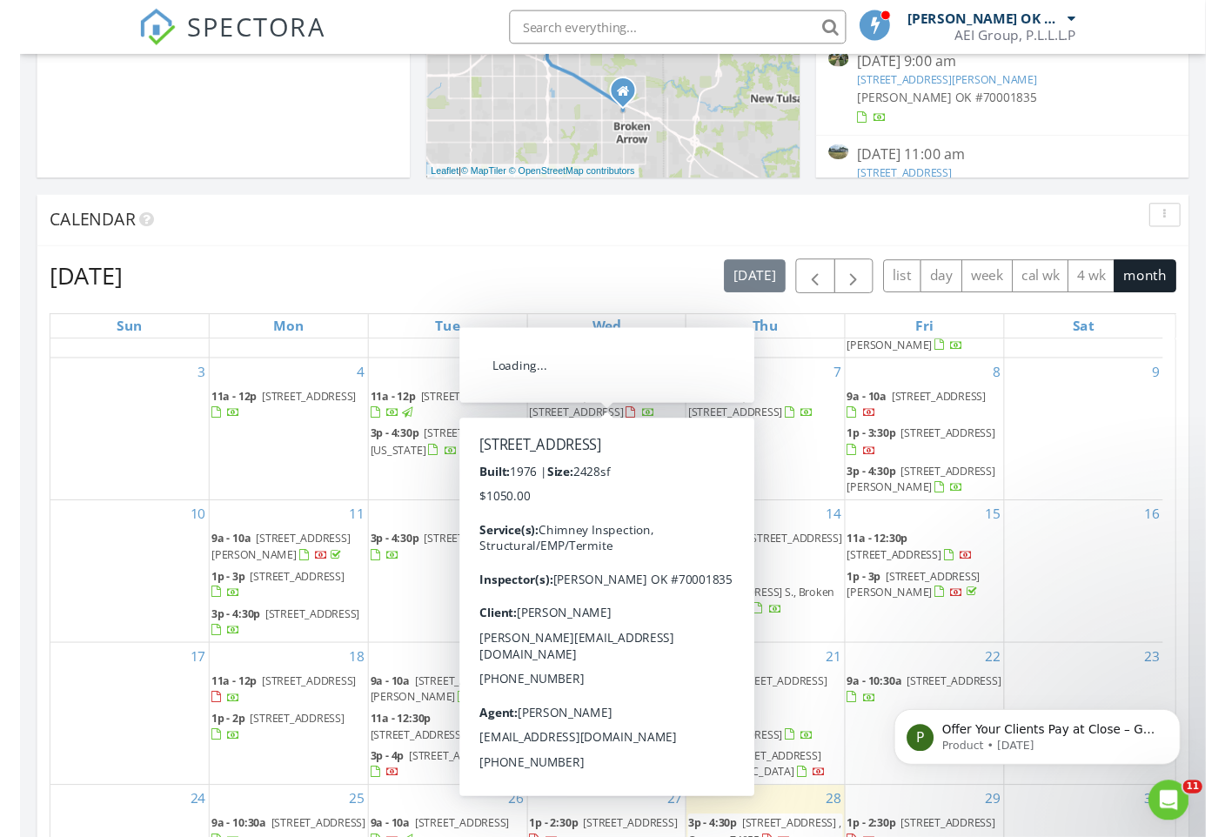
scroll to position [758, 0]
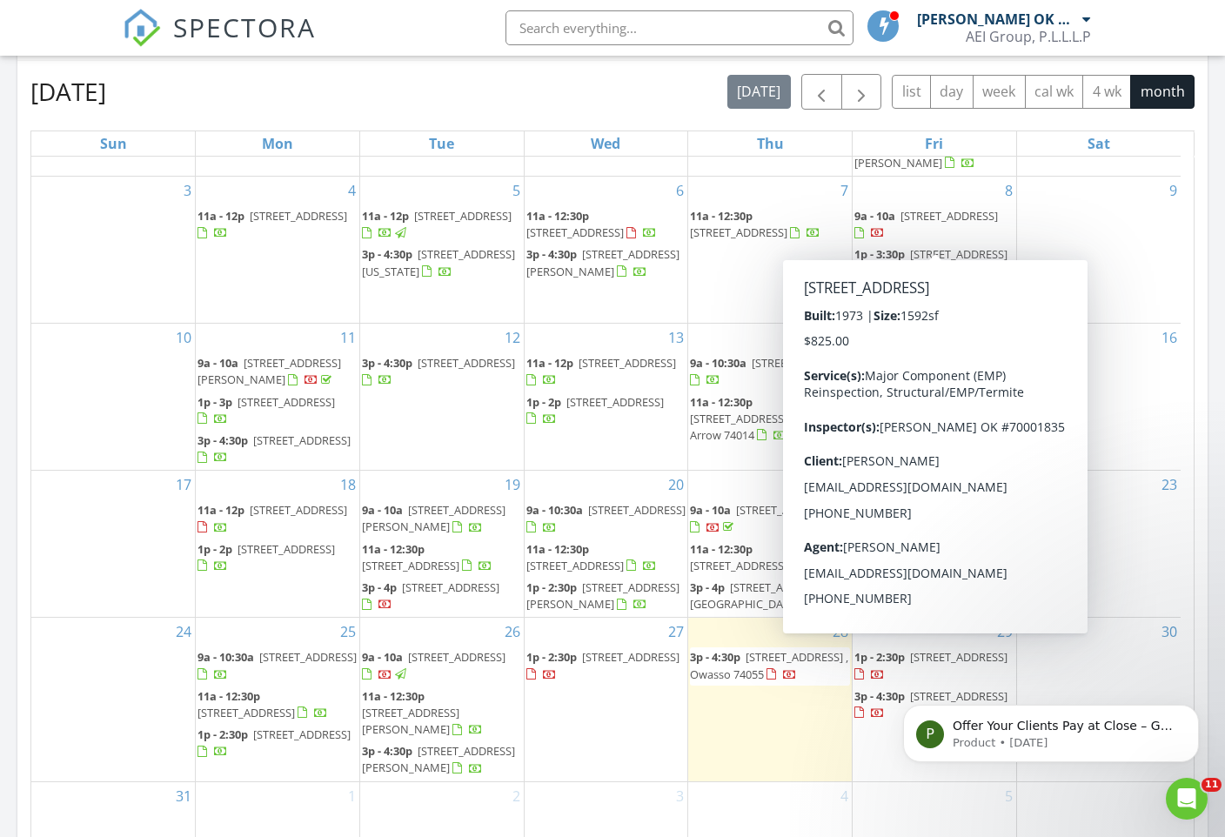
click at [940, 246] on span "[STREET_ADDRESS]" at bounding box center [958, 254] width 97 height 16
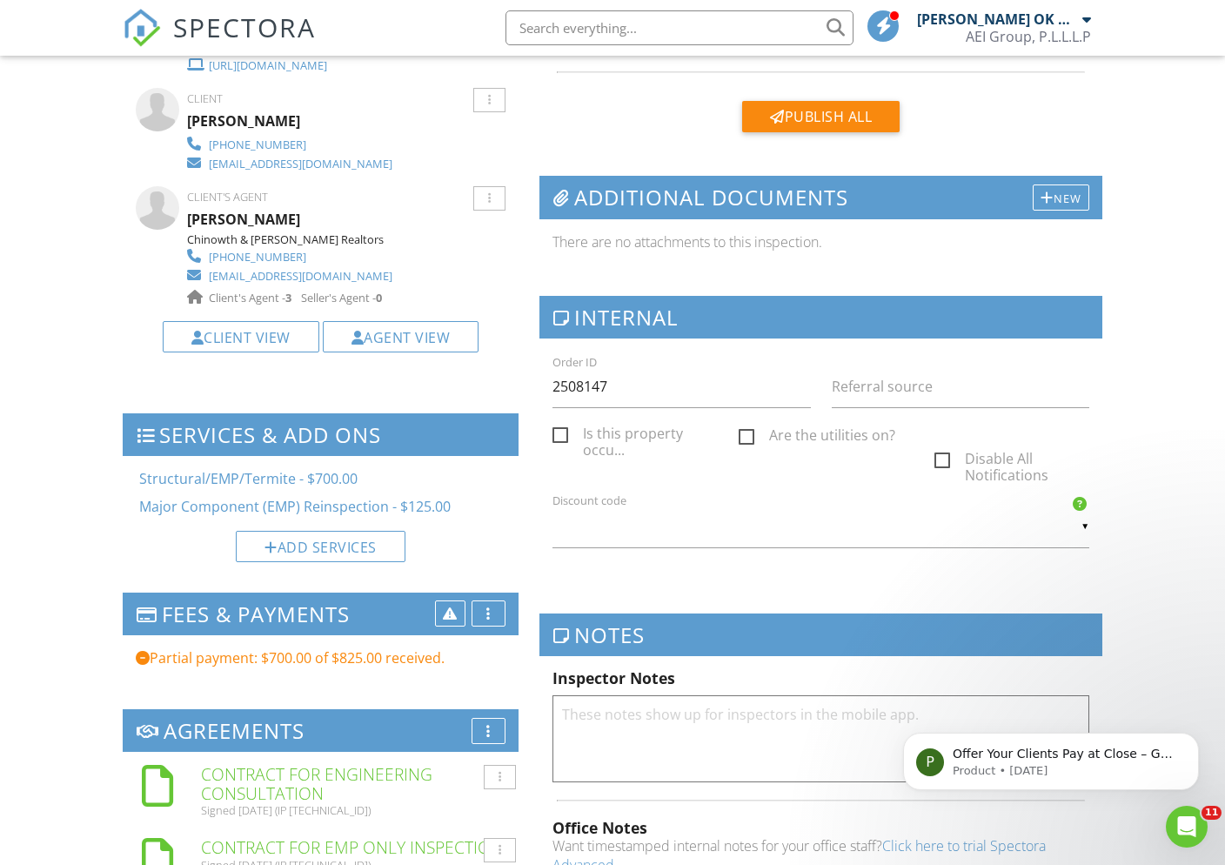
scroll to position [770, 0]
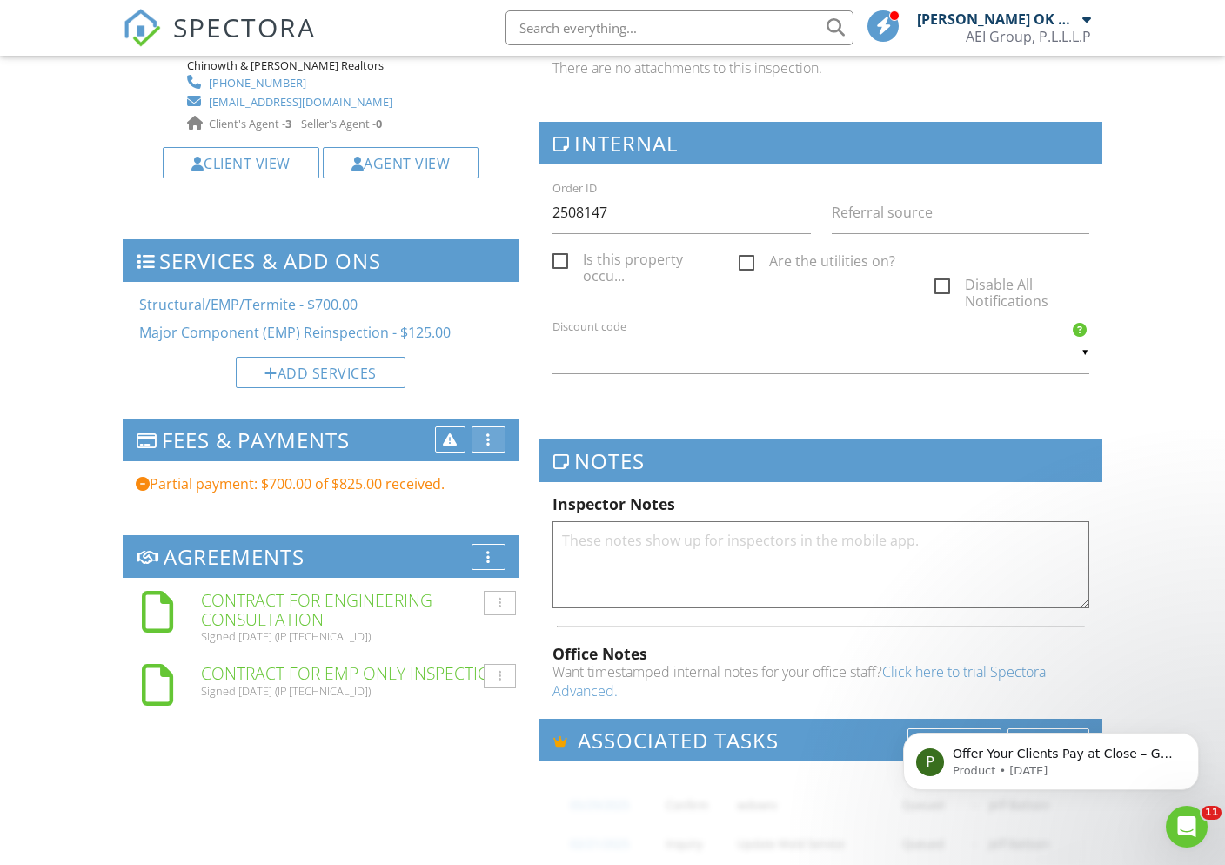
click at [496, 435] on div "More" at bounding box center [489, 439] width 34 height 26
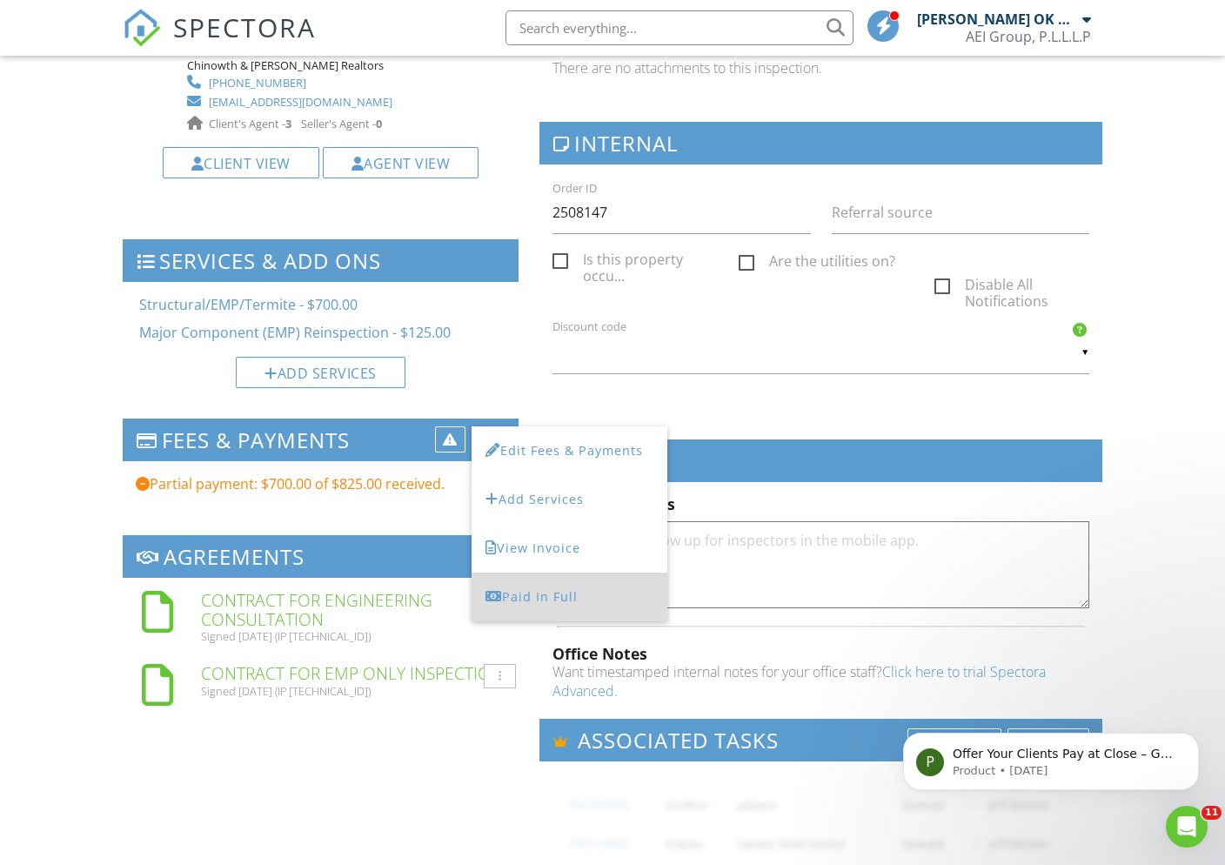
click at [527, 589] on div "Paid In Full" at bounding box center [570, 597] width 168 height 21
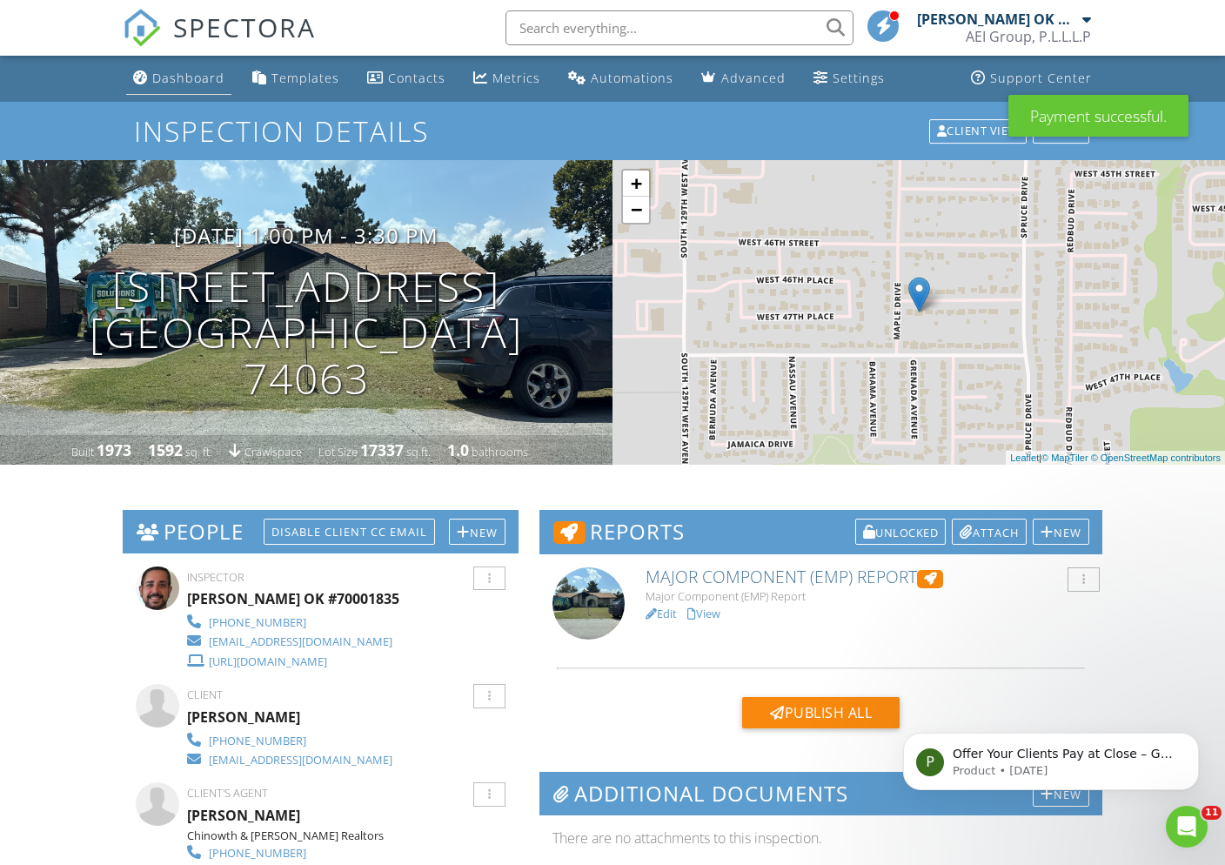
click at [176, 81] on div "Dashboard" at bounding box center [188, 78] width 72 height 17
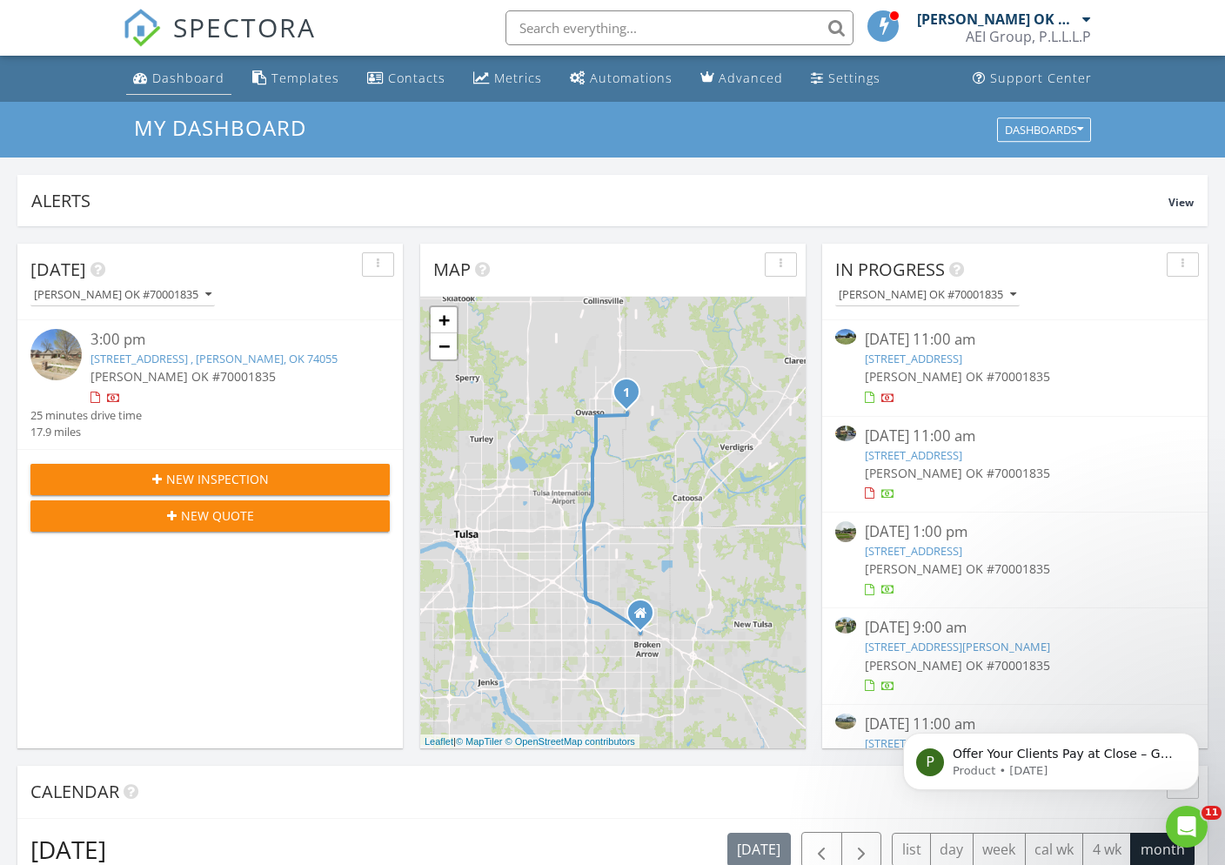
click at [170, 88] on link "Dashboard" at bounding box center [178, 79] width 105 height 32
